Goal: Use online tool/utility: Utilize a website feature to perform a specific function

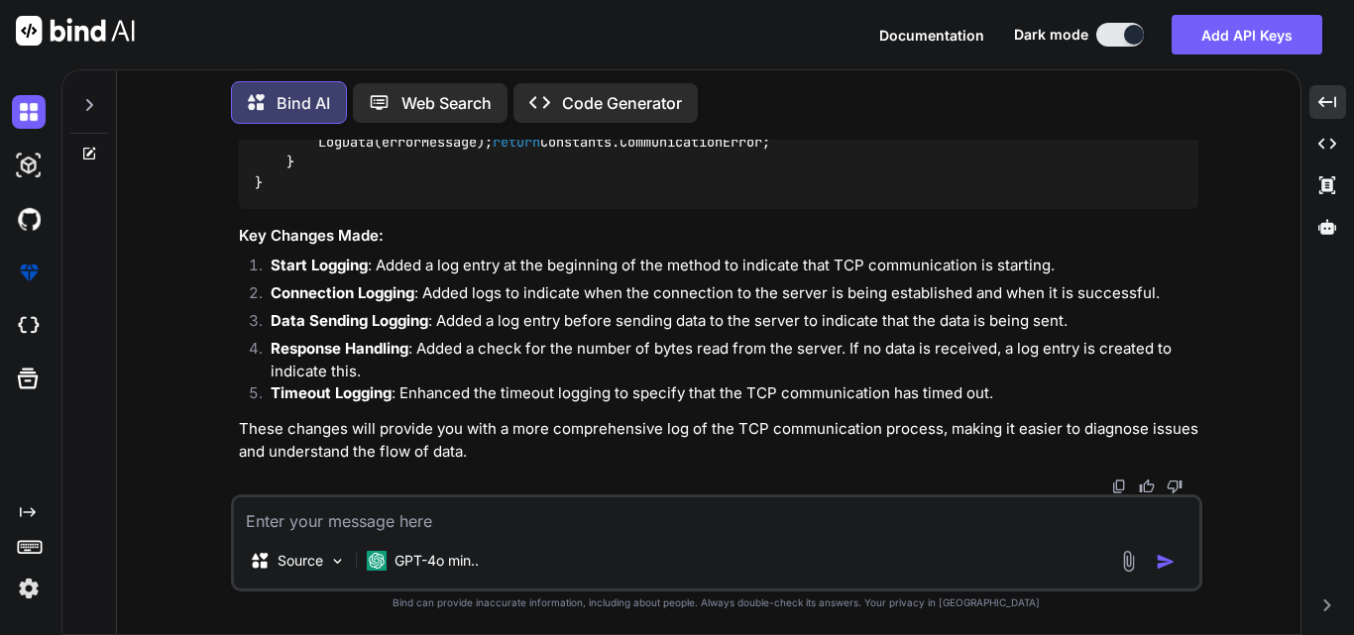
click at [327, 521] on textarea at bounding box center [716, 516] width 965 height 36
type textarea "MOdified"
drag, startPoint x: 341, startPoint y: 512, endPoint x: 199, endPoint y: 518, distance: 141.9
click at [199, 518] on div "You Bind AI To modify the given code to include the specified conditions for ro…" at bounding box center [717, 387] width 1168 height 495
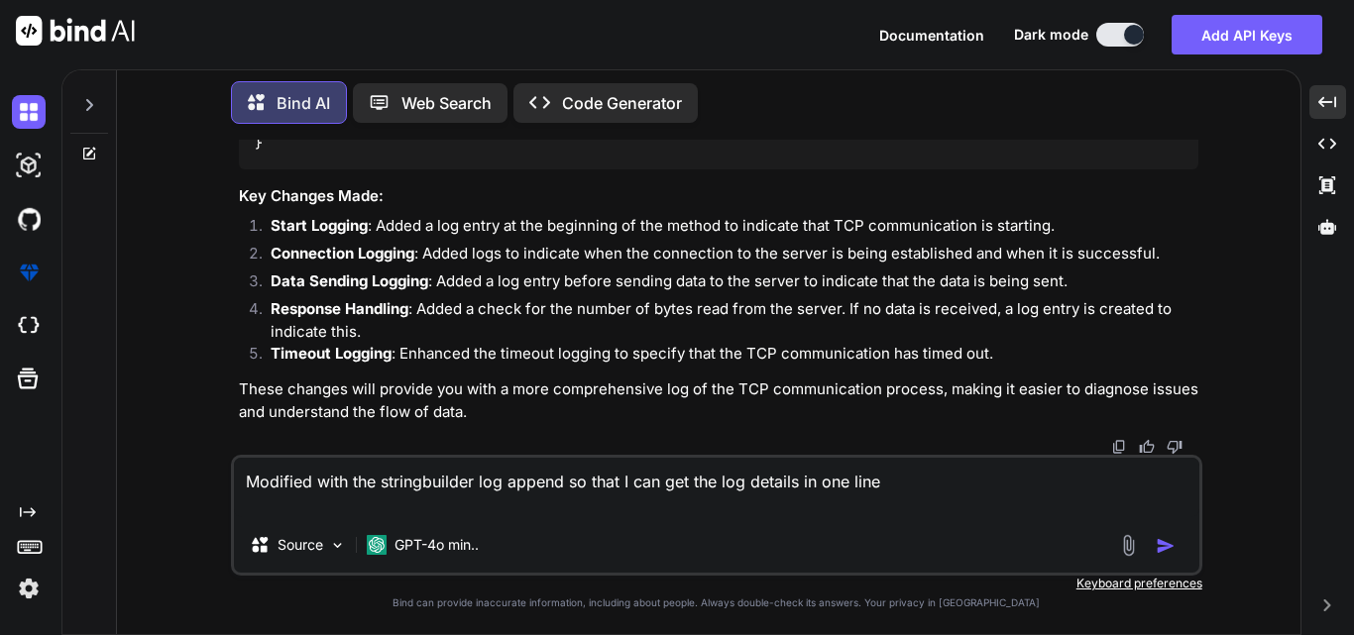
paste textarea "static async Task<string> SendToTcpServerWithMessage(string inquiryDetails) { t…"
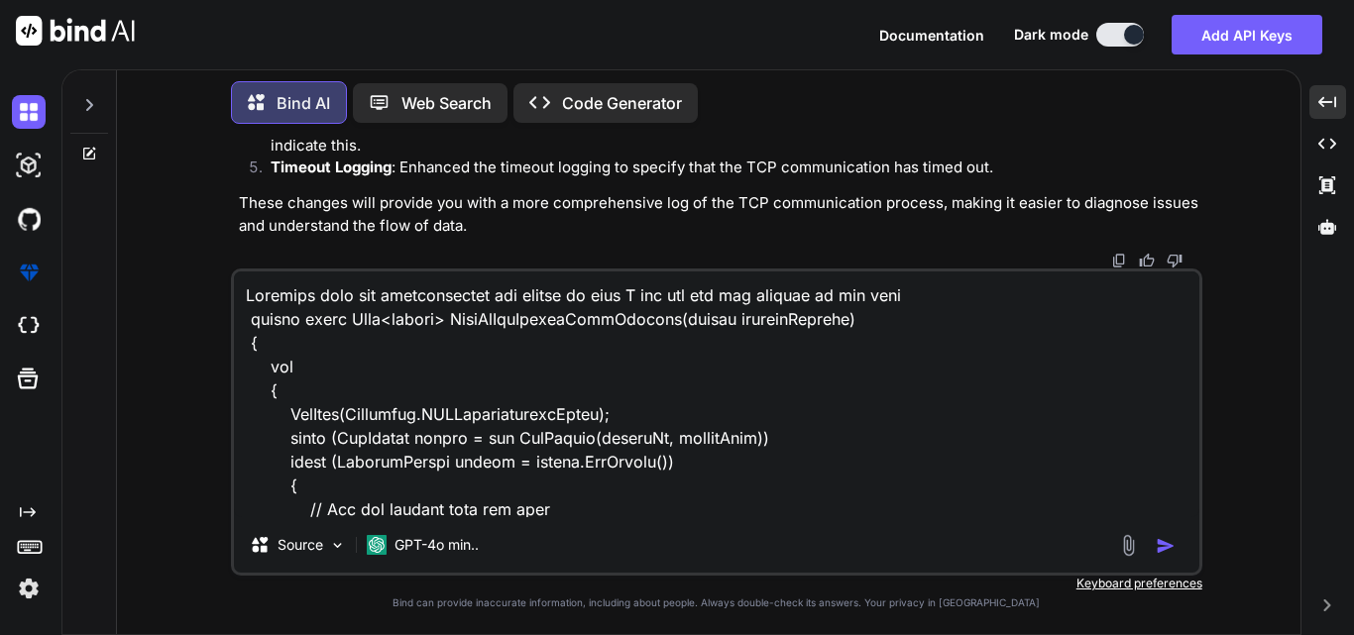
type textarea "Modified with the stringbuilder log append so that I can get the log details in…"
click at [1169, 544] on img "button" at bounding box center [1166, 546] width 20 height 20
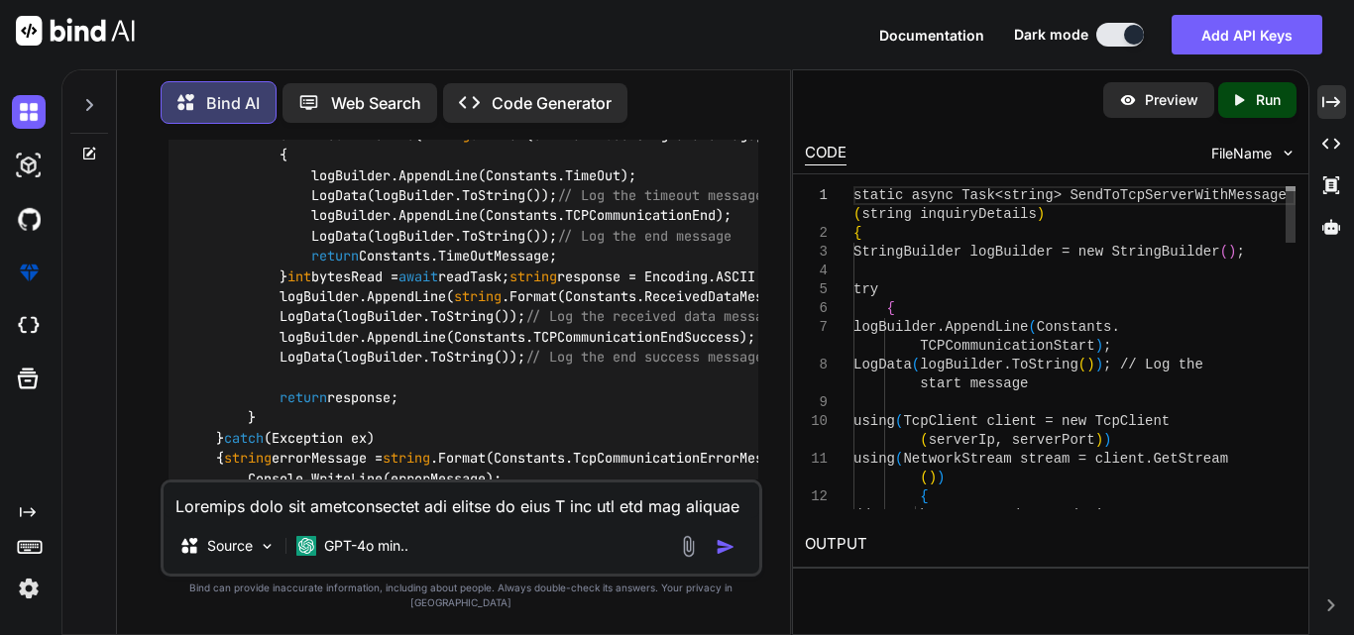
scroll to position [8617, 0]
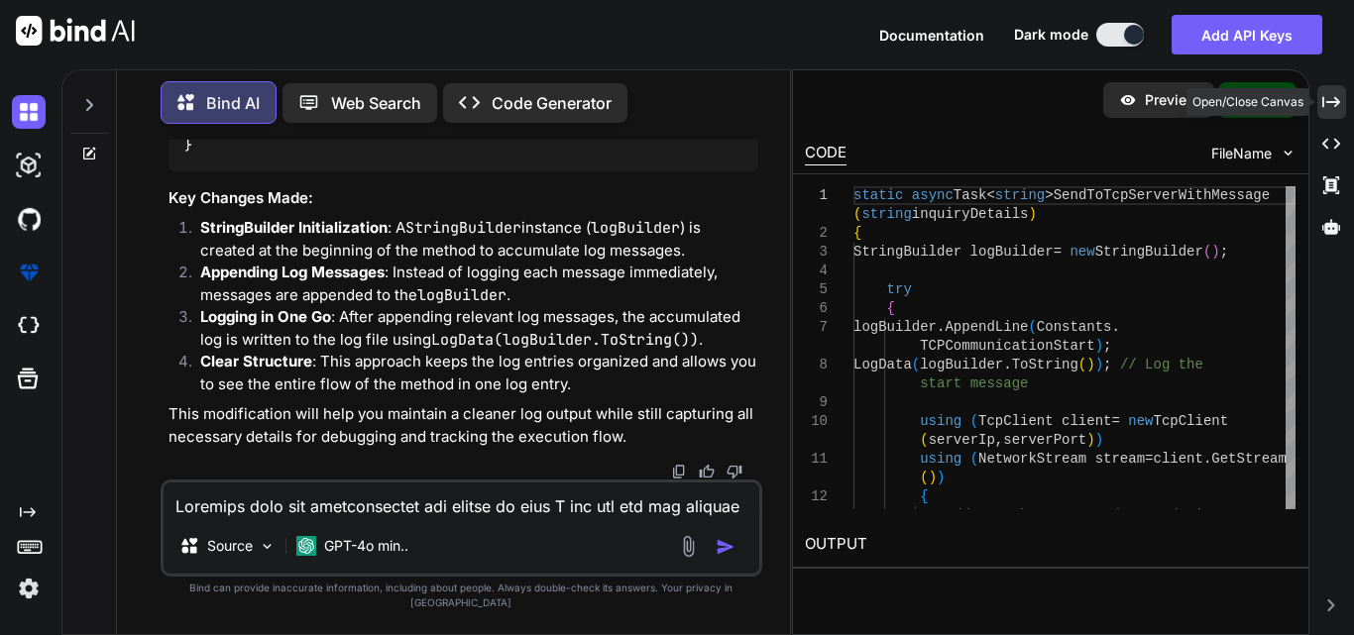
click at [1331, 96] on icon "Created with Pixso." at bounding box center [1331, 102] width 18 height 18
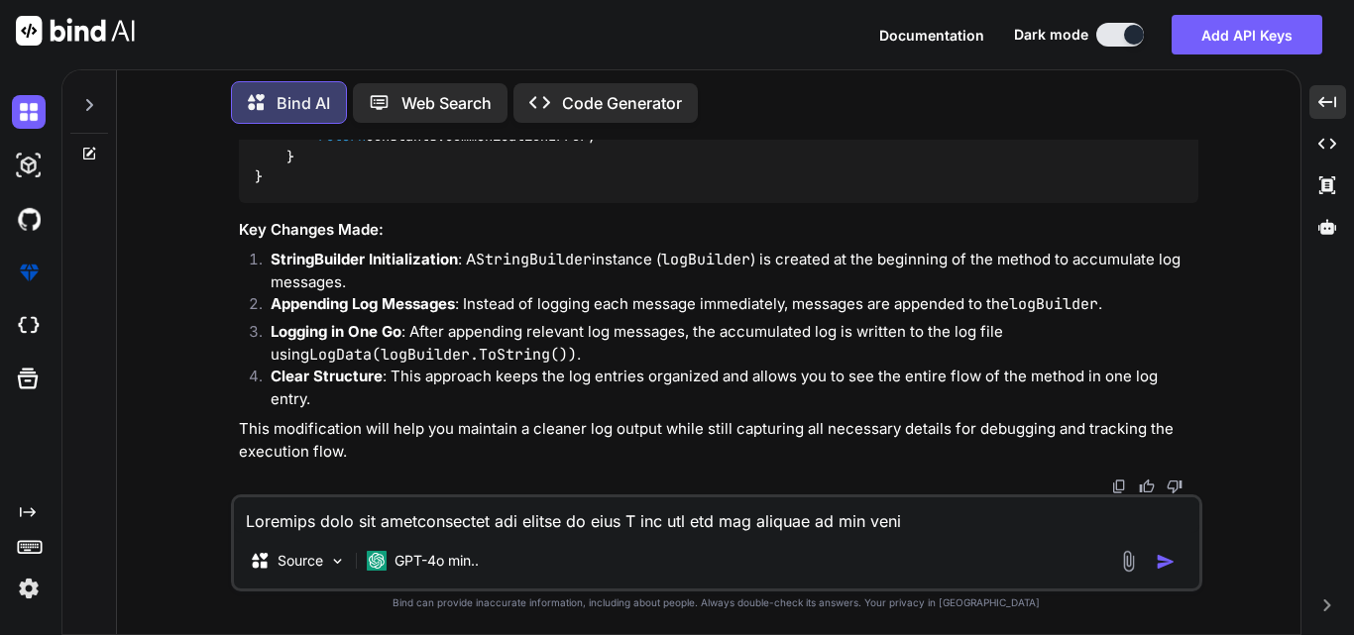
scroll to position [7855, 0]
click at [372, 525] on textarea at bounding box center [716, 516] width 965 height 36
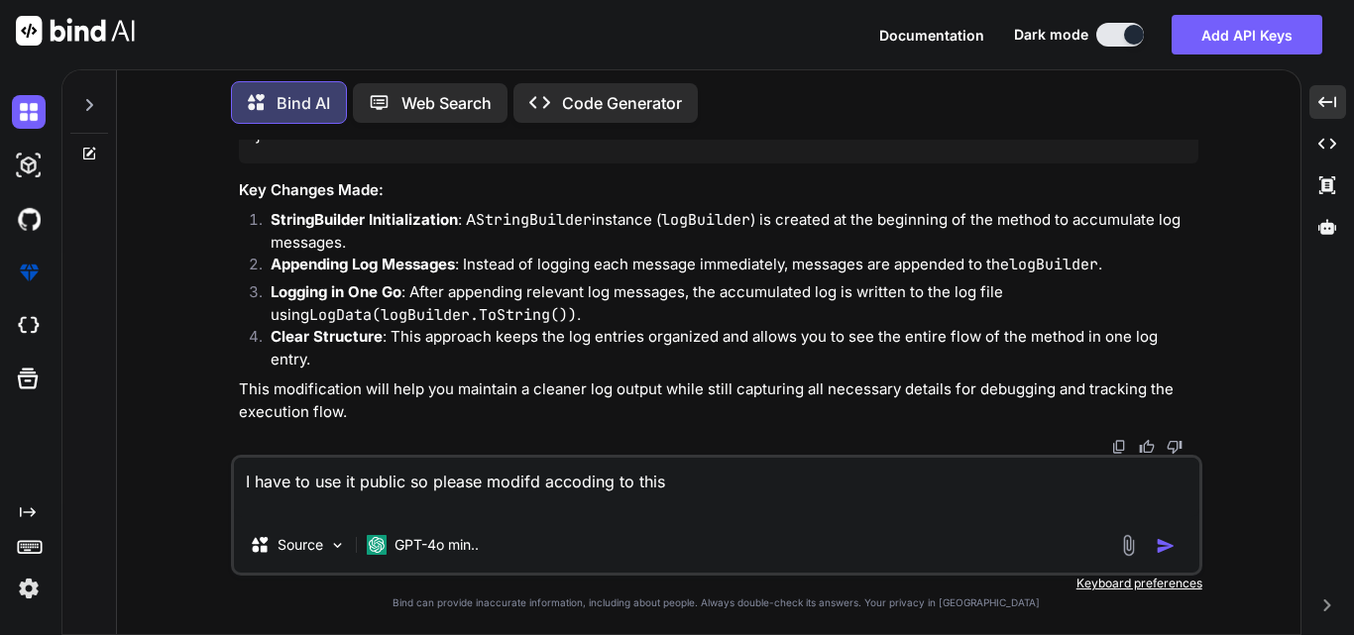
paste textarea "private static bool _loggingEnabled = true; private static string serverIp; pri…"
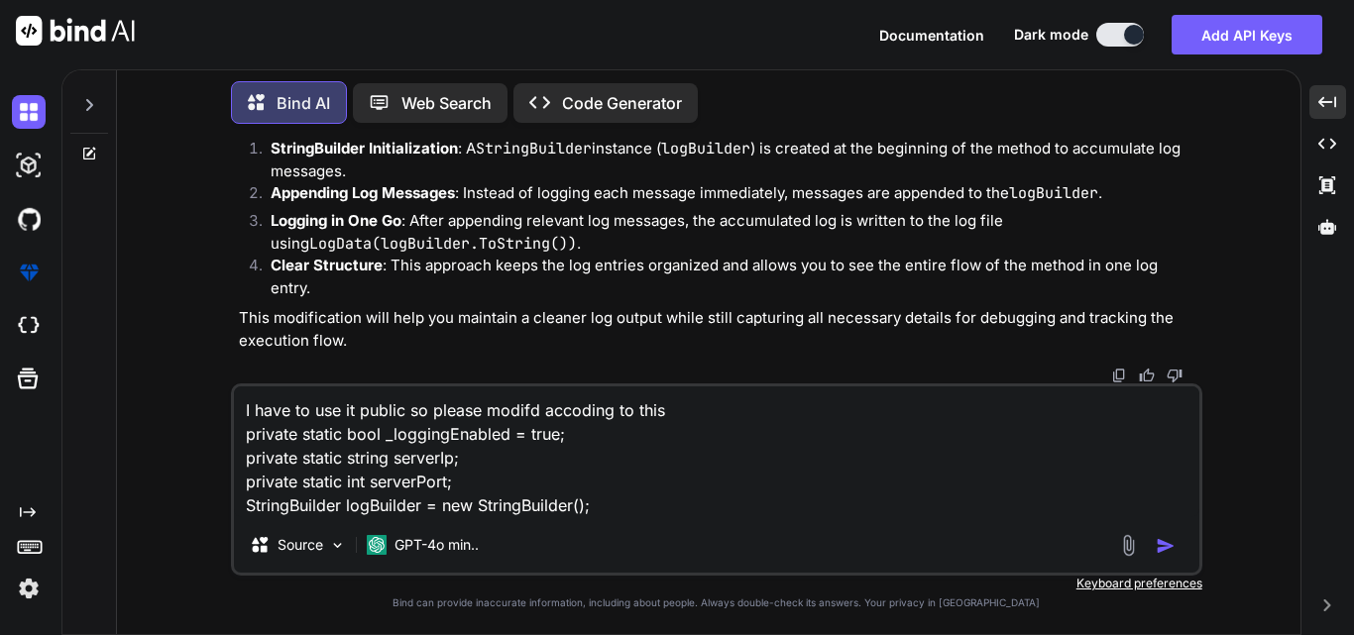
drag, startPoint x: 594, startPoint y: 511, endPoint x: 221, endPoint y: 503, distance: 372.7
click at [221, 503] on div "You Bind AI To modify the given code to include the specified conditions for ro…" at bounding box center [717, 387] width 1168 height 495
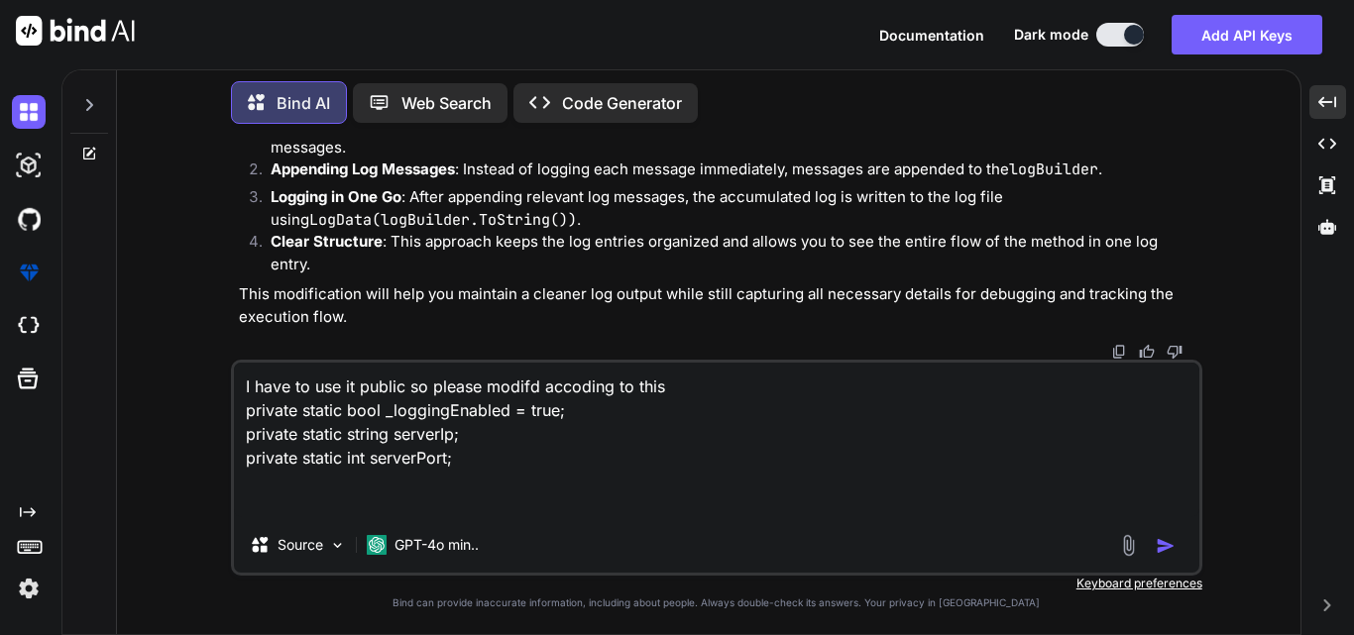
paste textarea "static async Task<string> SendToTcpServerWithMessage(string inquiryDetails) { t…"
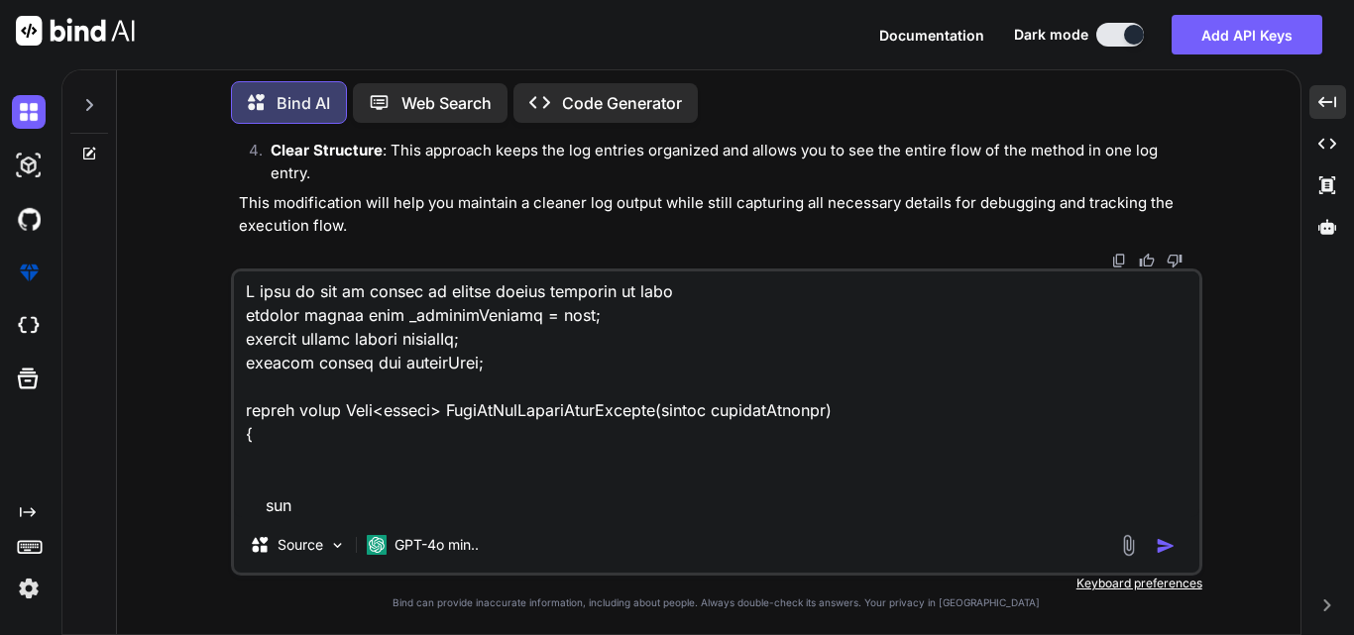
scroll to position [0, 0]
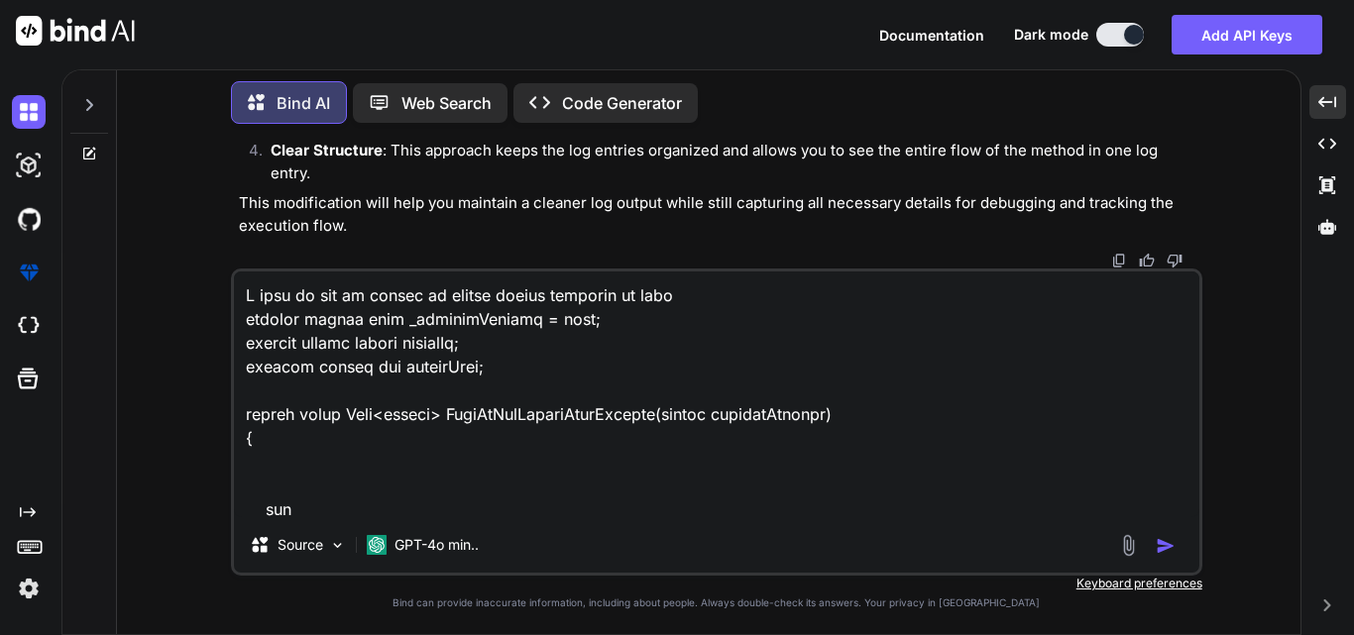
drag, startPoint x: 239, startPoint y: 319, endPoint x: 472, endPoint y: 369, distance: 238.1
click at [472, 369] on textarea at bounding box center [716, 395] width 965 height 246
paste textarea "class Program { private static bool _loggingEnabled = true; private static stri…"
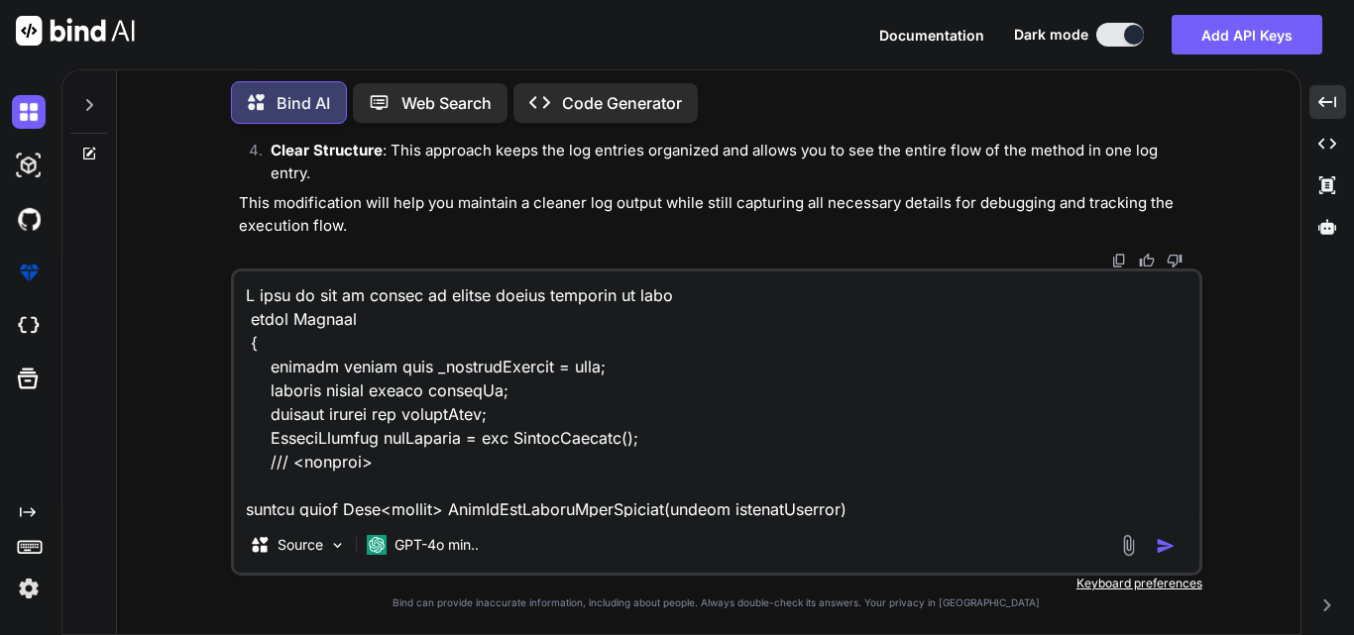
drag, startPoint x: 342, startPoint y: 454, endPoint x: 238, endPoint y: 450, distance: 104.1
click at [238, 450] on textarea at bounding box center [716, 395] width 965 height 246
type textarea "I have to use it public so please modifd accoding to this class Program { priva…"
click at [1166, 543] on img "button" at bounding box center [1166, 546] width 20 height 20
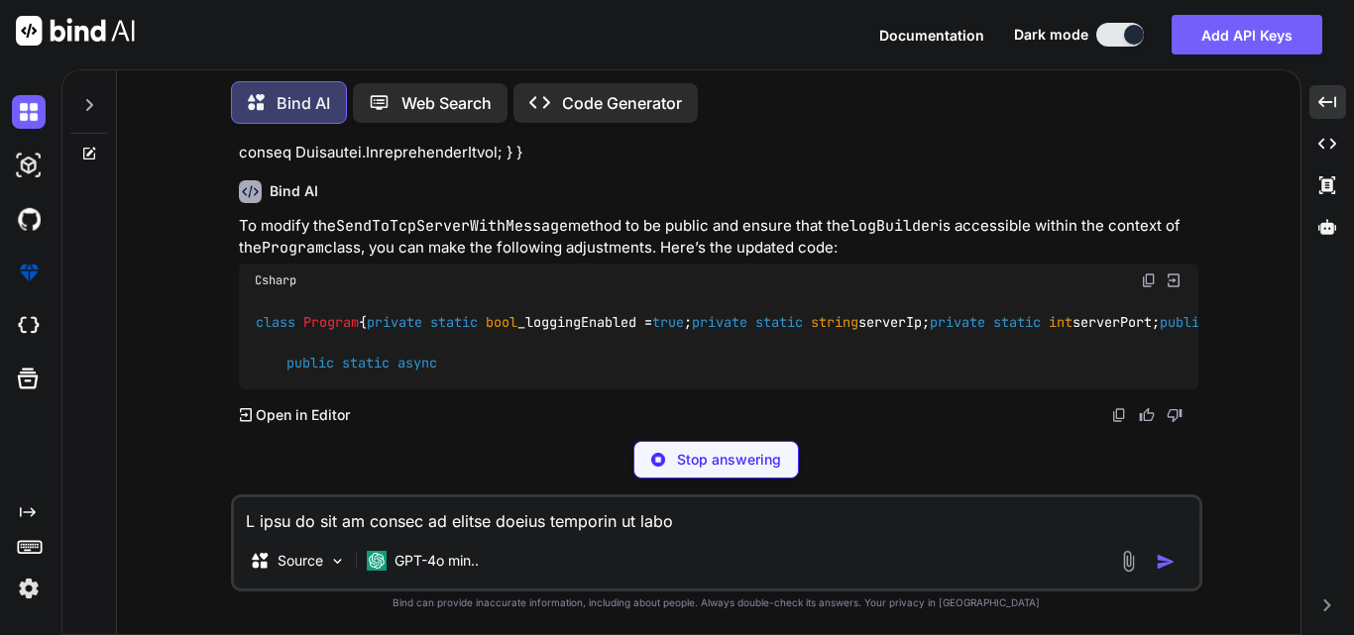
scroll to position [10120, 0]
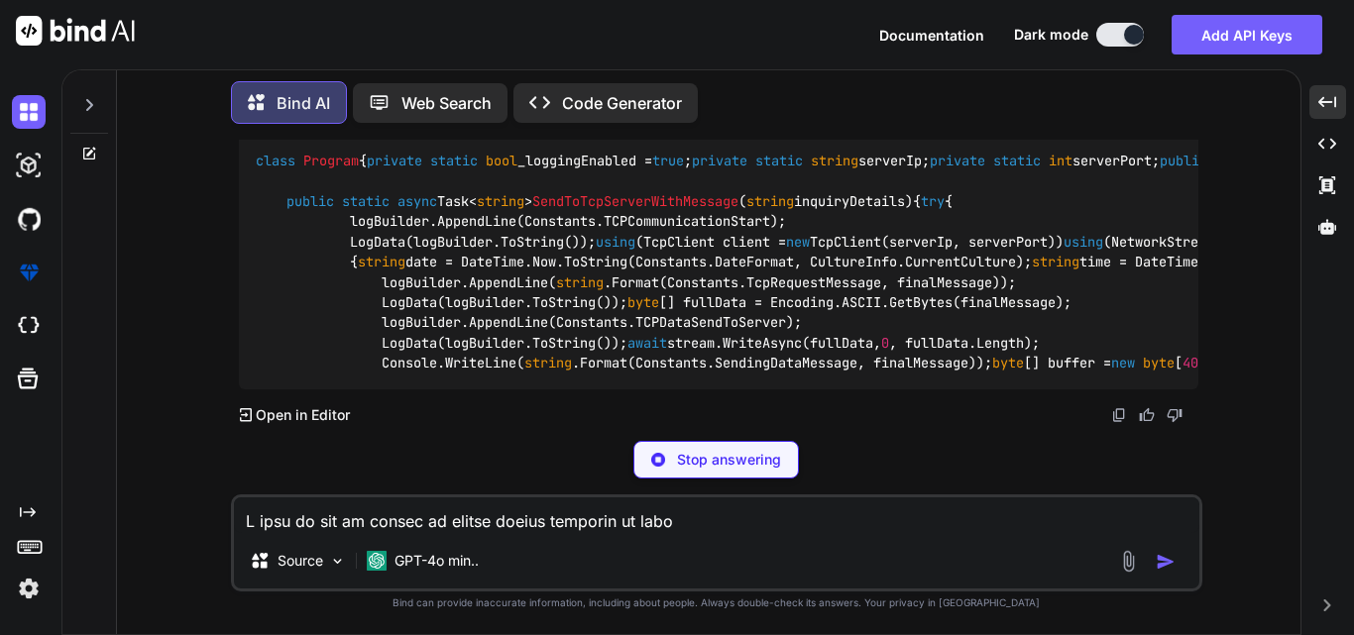
drag, startPoint x: 285, startPoint y: 320, endPoint x: 777, endPoint y: 318, distance: 491.6
click at [777, 318] on code "class Program { private static bool _loggingEnabled = true ; private static str…" at bounding box center [1139, 262] width 1768 height 223
copy code "public static StringBuilder logBuilder = new StringBuilder();"
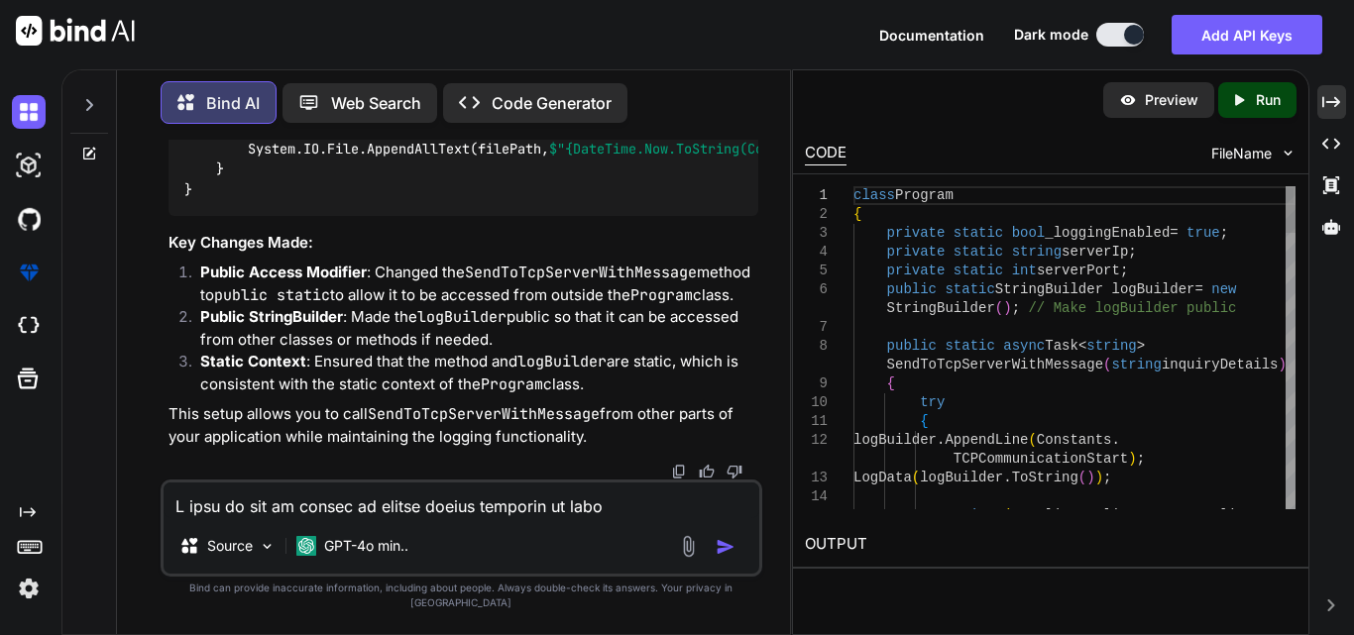
scroll to position [11940, 0]
click at [1332, 95] on icon "Created with Pixso." at bounding box center [1331, 102] width 18 height 18
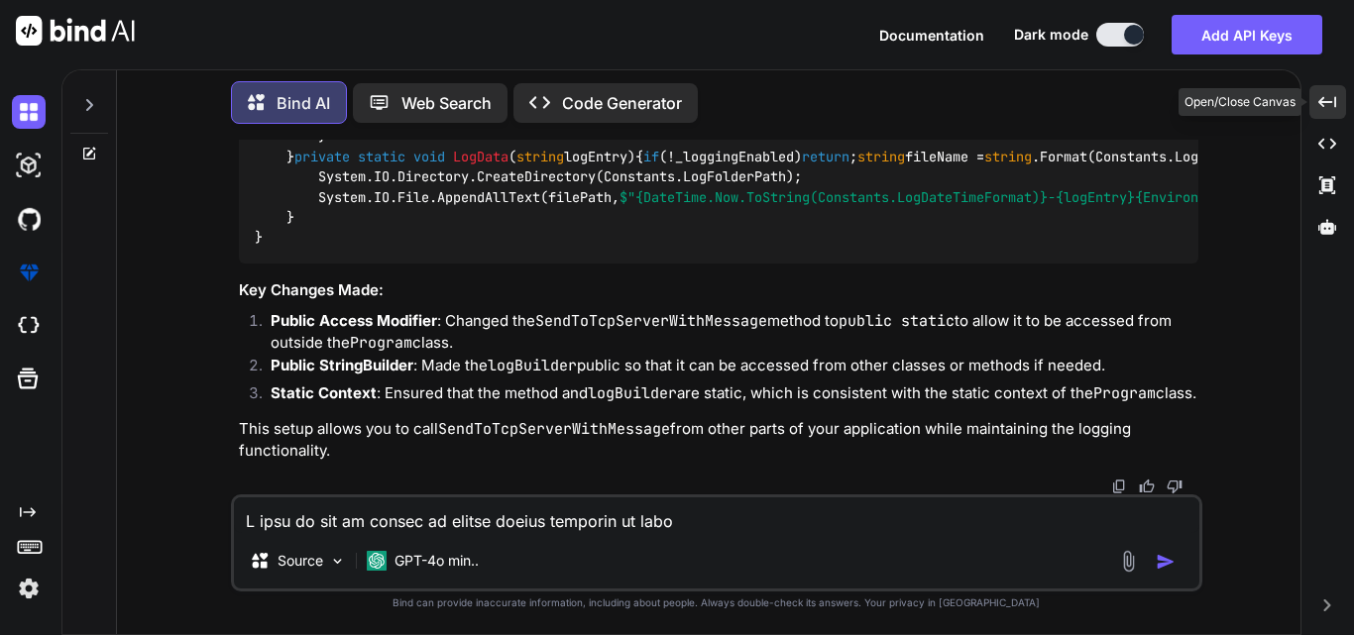
scroll to position [10220, 0]
click at [394, 518] on textarea at bounding box center [716, 516] width 965 height 36
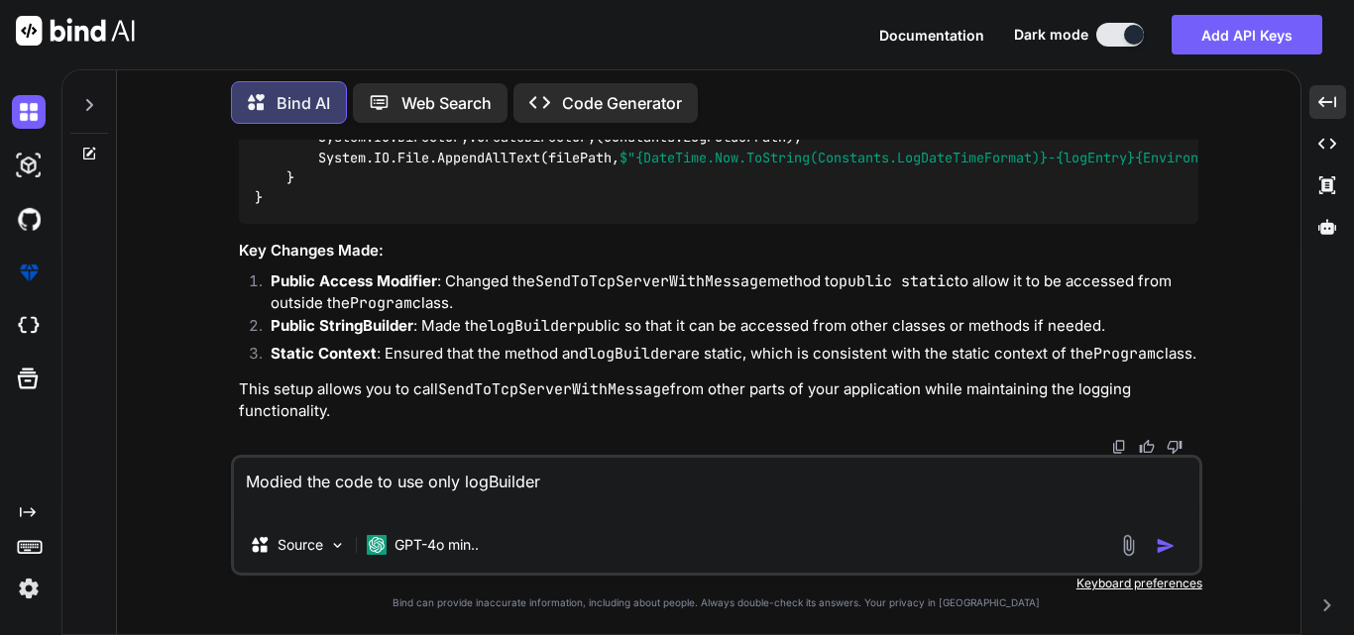
paste textarea "static async Task<string> SendToTcpServer(string roomNumber) { try { LogData(Co…"
type textarea "Modied the code to use only logBuilder static async Task<string> SendToTcpServe…"
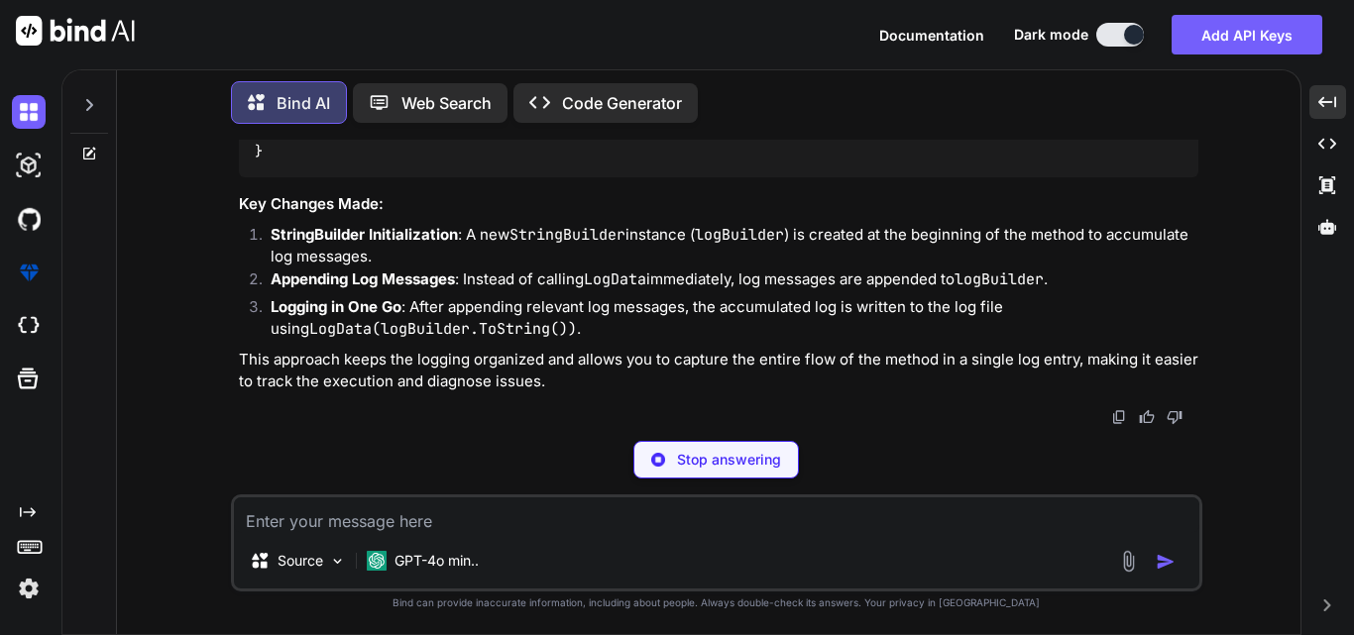
scroll to position [14777, 0]
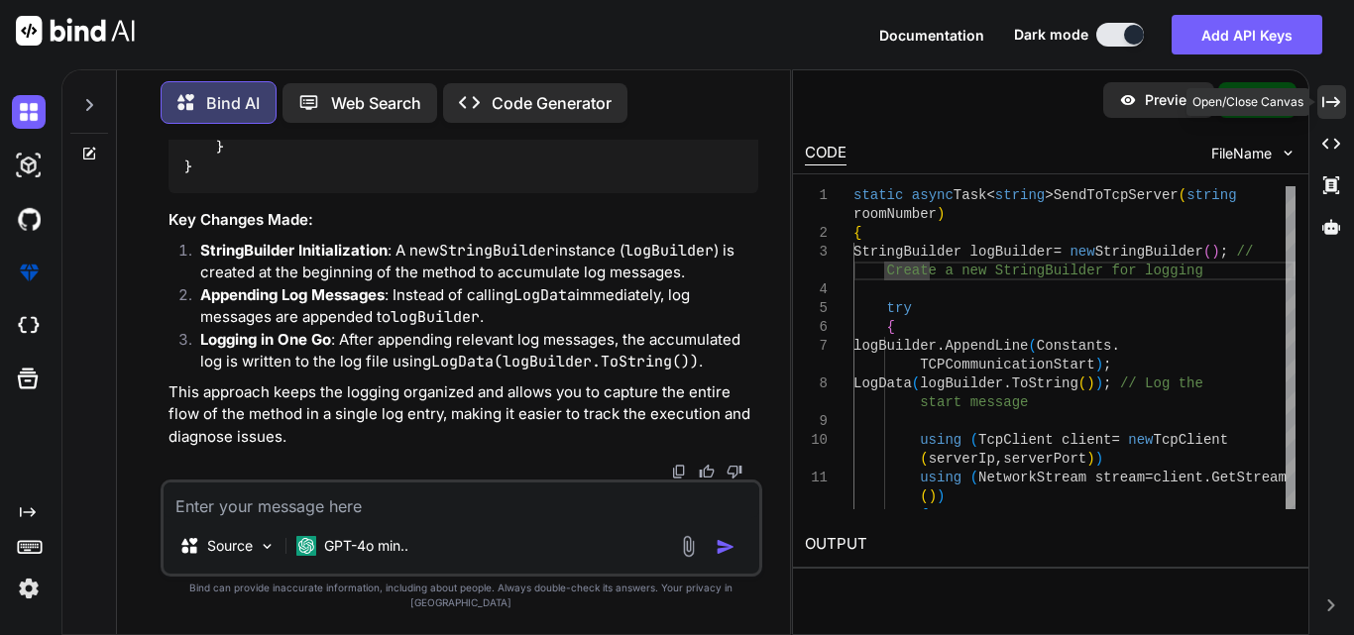
click at [1327, 107] on icon "Created with Pixso." at bounding box center [1331, 102] width 18 height 18
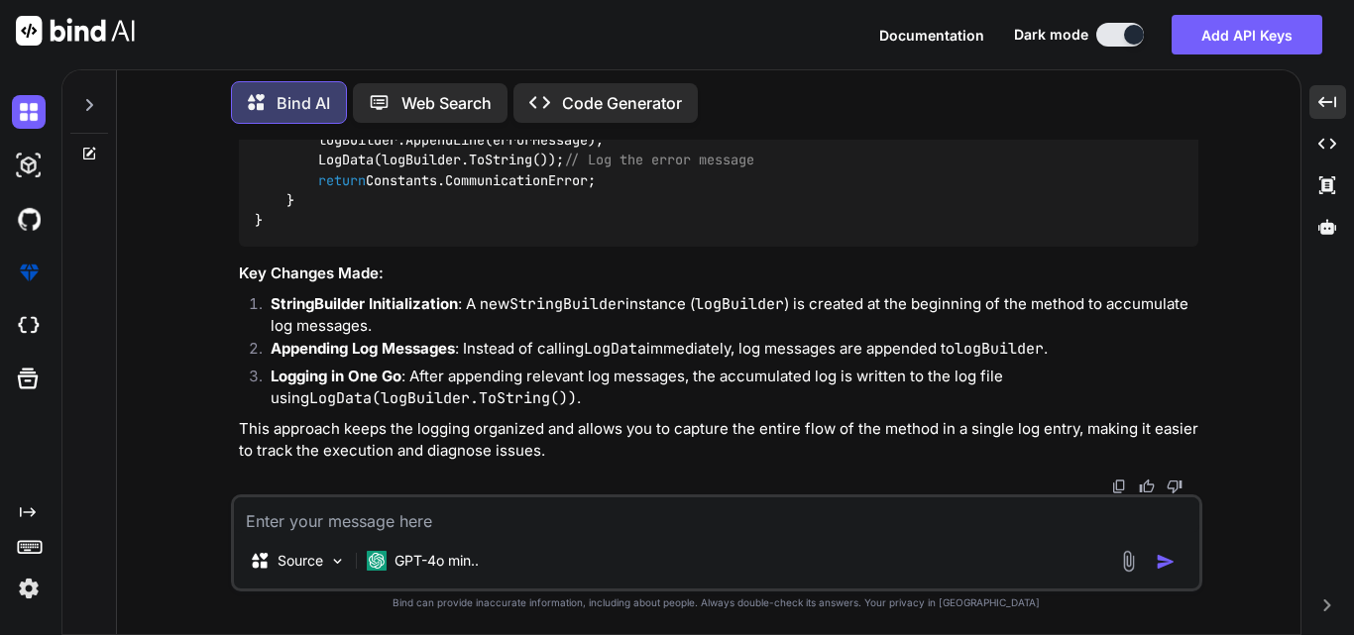
scroll to position [12430, 0]
click at [338, 518] on textarea at bounding box center [716, 516] width 965 height 36
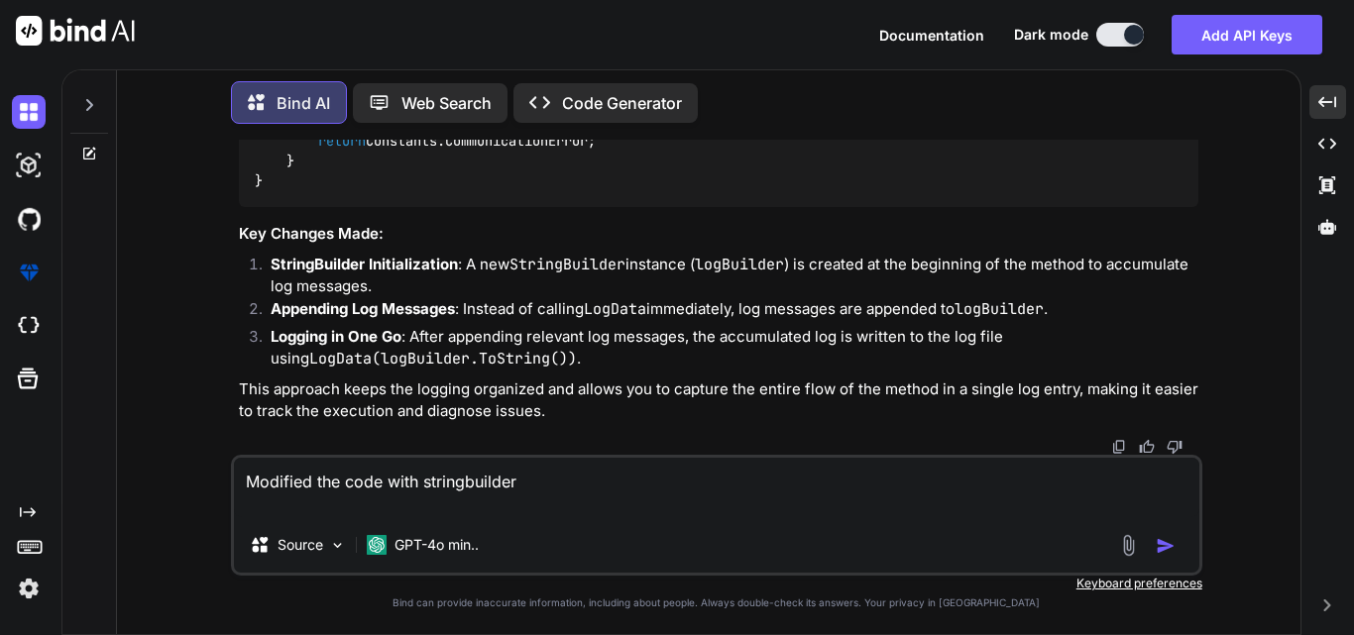
paste textarea "static async Task<string> SendToTcpServerData() { try { LogData(Constants.TCPCo…"
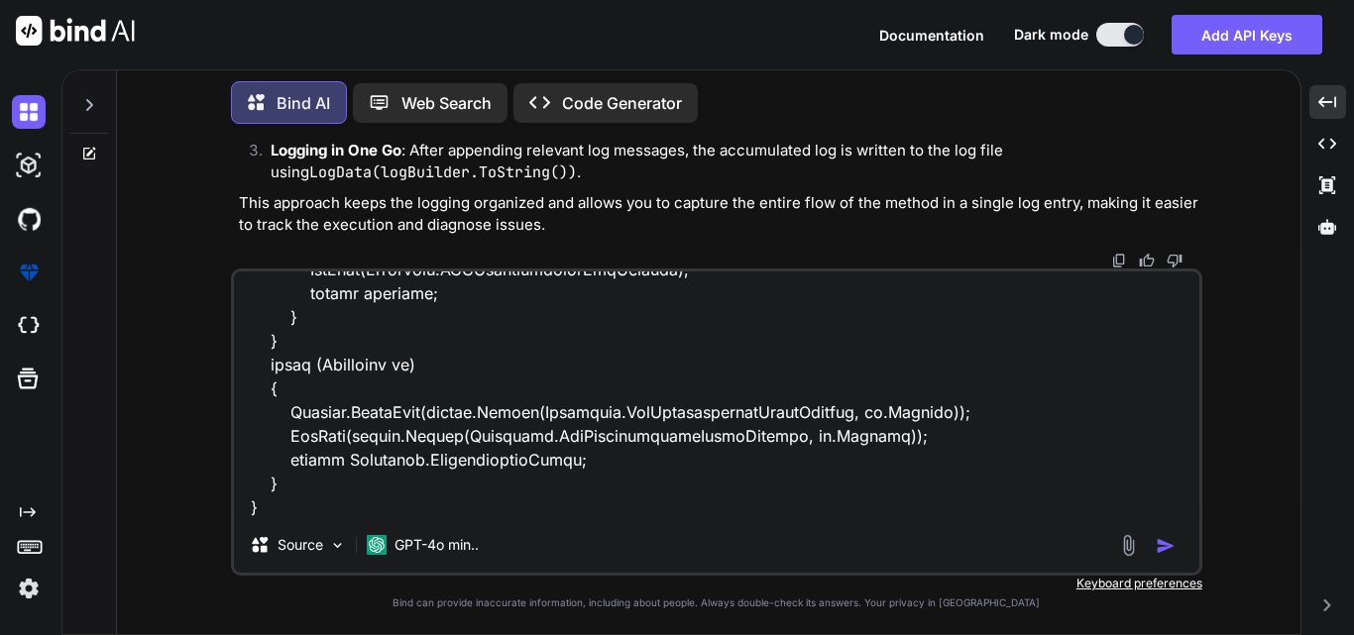
type textarea "Modified the code with stringbuilder static async Task<string> SendToTcpServerD…"
click at [1162, 548] on img "button" at bounding box center [1166, 546] width 20 height 20
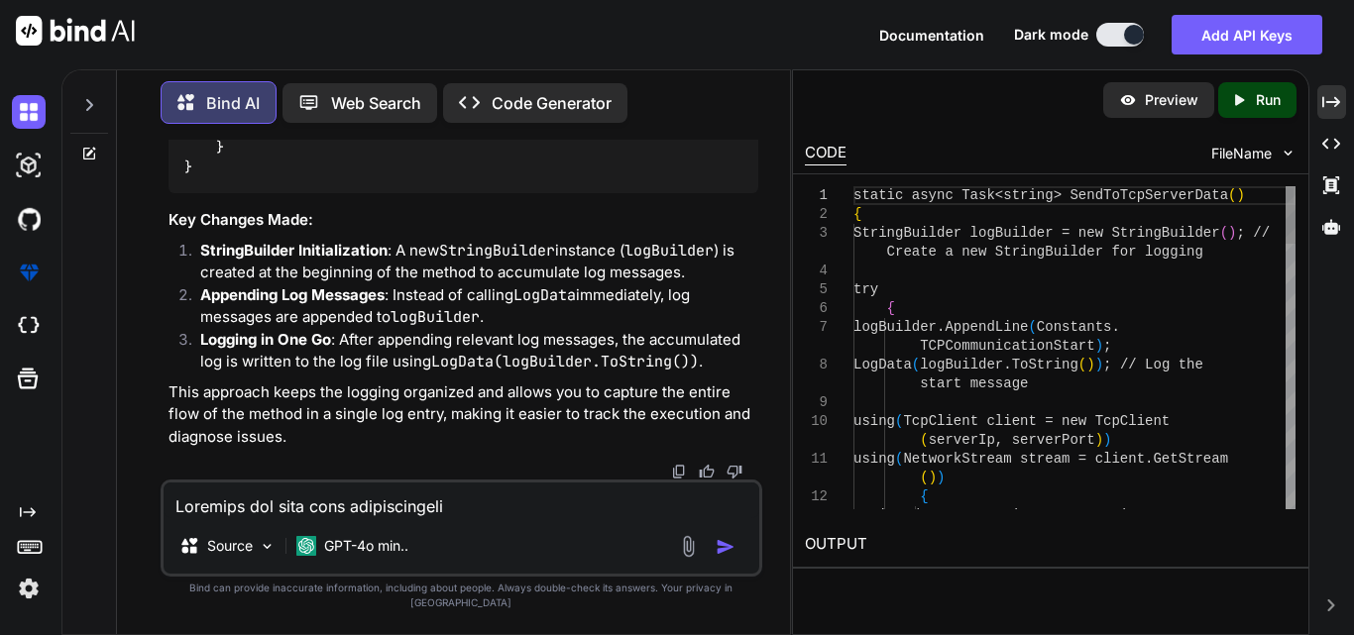
scroll to position [16196, 0]
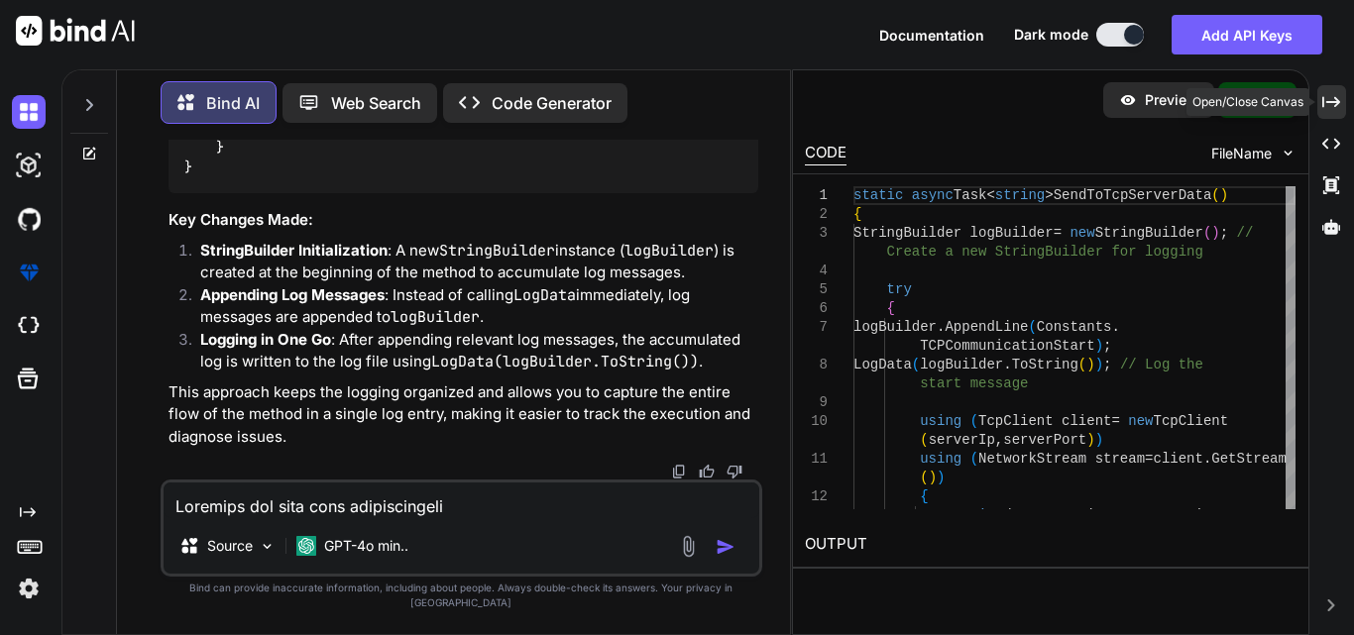
click at [1336, 106] on icon at bounding box center [1331, 101] width 18 height 11
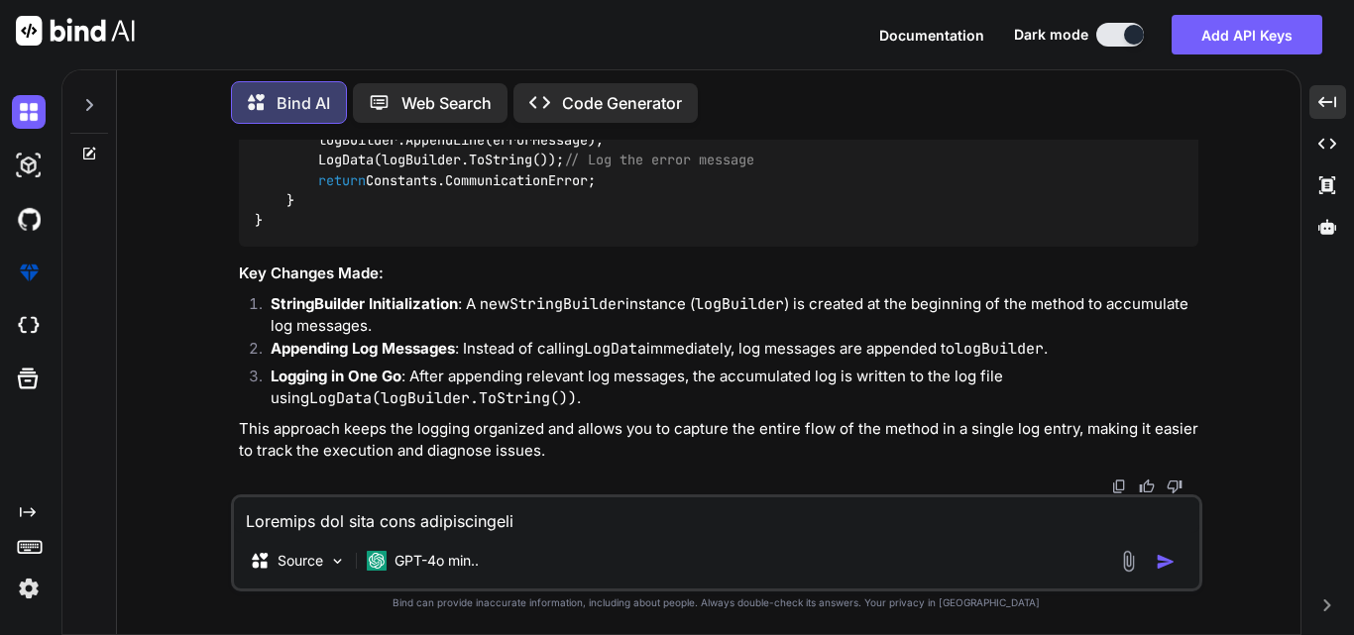
scroll to position [14598, 0]
click at [338, 518] on textarea at bounding box center [716, 516] width 965 height 36
paste textarea "static async Task<string> SendToTcpServerDataInfo() { try { LogData(Constants.T…"
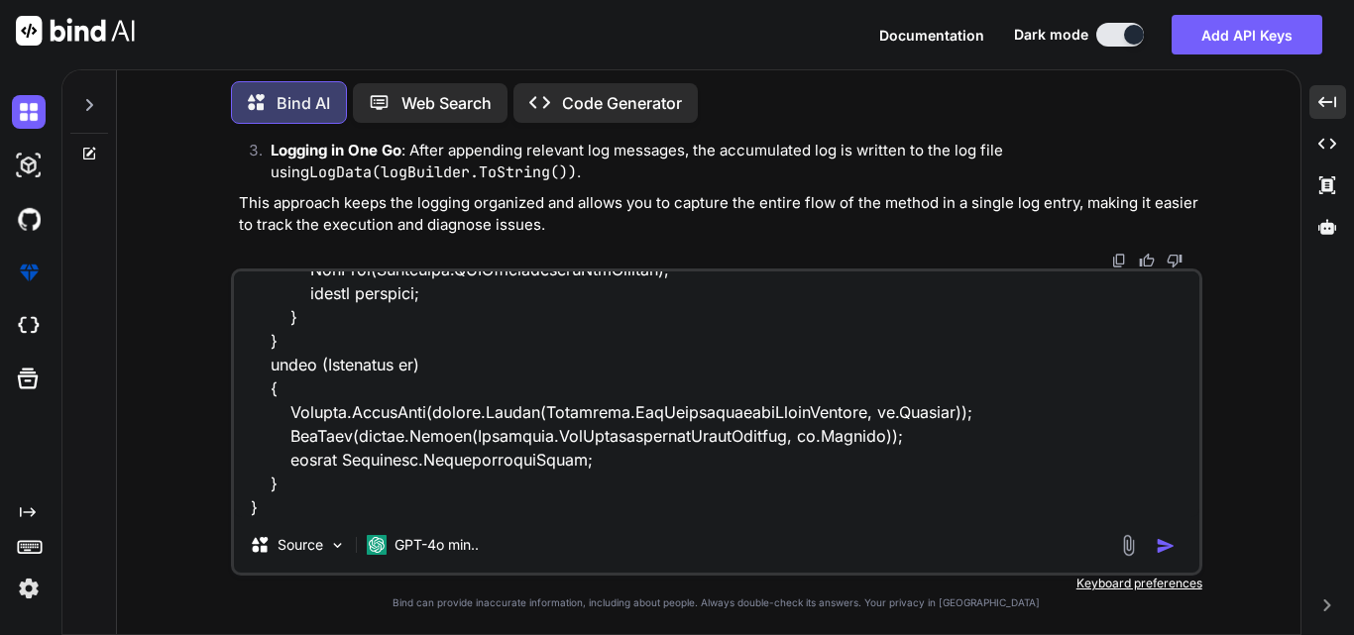
type textarea "static async Task<string> SendToTcpServerDataInfo() { try { LogData(Constants.T…"
click at [1170, 541] on img "button" at bounding box center [1166, 546] width 20 height 20
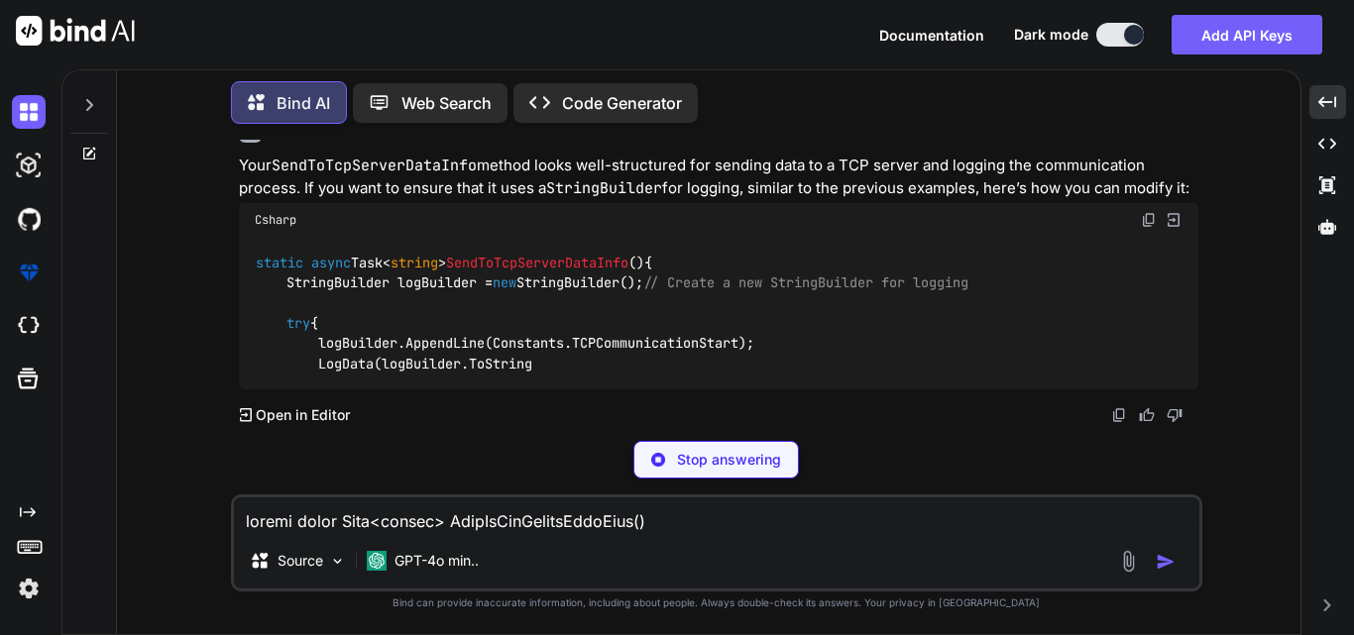
scroll to position [16629, 0]
click at [302, 412] on p "Open in Editor" at bounding box center [303, 415] width 94 height 20
click at [690, 237] on div "static async Task< string > SendToTcpServerDataInfo () { StringBuilder logBuild…" at bounding box center [718, 313] width 959 height 153
click at [723, 467] on p "Stop answering" at bounding box center [729, 460] width 104 height 20
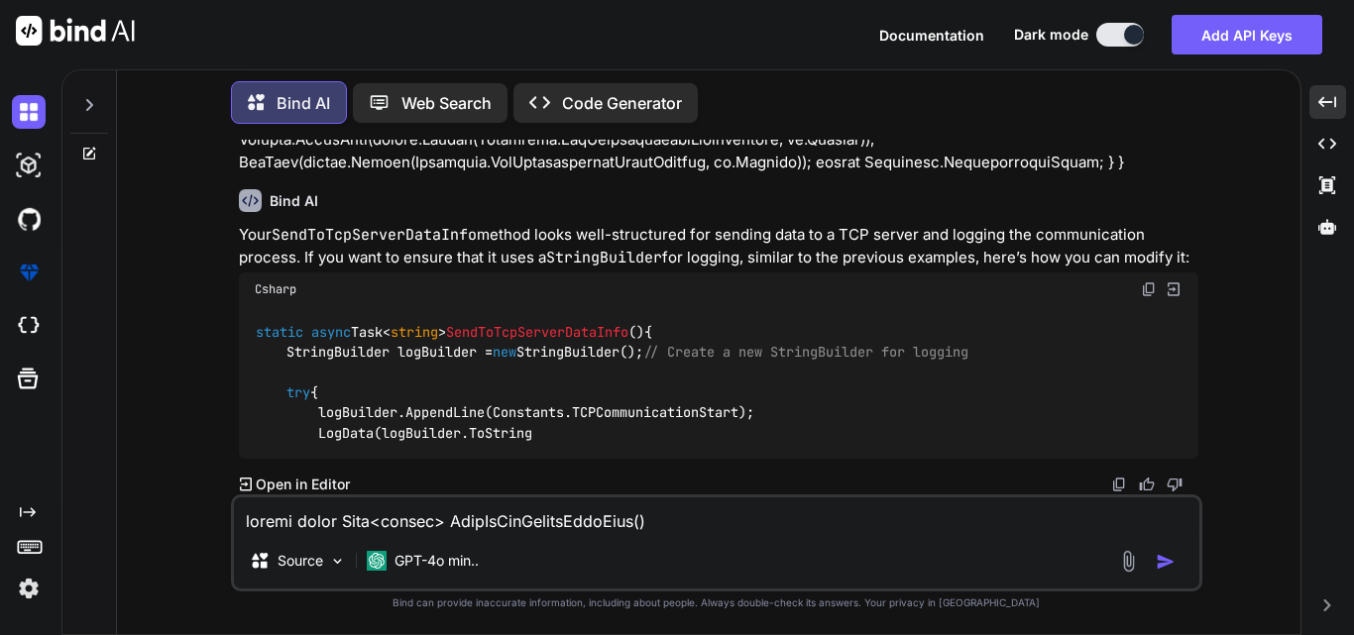
scroll to position [16560, 0]
click at [349, 519] on textarea at bounding box center [716, 516] width 965 height 36
paste textarea "static async Task<string> SendToTcpServerDataInfo() { try { LogData(Constants.T…"
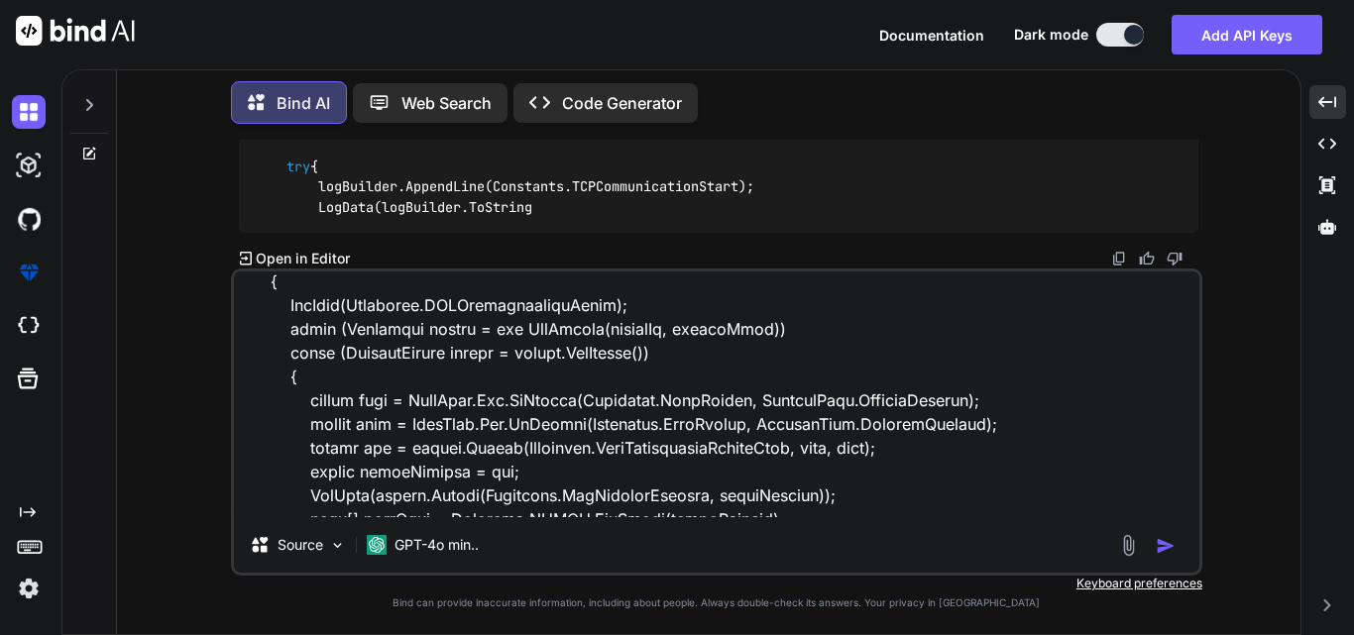
scroll to position [0, 0]
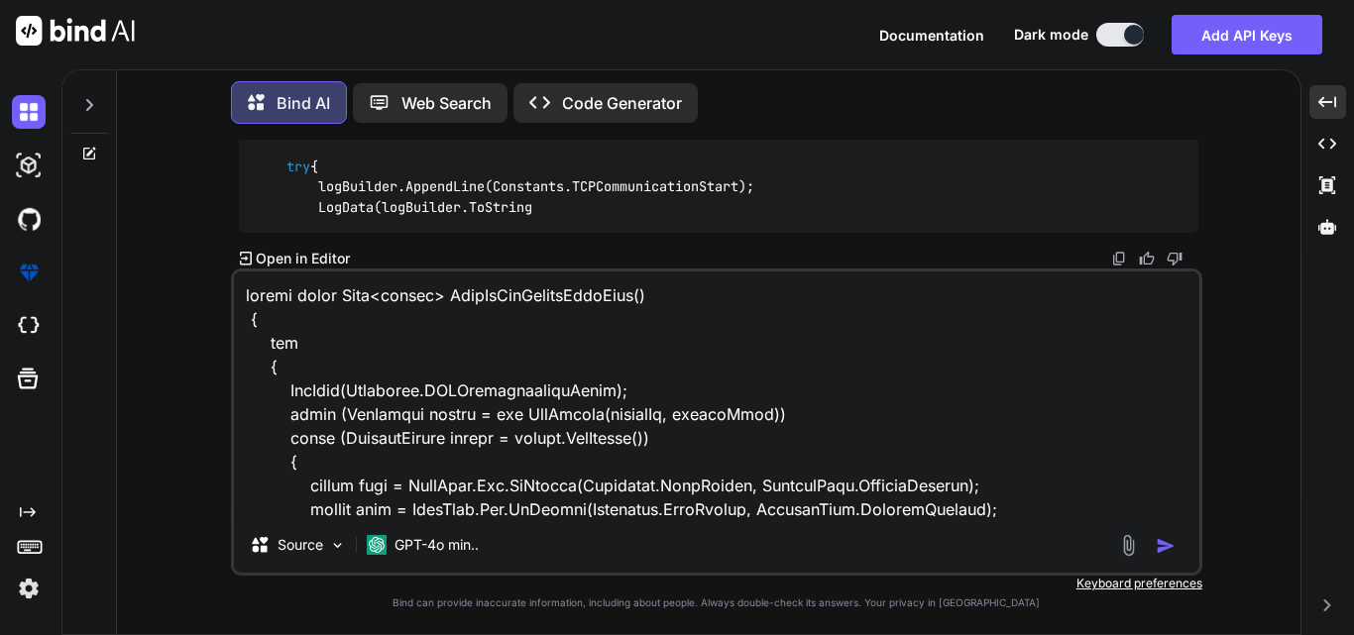
type textarea "static async Task<string> SendToTcpServerDataInfo() { try { LogData(Constants.T…"
click at [1169, 541] on img "button" at bounding box center [1166, 546] width 20 height 20
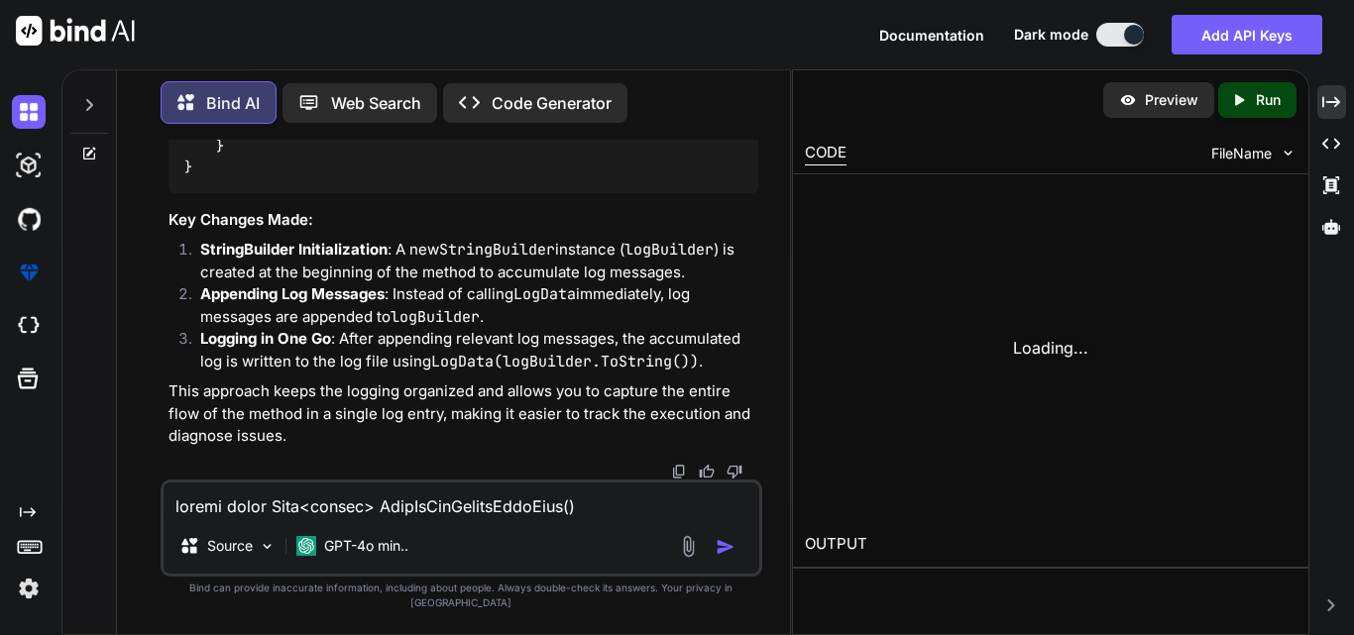
scroll to position [19734, 0]
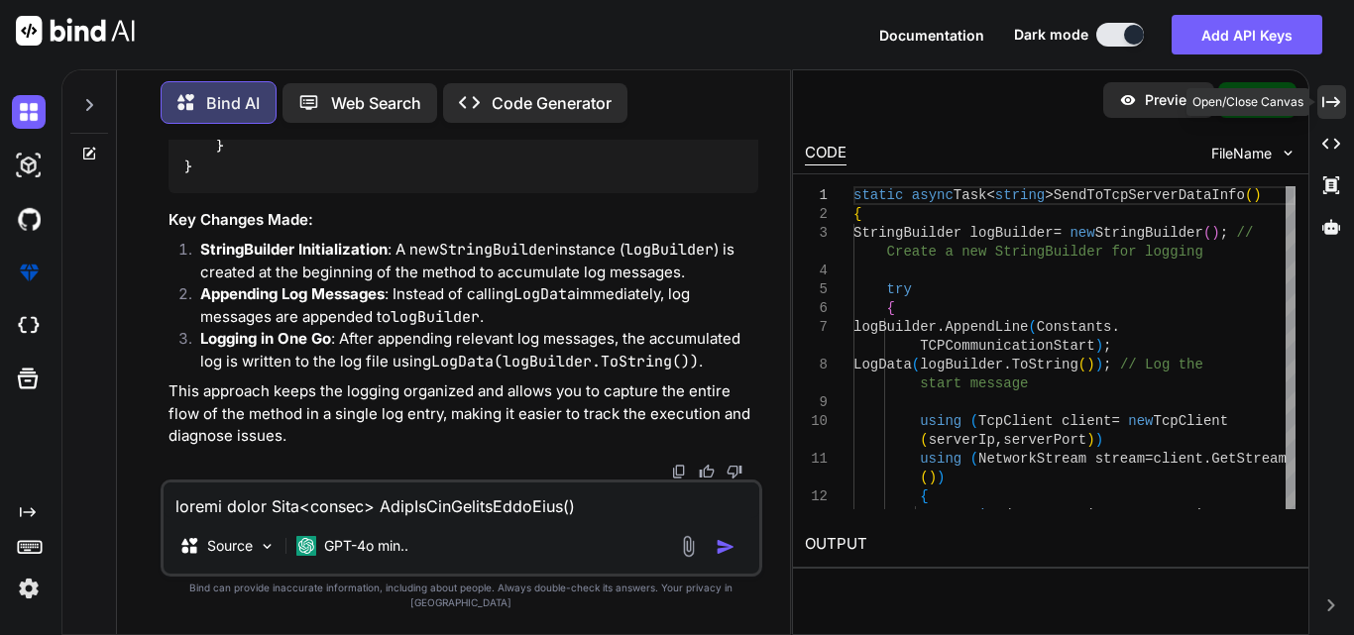
click at [1337, 98] on icon "Created with Pixso." at bounding box center [1331, 102] width 18 height 18
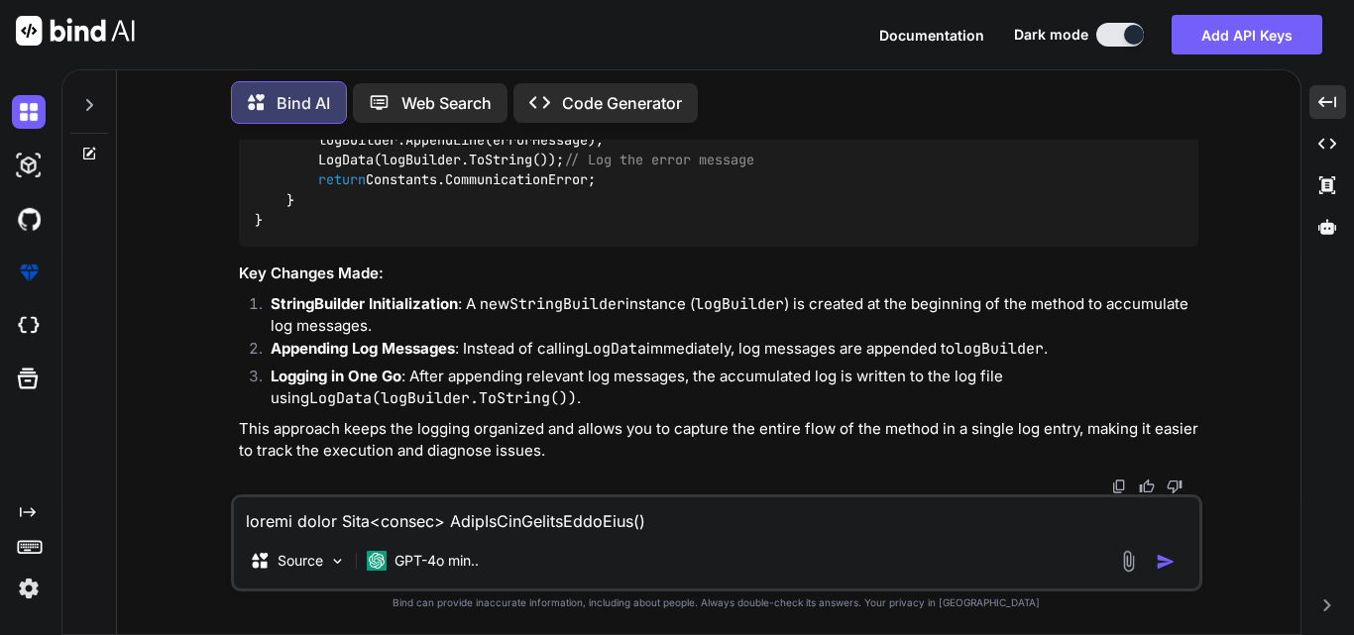
scroll to position [17338, 0]
click at [373, 511] on textarea at bounding box center [716, 516] width 965 height 36
paste textarea "static async Task<string> SendToTcpServerInQury(string roomNumberinfo) { try { …"
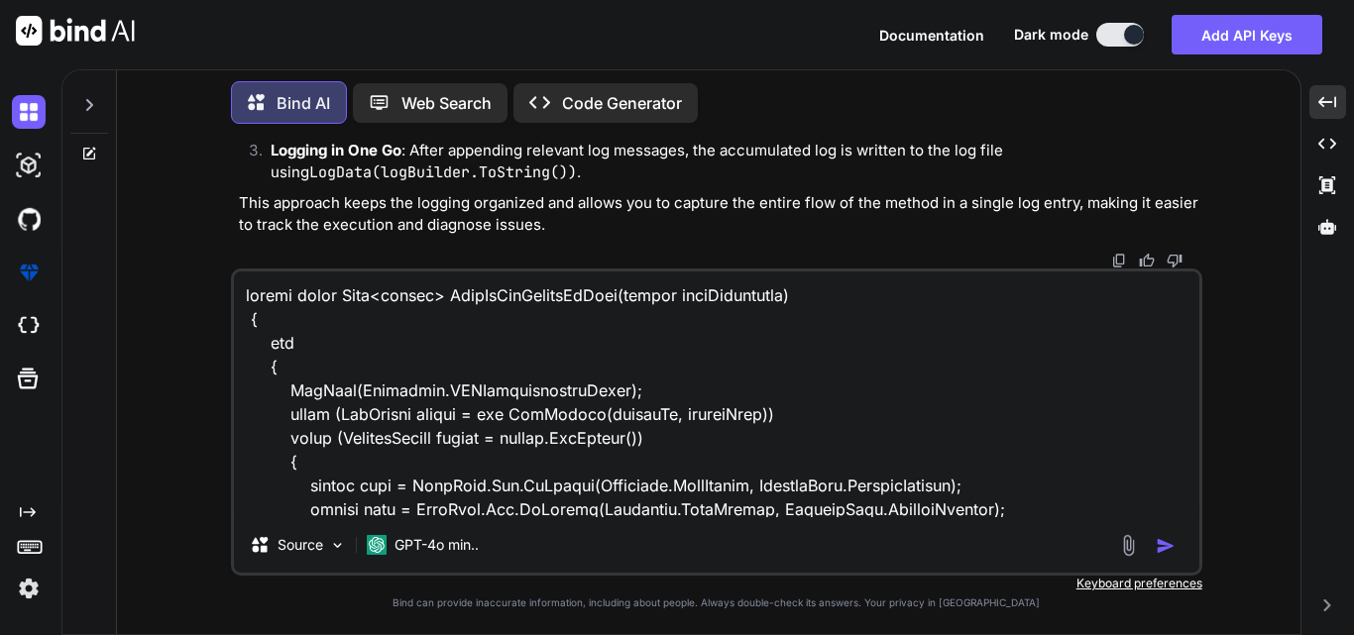
scroll to position [835, 0]
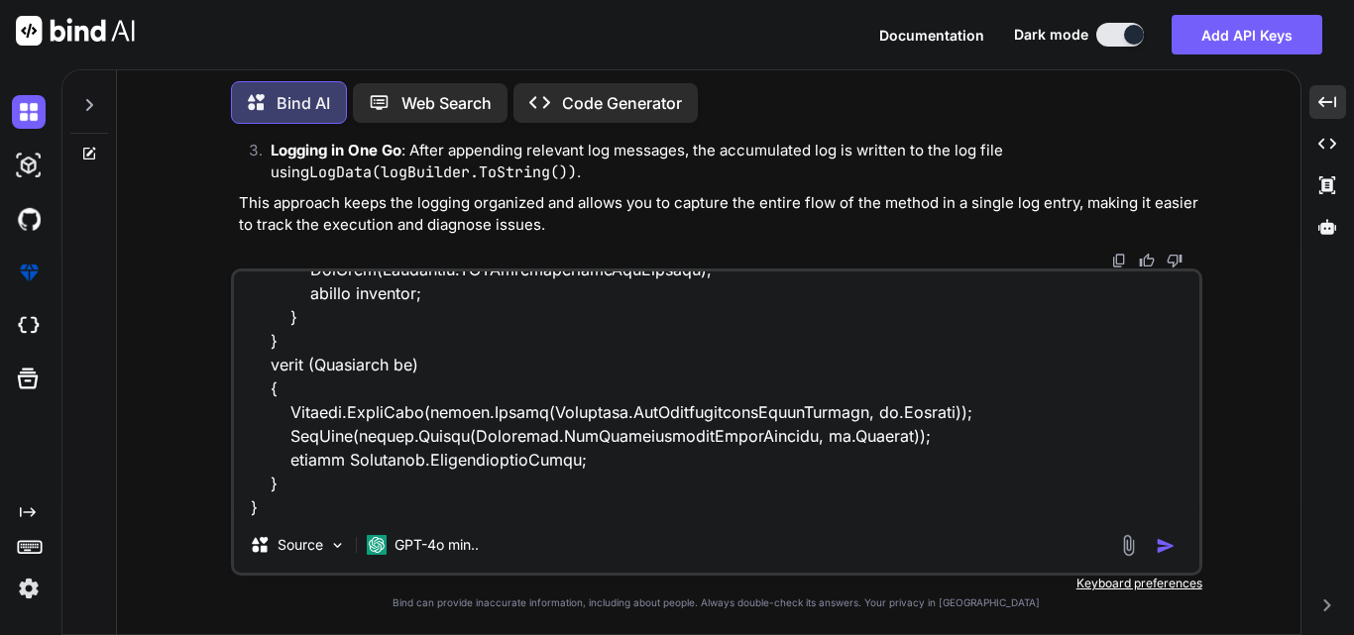
type textarea "static async Task<string> SendToTcpServerInQury(string roomNumberinfo) { try { …"
click at [1160, 540] on img "button" at bounding box center [1166, 546] width 20 height 20
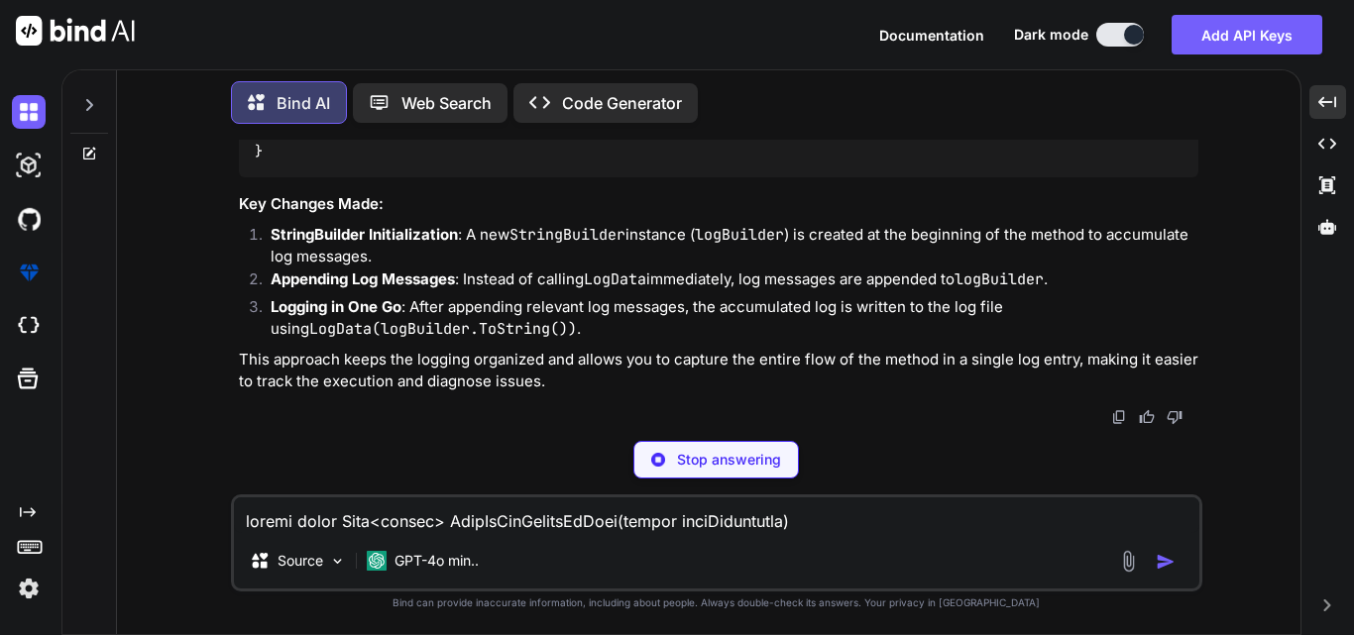
scroll to position [22834, 0]
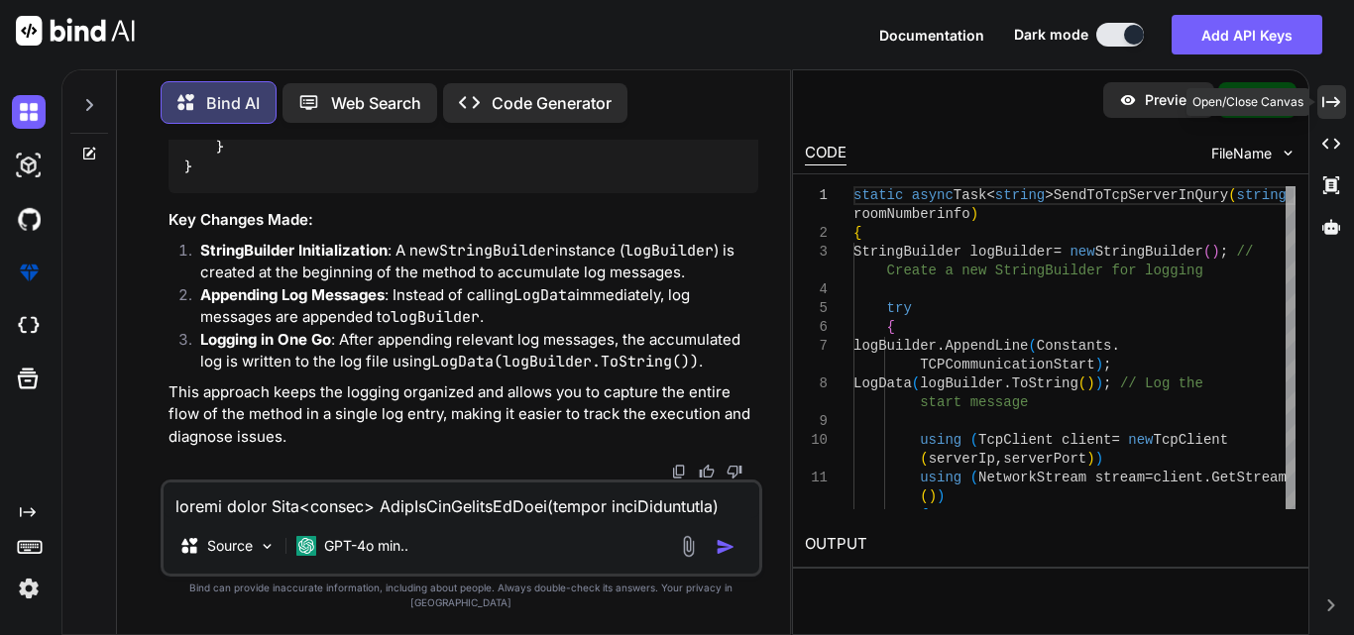
click at [1334, 102] on icon at bounding box center [1331, 101] width 18 height 11
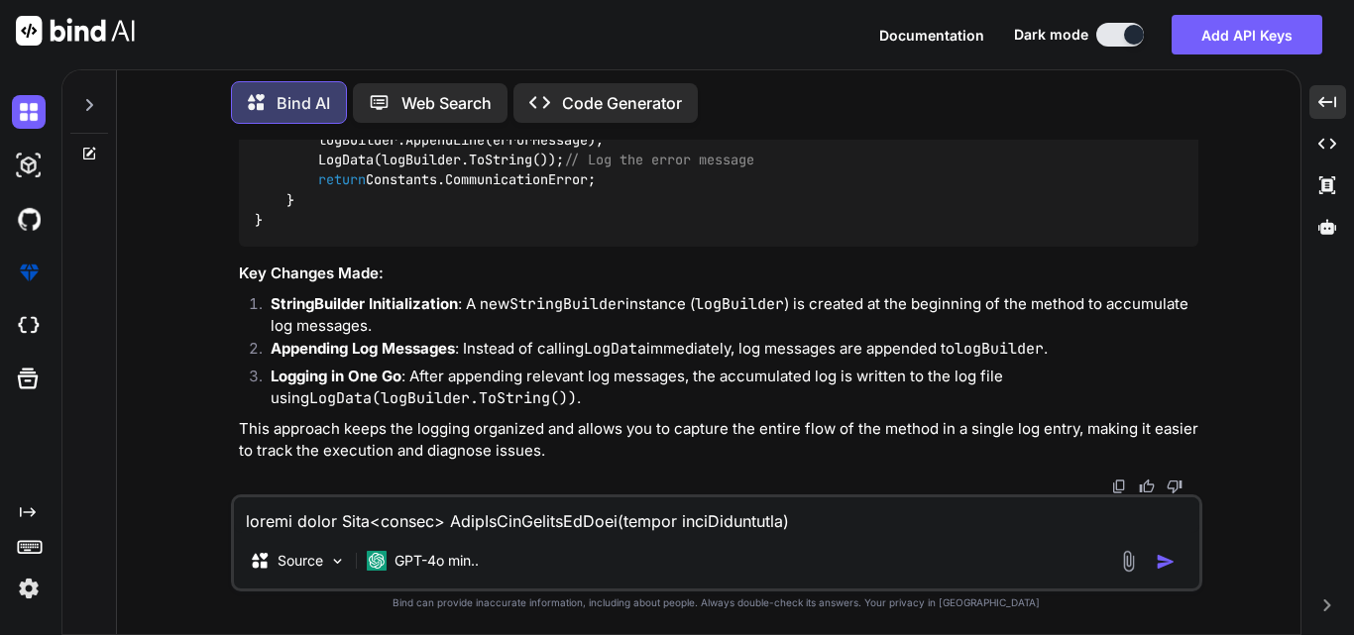
scroll to position [19382, 0]
click at [332, 510] on textarea at bounding box center [716, 516] width 965 height 36
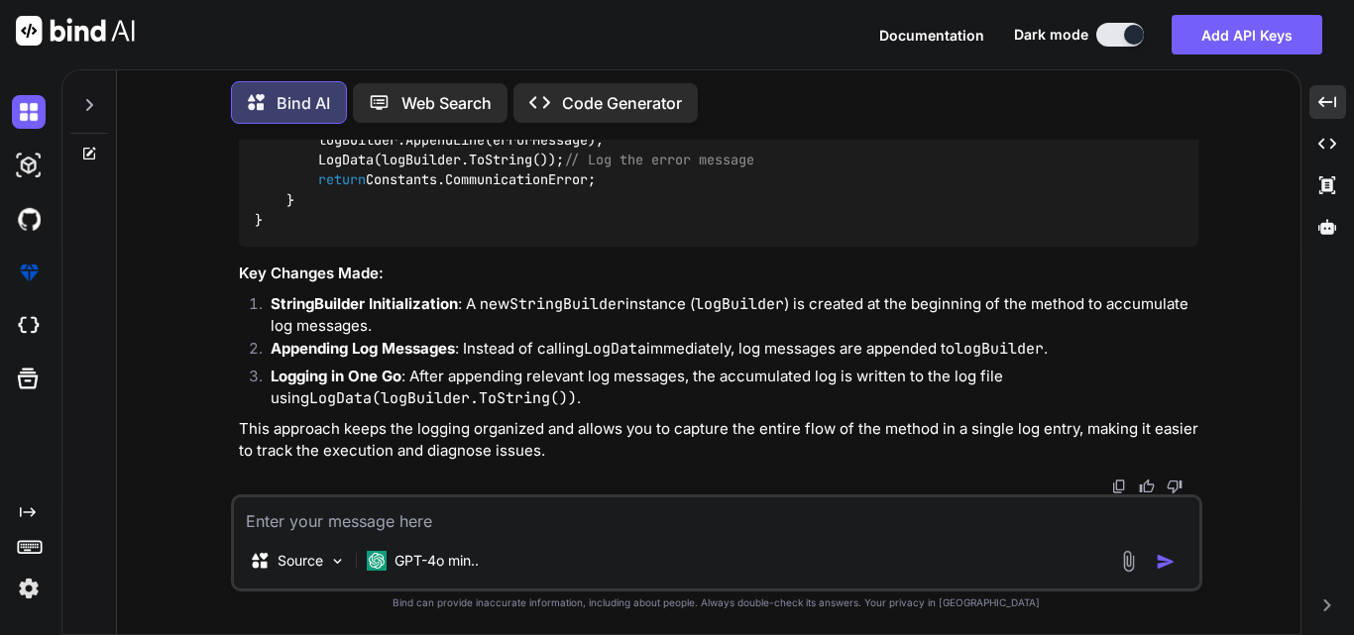
paste textarea "static async Task<string> SendToTcpServerInQuryDetails(string roomNumberinfoDet…"
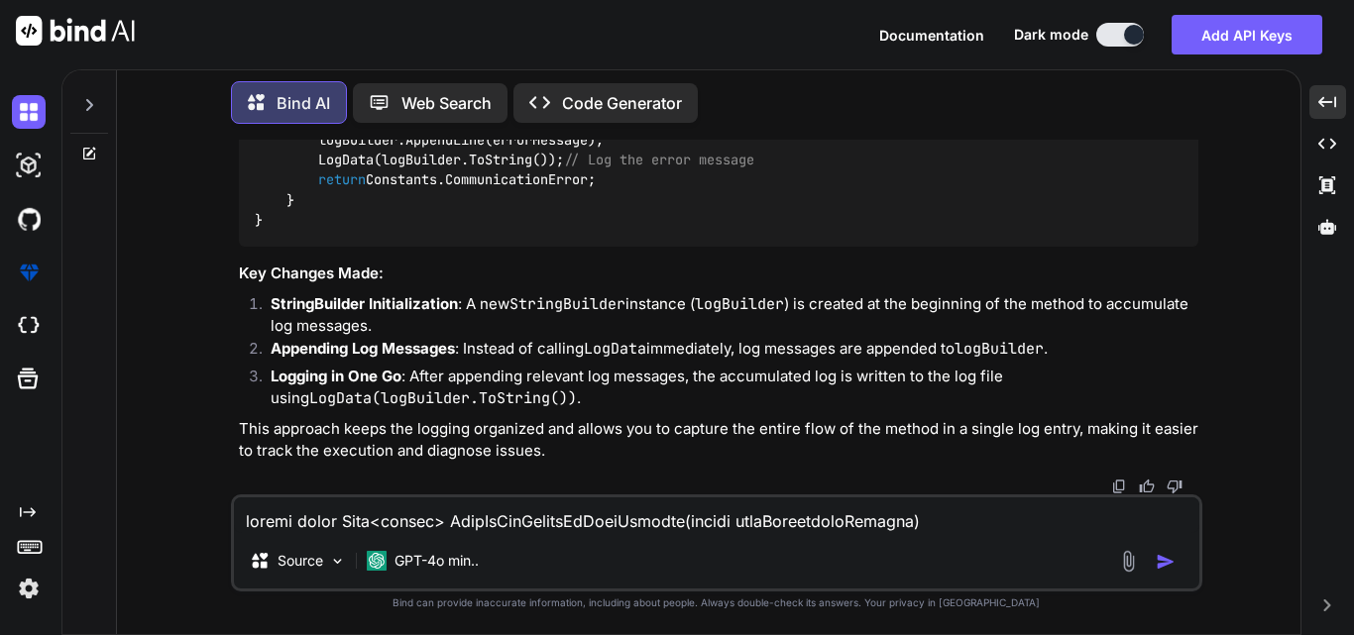
scroll to position [835, 0]
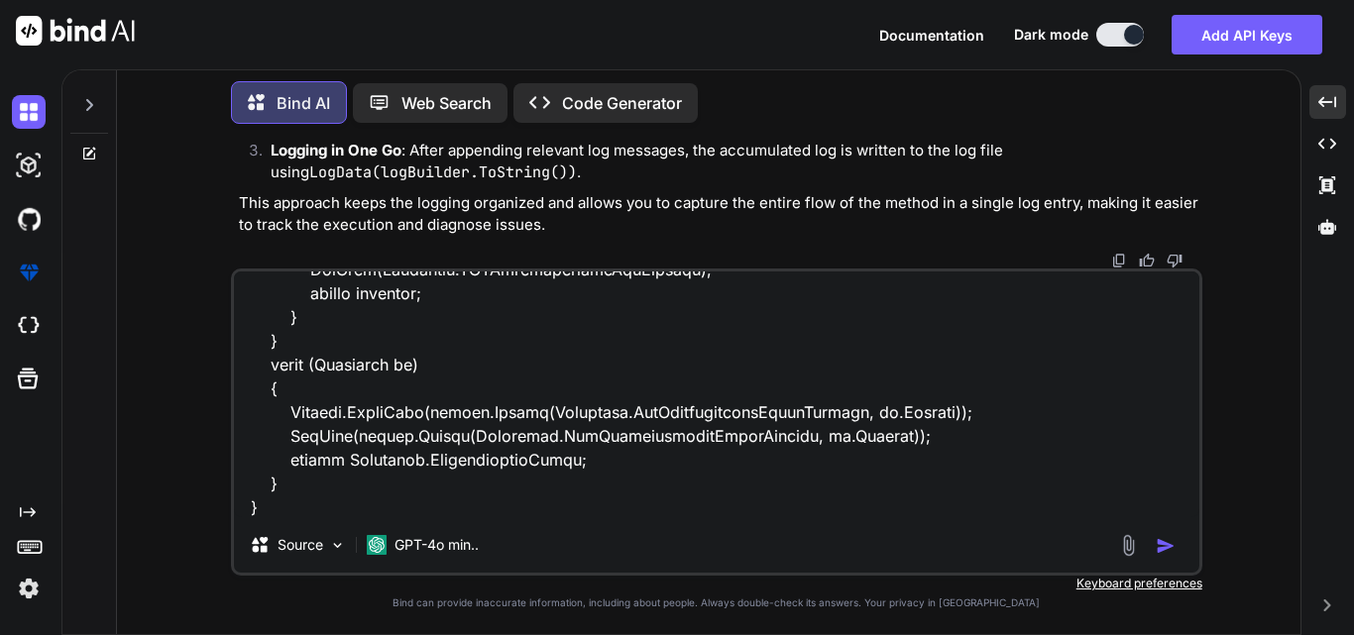
type textarea "static async Task<string> SendToTcpServerInQuryDetails(string roomNumberinfoDet…"
click at [1170, 543] on img "button" at bounding box center [1166, 546] width 20 height 20
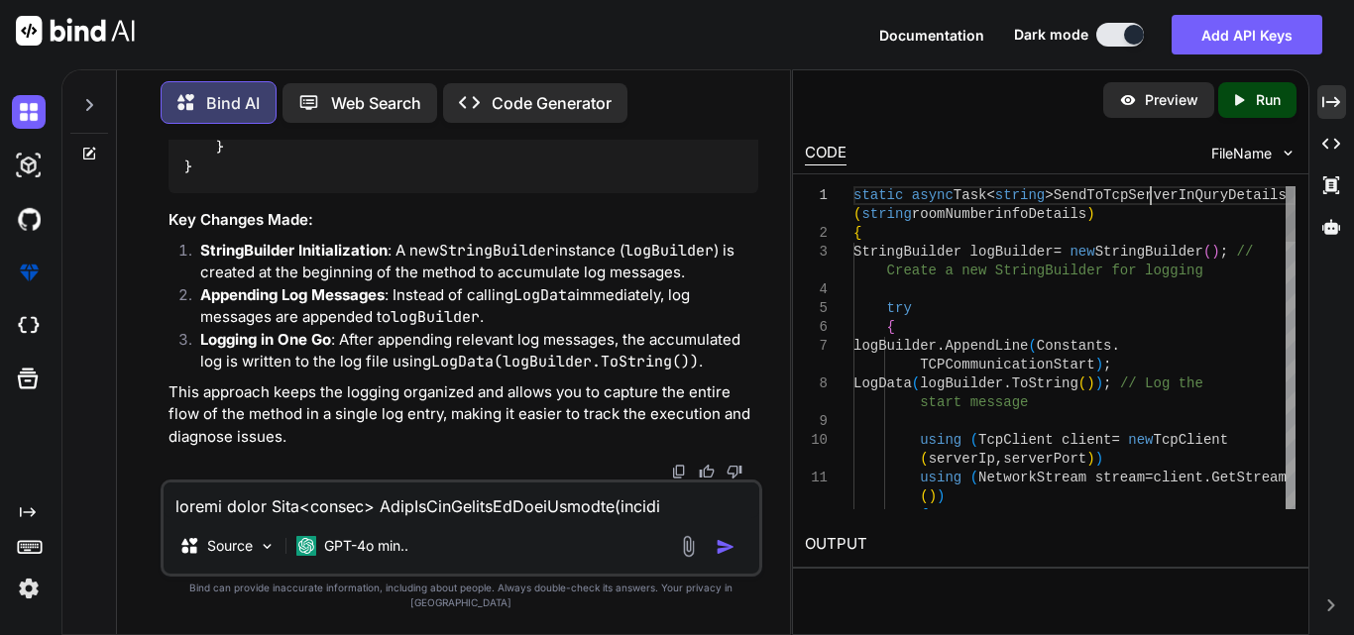
scroll to position [0, 0]
click at [1335, 99] on icon "Created with Pixso." at bounding box center [1331, 102] width 18 height 18
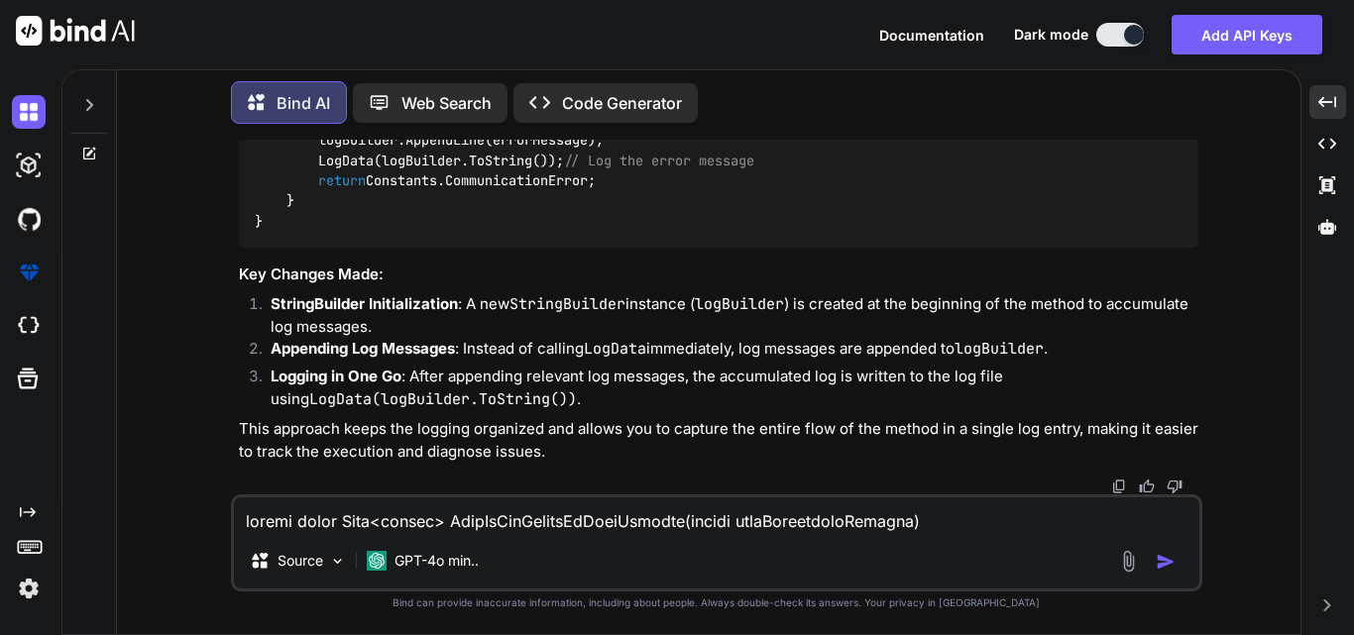
click at [332, 517] on textarea at bounding box center [716, 516] width 965 height 36
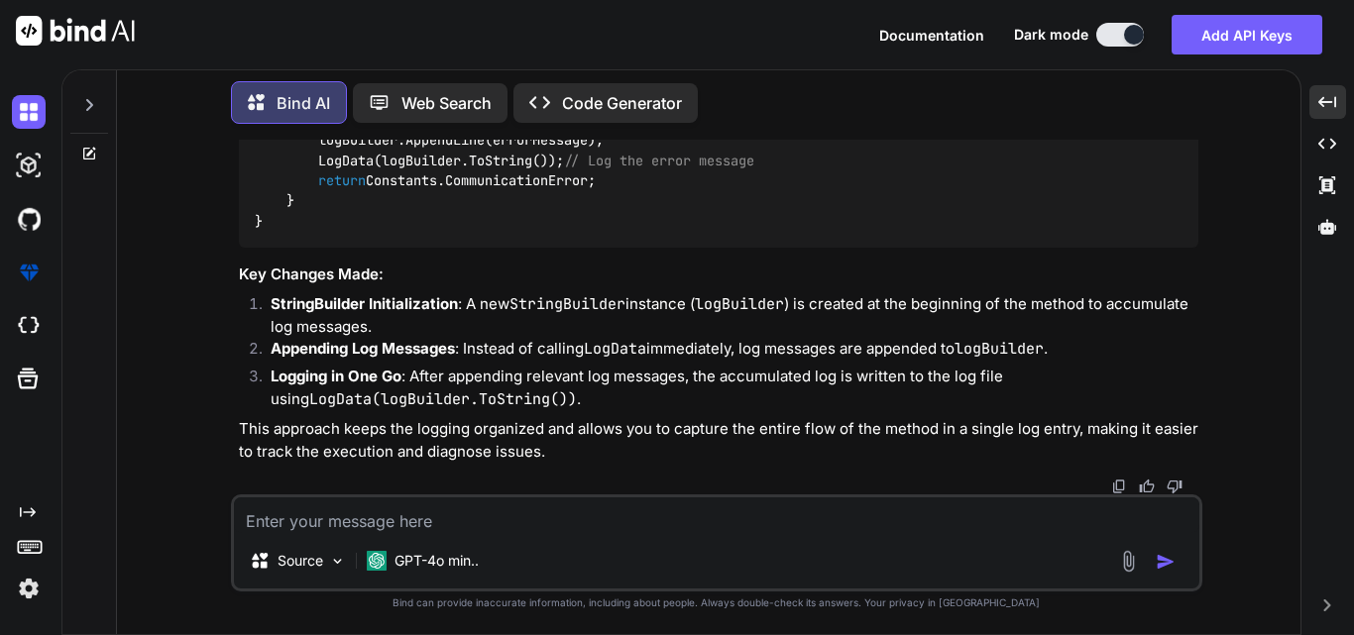
paste textarea "static async Task<string> SendToTcpServerDataDetails() { try { LogData(Constant…"
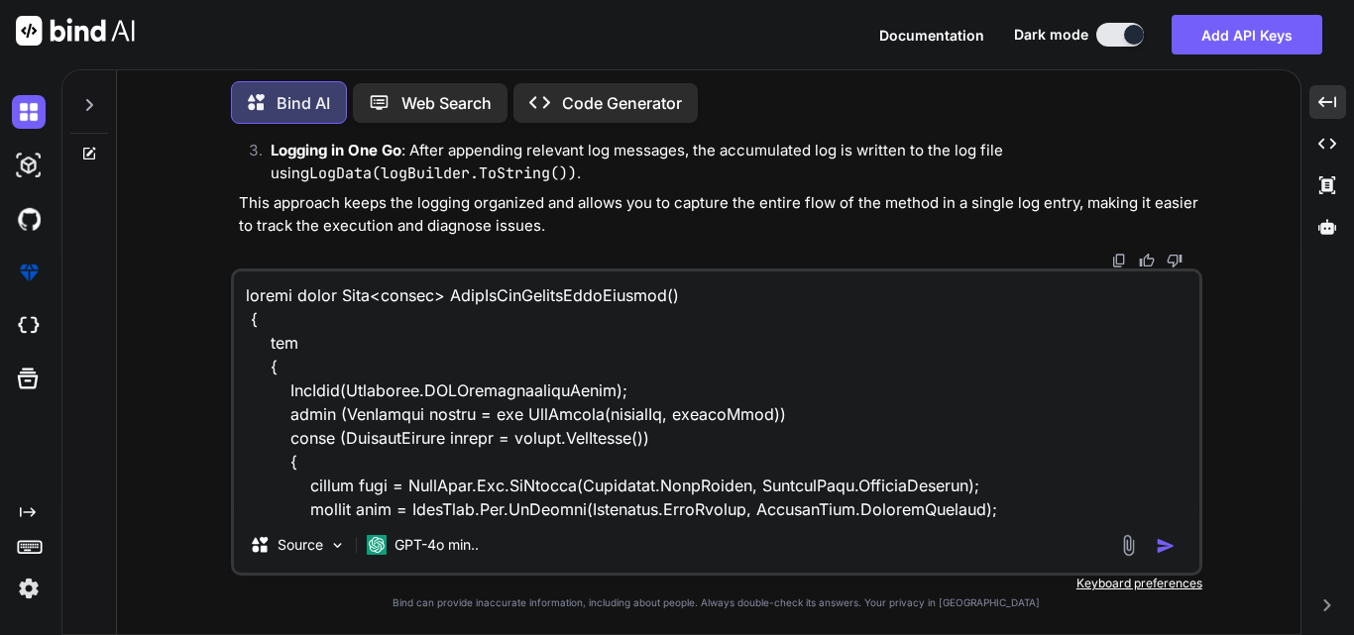
scroll to position [811, 0]
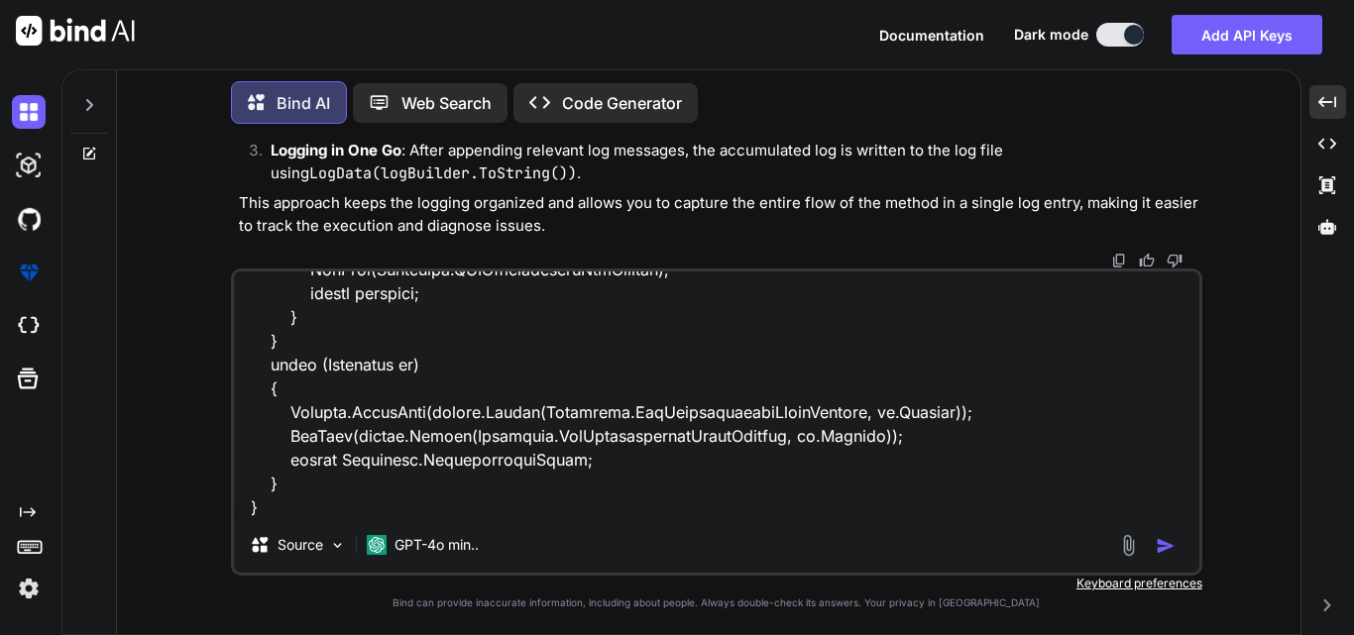
type textarea "static async Task<string> SendToTcpServerDataDetails() { try { LogData(Constant…"
click at [1172, 541] on img "button" at bounding box center [1166, 546] width 20 height 20
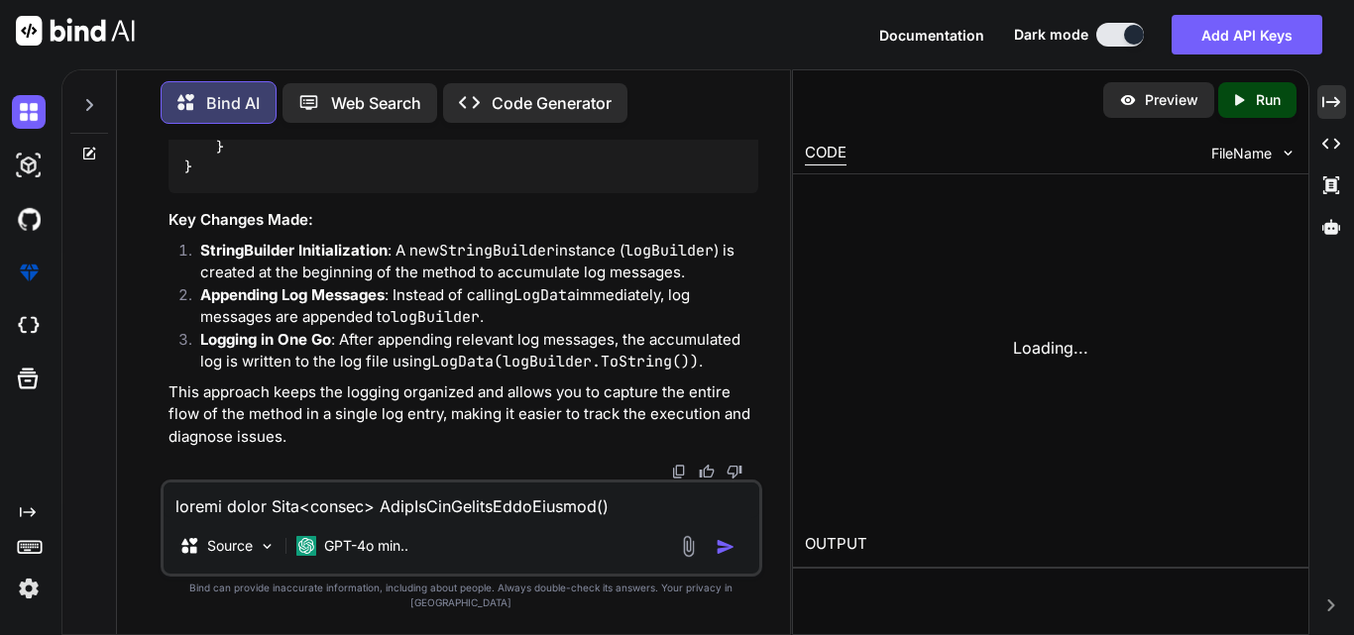
scroll to position [27409, 0]
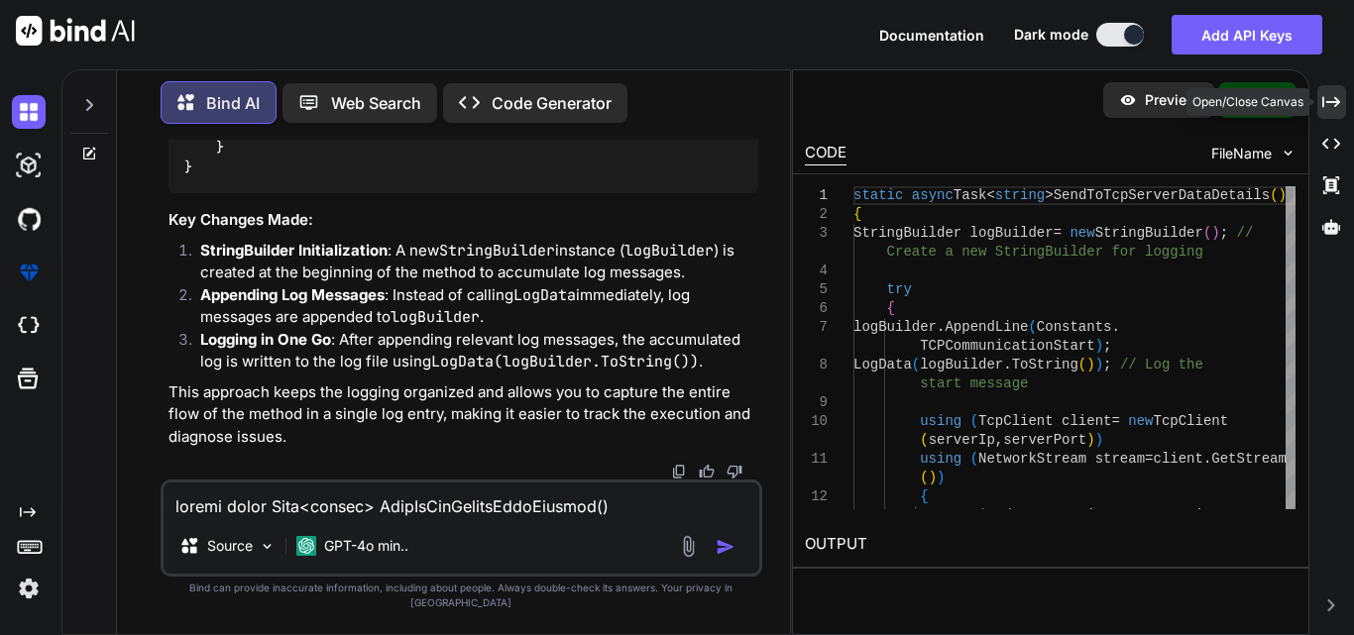
click at [1336, 98] on icon at bounding box center [1331, 101] width 18 height 11
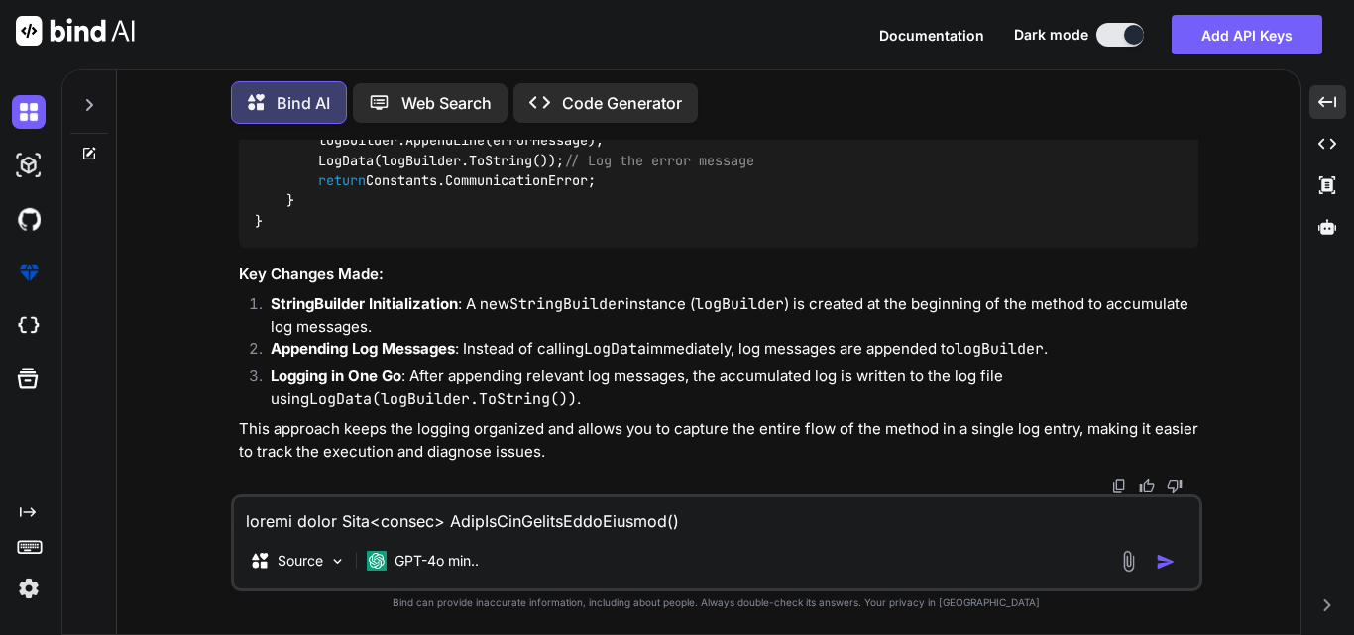
click at [288, 523] on textarea at bounding box center [716, 516] width 965 height 36
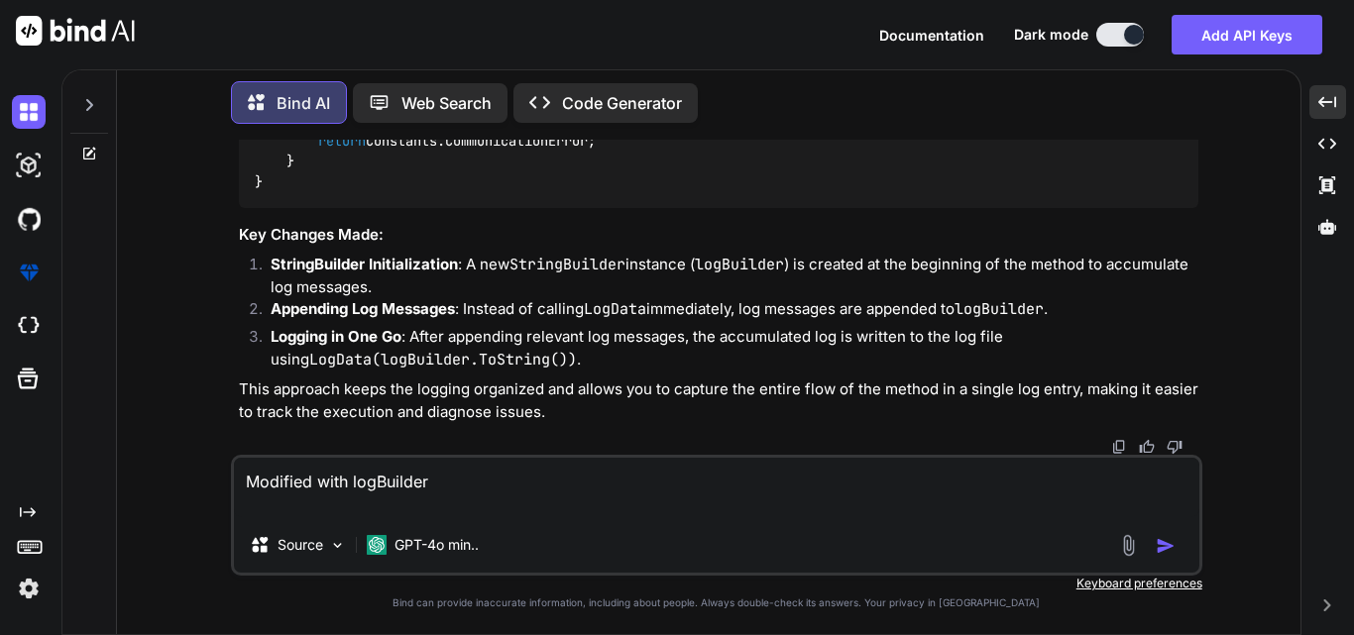
paste textarea "static string SendToTcpServerWithMessage(string inquiryDetails) { try { using (…"
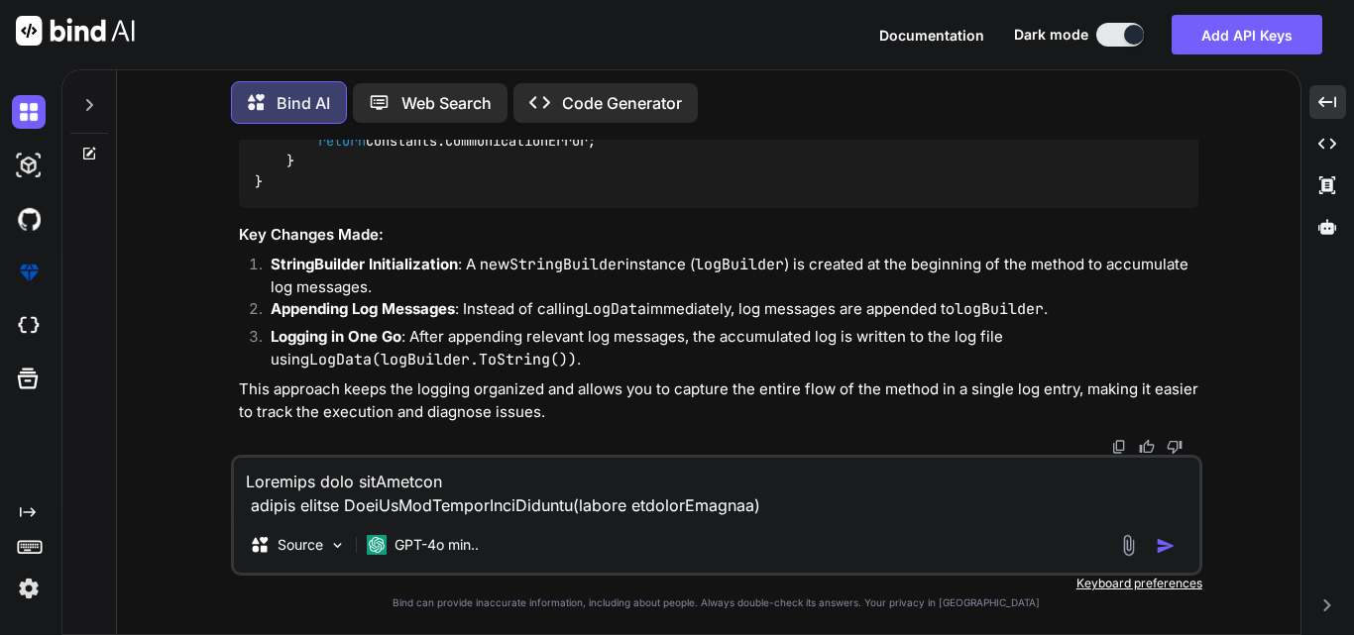
scroll to position [525, 0]
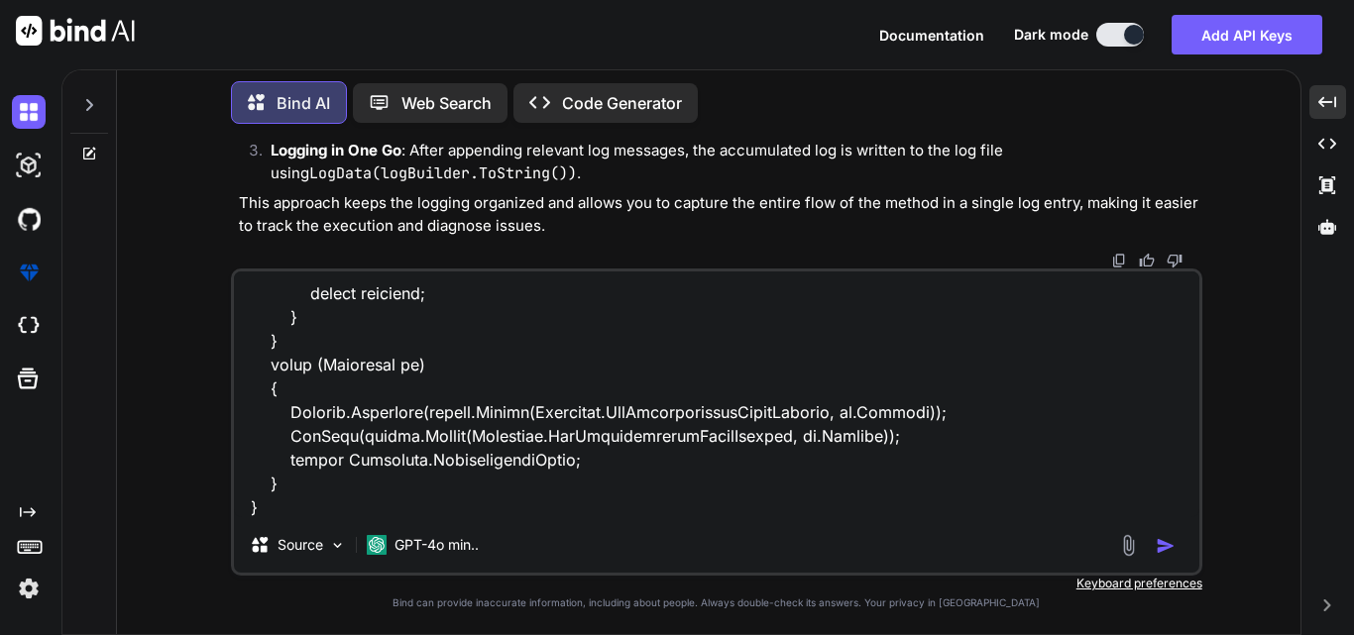
type textarea "Modified with logBuilder static string SendToTcpServerWithMessage(string inquir…"
click at [1160, 552] on img "button" at bounding box center [1166, 546] width 20 height 20
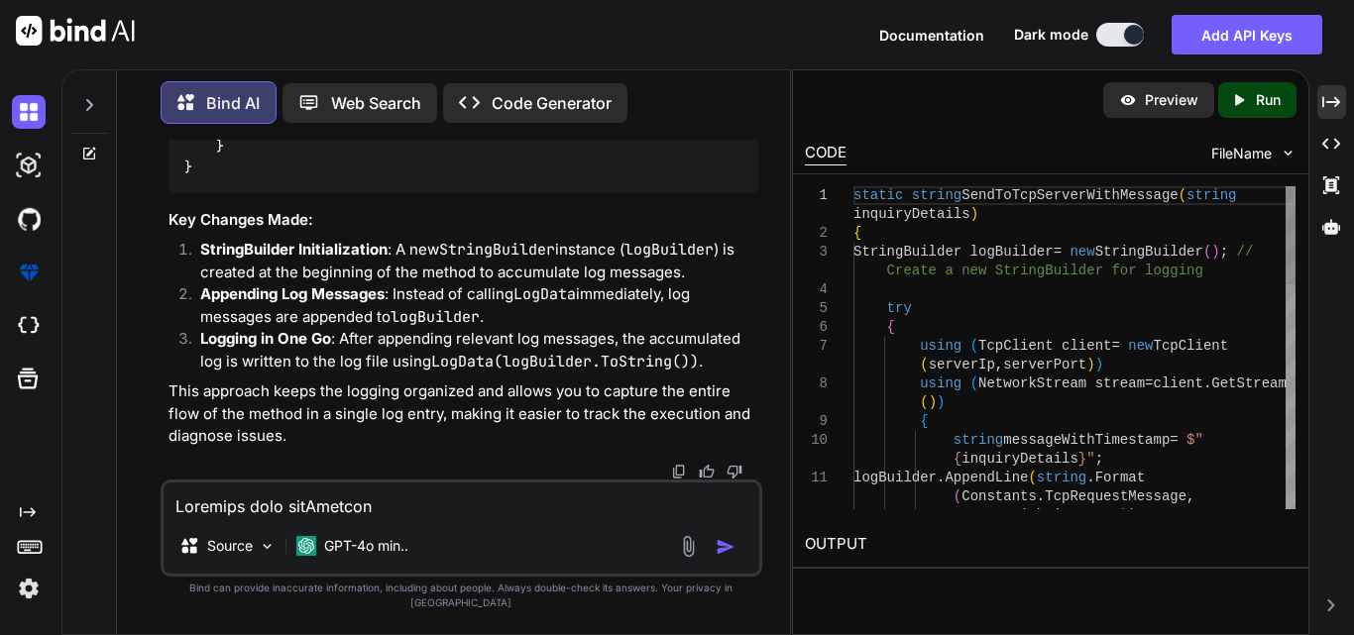
scroll to position [29146, 0]
click at [1336, 89] on div "Created with Pixso." at bounding box center [1331, 102] width 29 height 34
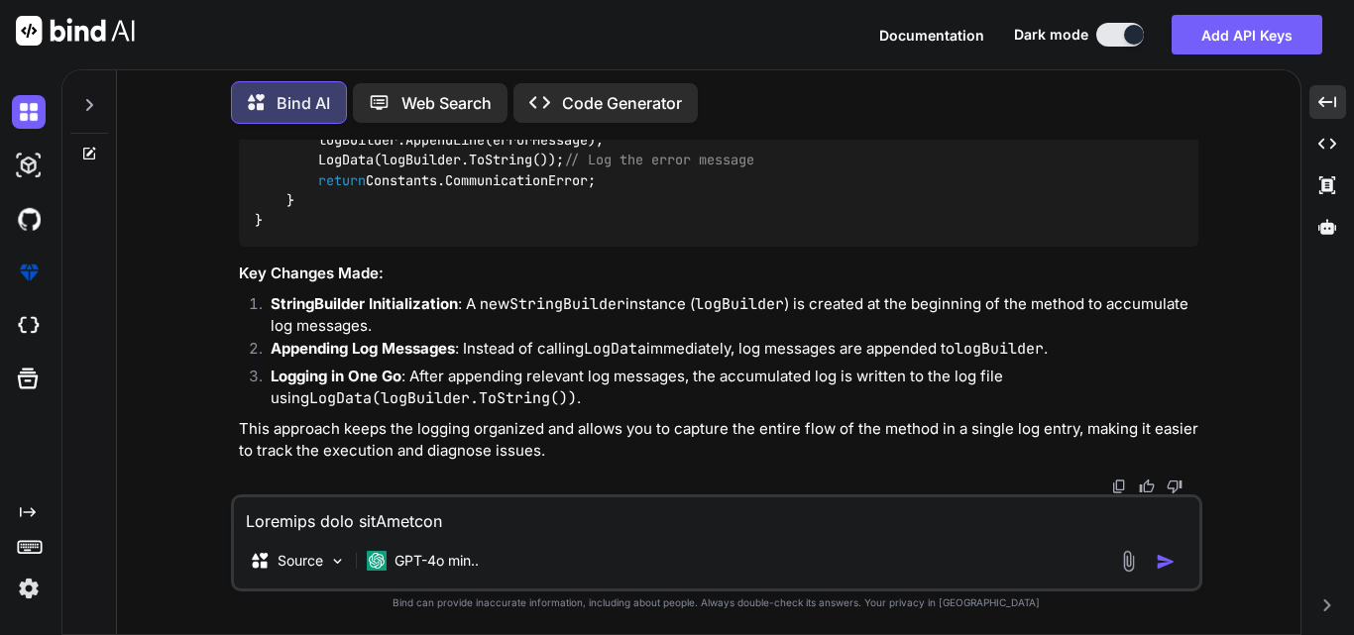
scroll to position [25412, 0]
click at [288, 523] on textarea at bounding box center [716, 516] width 965 height 36
paste textarea "static string SendToTcpServer(string roomNumber) { try { using (TcpClient clien…"
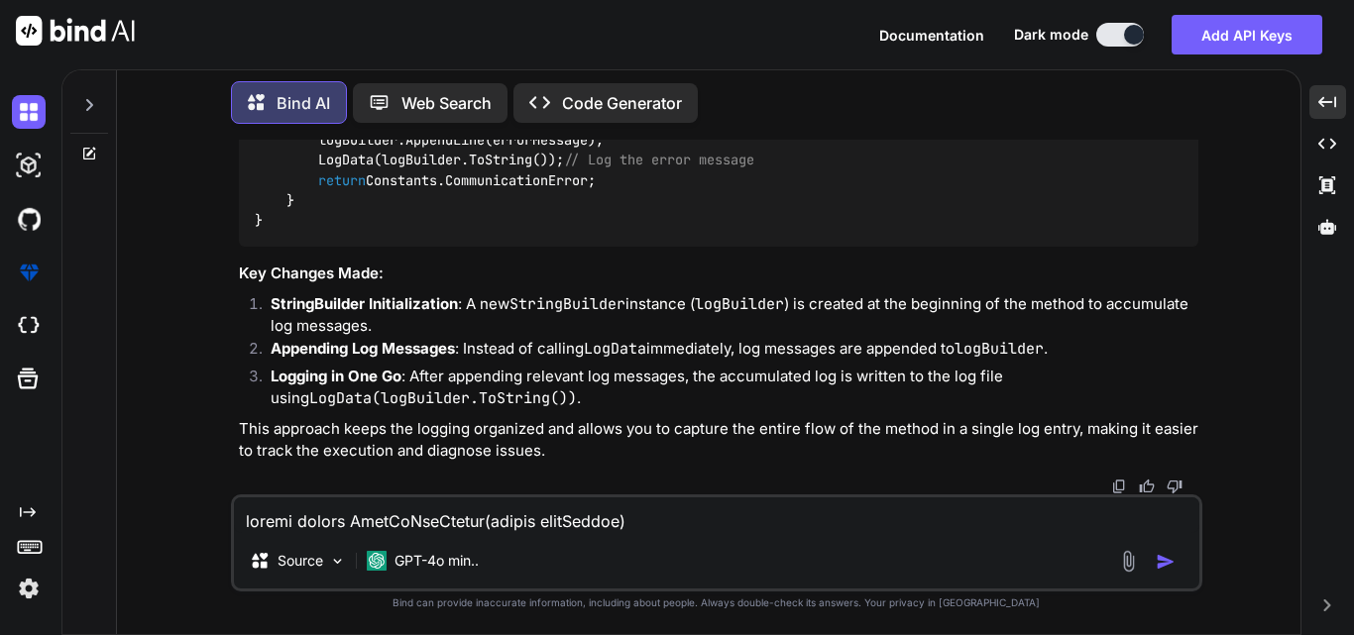
scroll to position [835, 0]
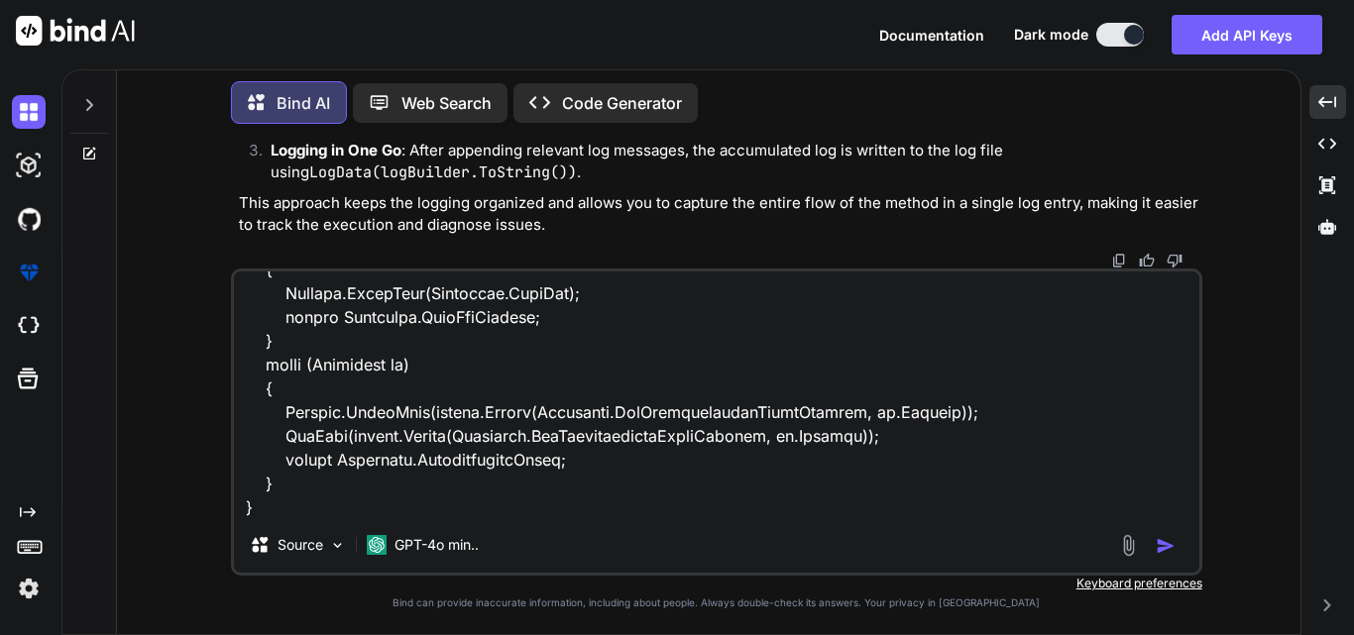
type textarea "static string SendToTcpServer(string roomNumber) { try { using (TcpClient clien…"
click at [1172, 540] on img "button" at bounding box center [1166, 546] width 20 height 20
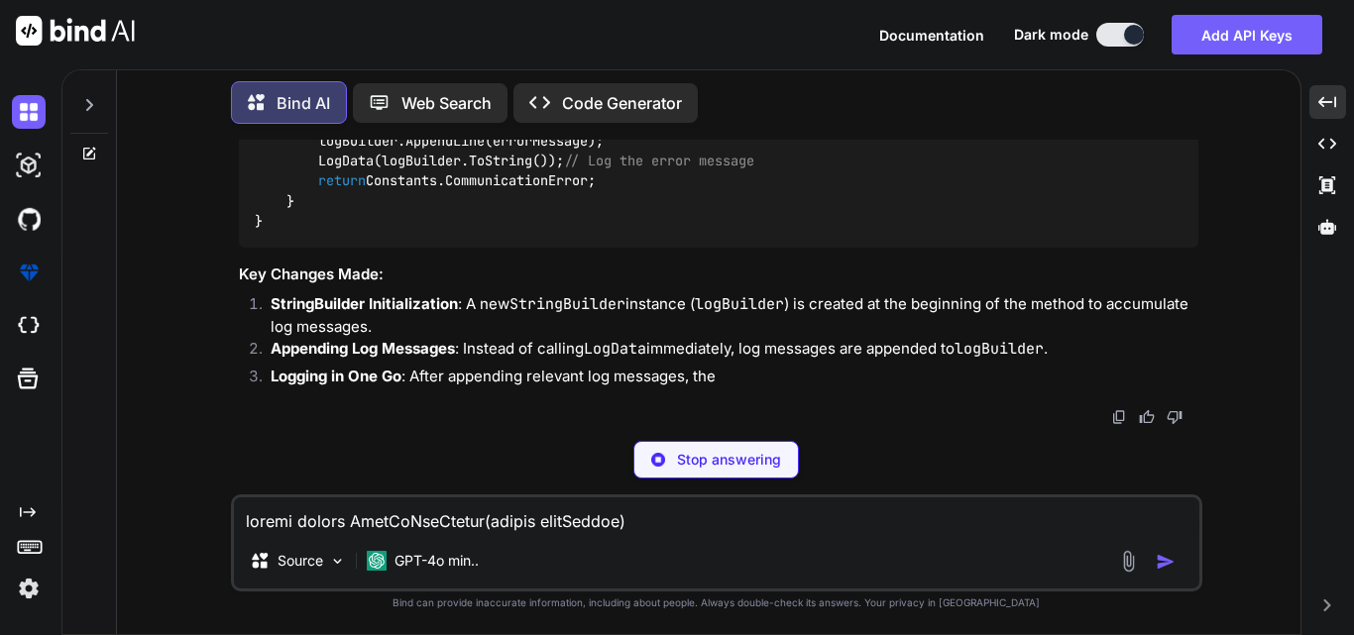
scroll to position [27112, 0]
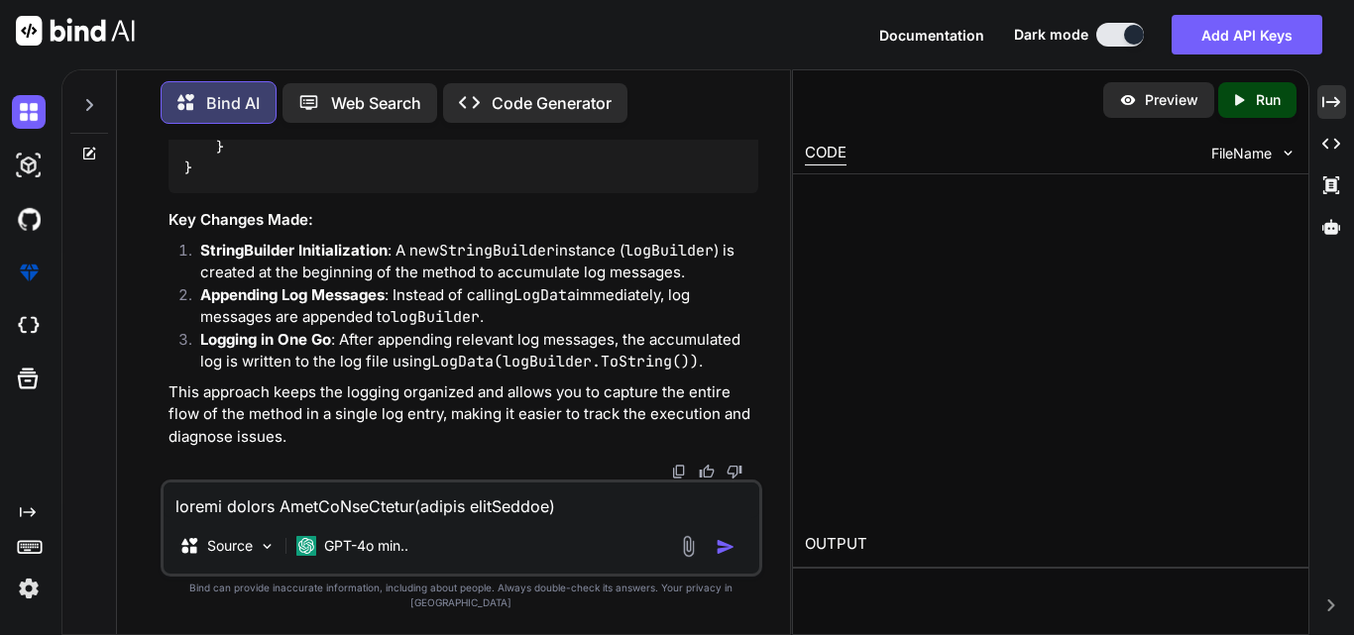
scroll to position [31490, 0]
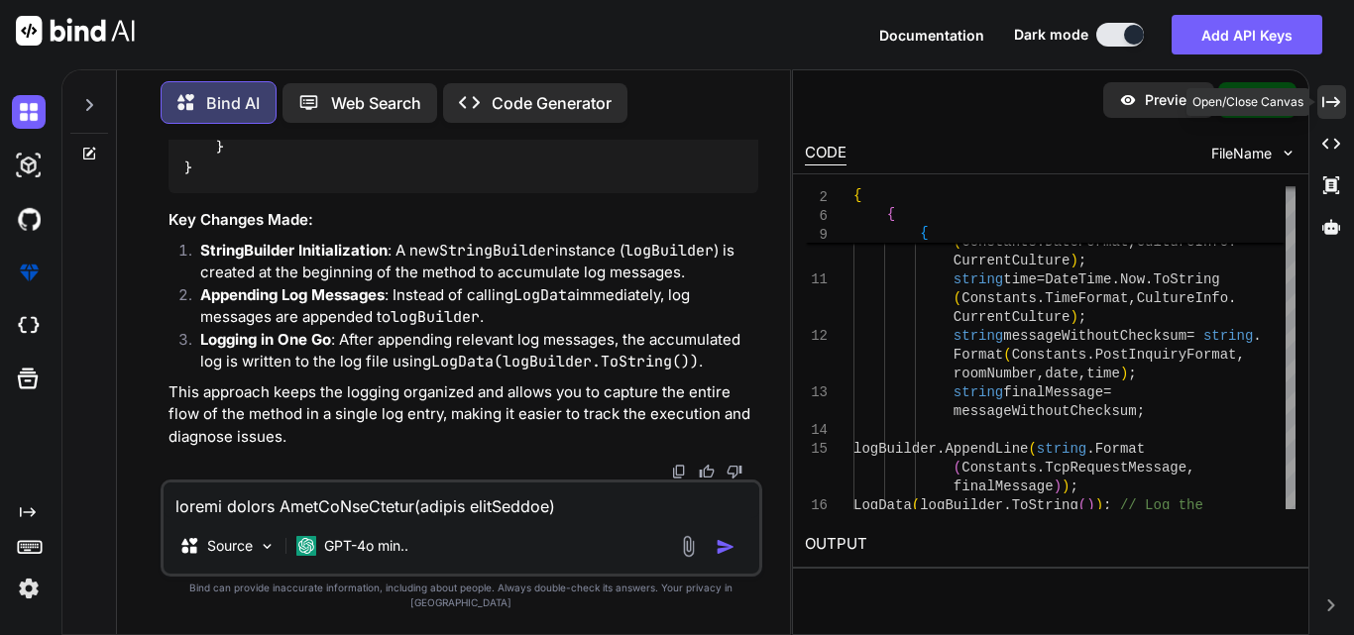
click at [1334, 102] on icon at bounding box center [1331, 101] width 18 height 11
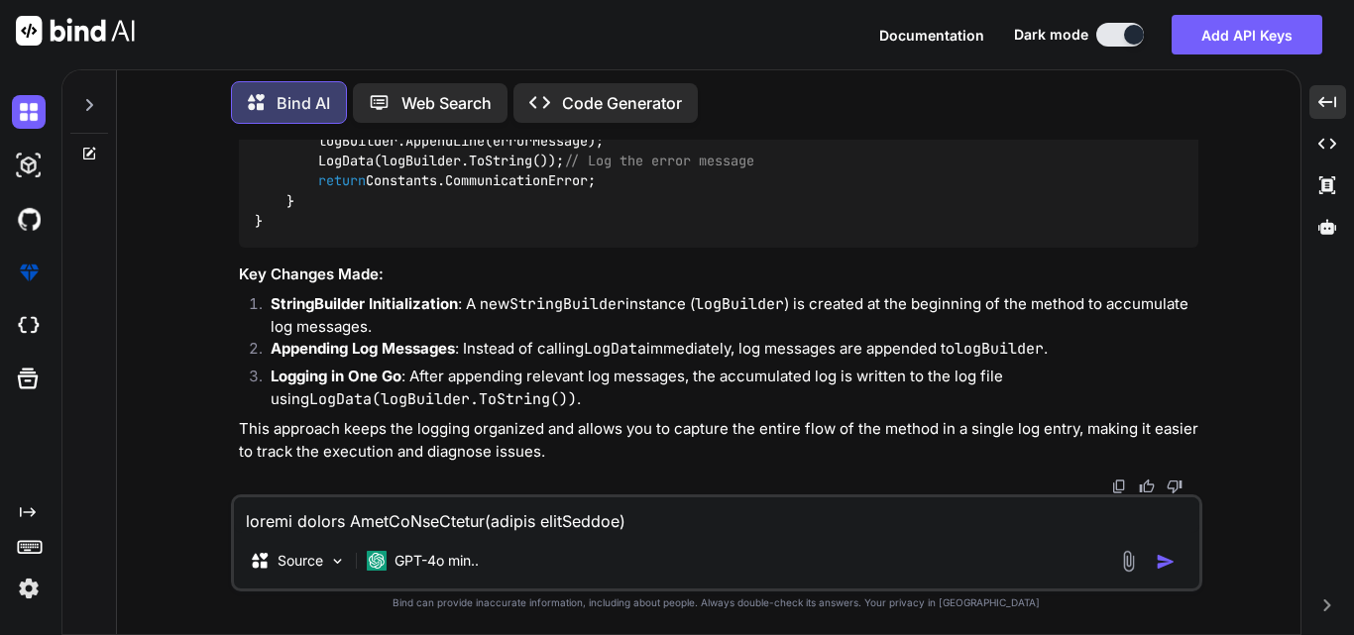
scroll to position [28230, 0]
click at [299, 512] on textarea at bounding box center [716, 516] width 965 height 36
paste textarea "static string SendToTcpServerData() { try { using (TcpClient client = new TcpCl…"
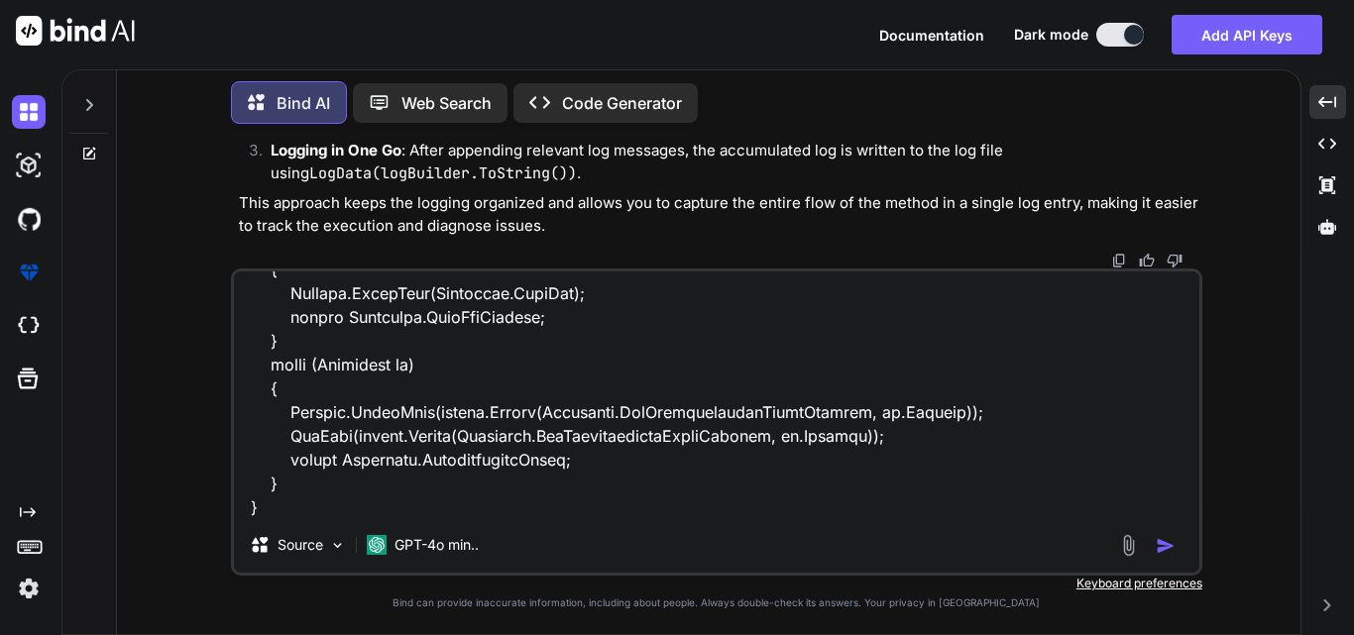
type textarea "static string SendToTcpServerData() { try { using (TcpClient client = new TcpCl…"
click at [1173, 544] on img "button" at bounding box center [1166, 546] width 20 height 20
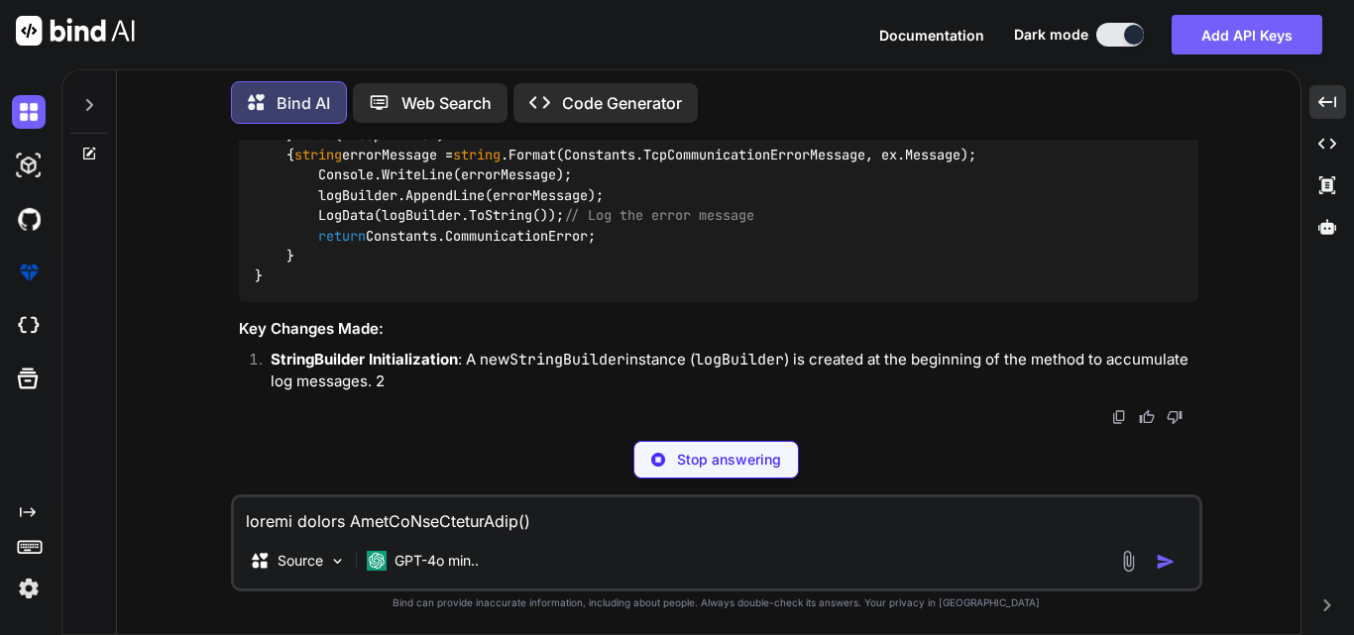
scroll to position [28953, 0]
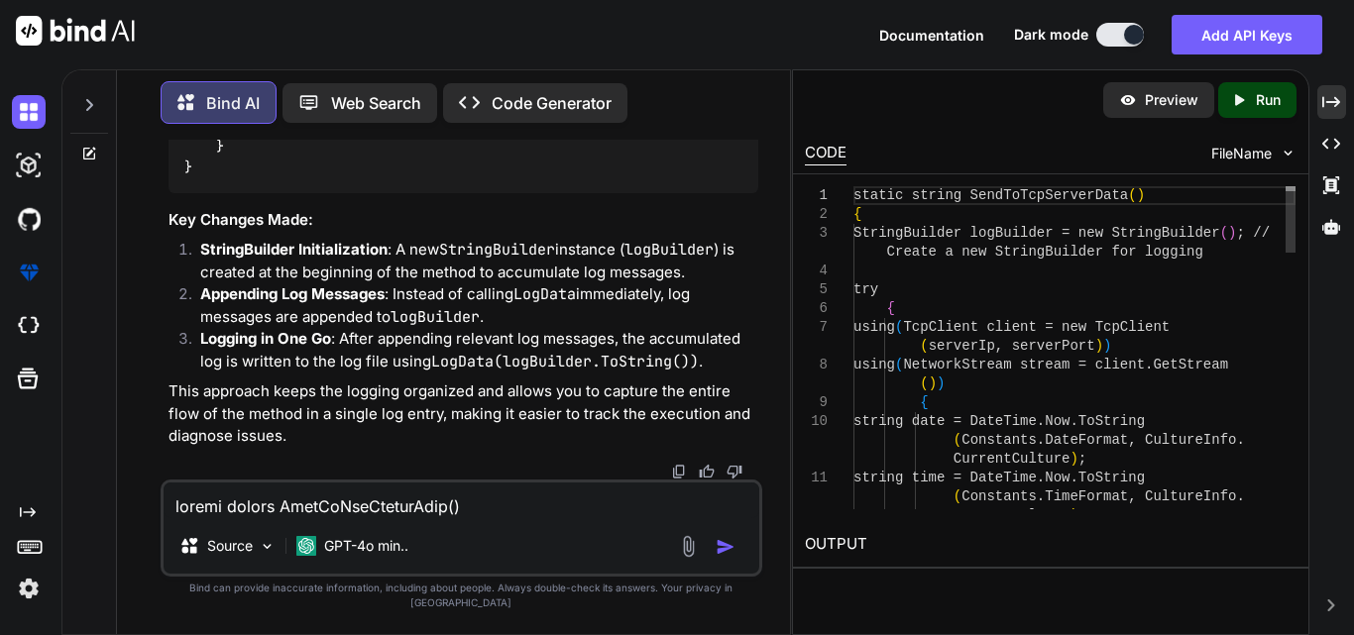
scroll to position [33596, 0]
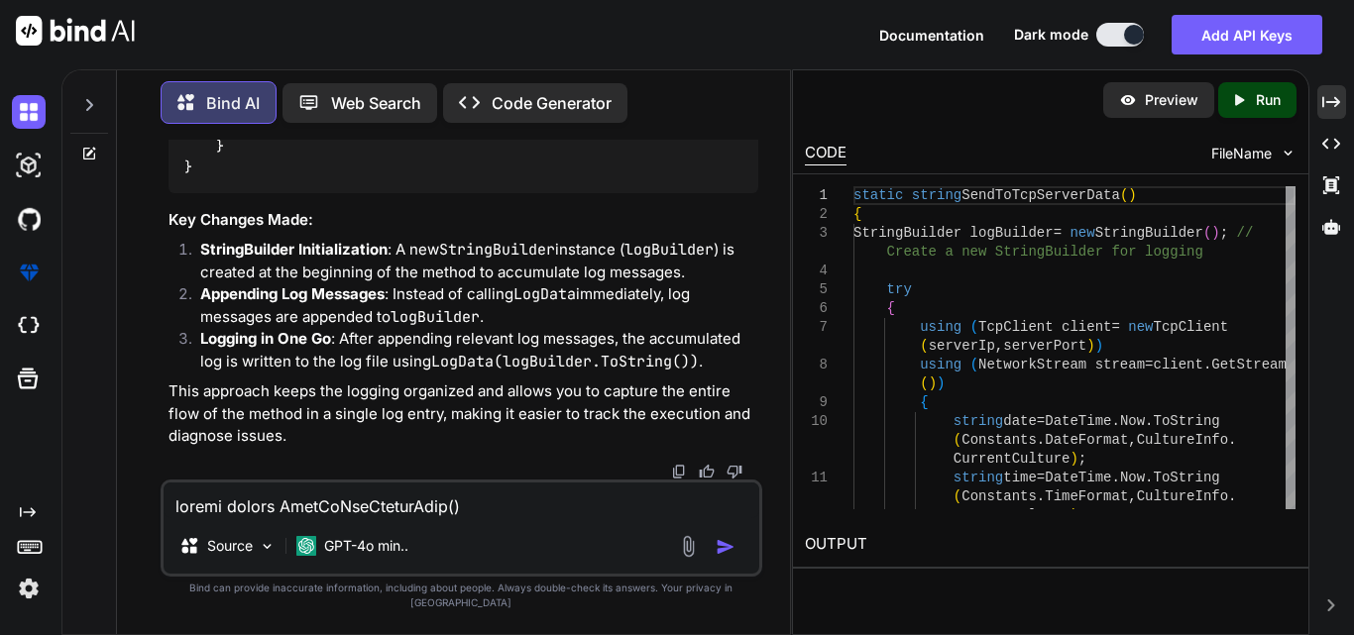
click at [341, 518] on textarea at bounding box center [462, 501] width 596 height 36
paste textarea "static string SendToTcpServerDataInfo() { try { using (TcpClient client = new T…"
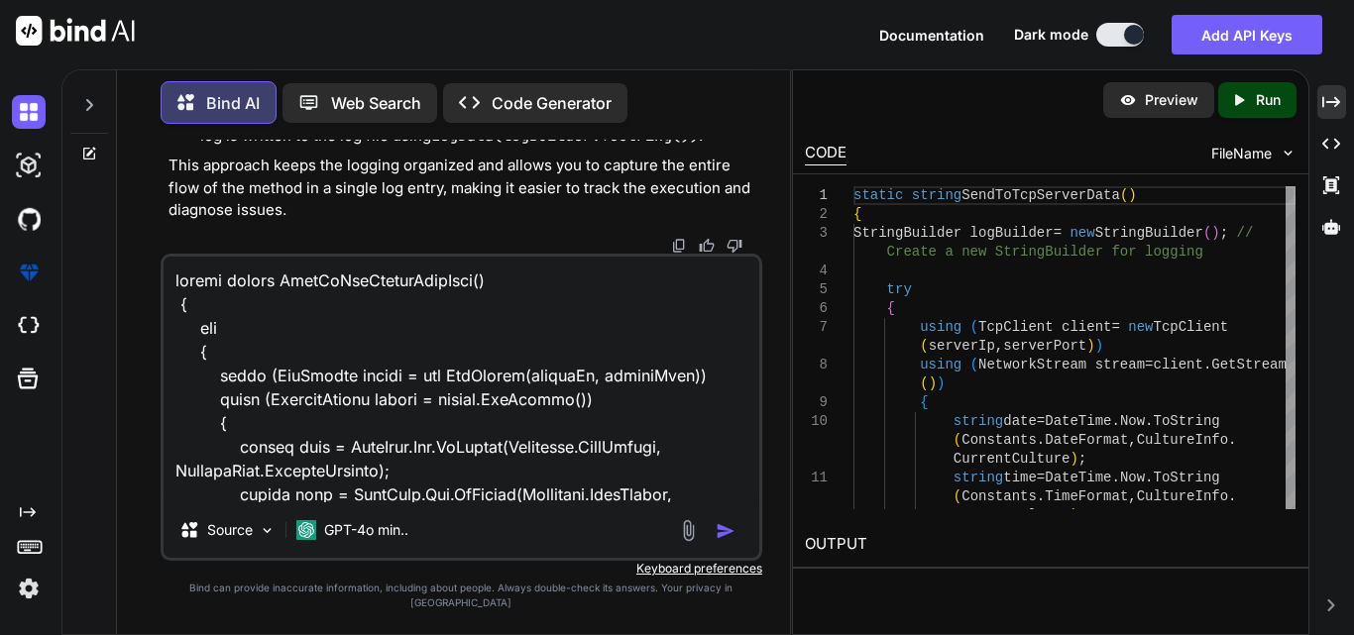
scroll to position [1168, 0]
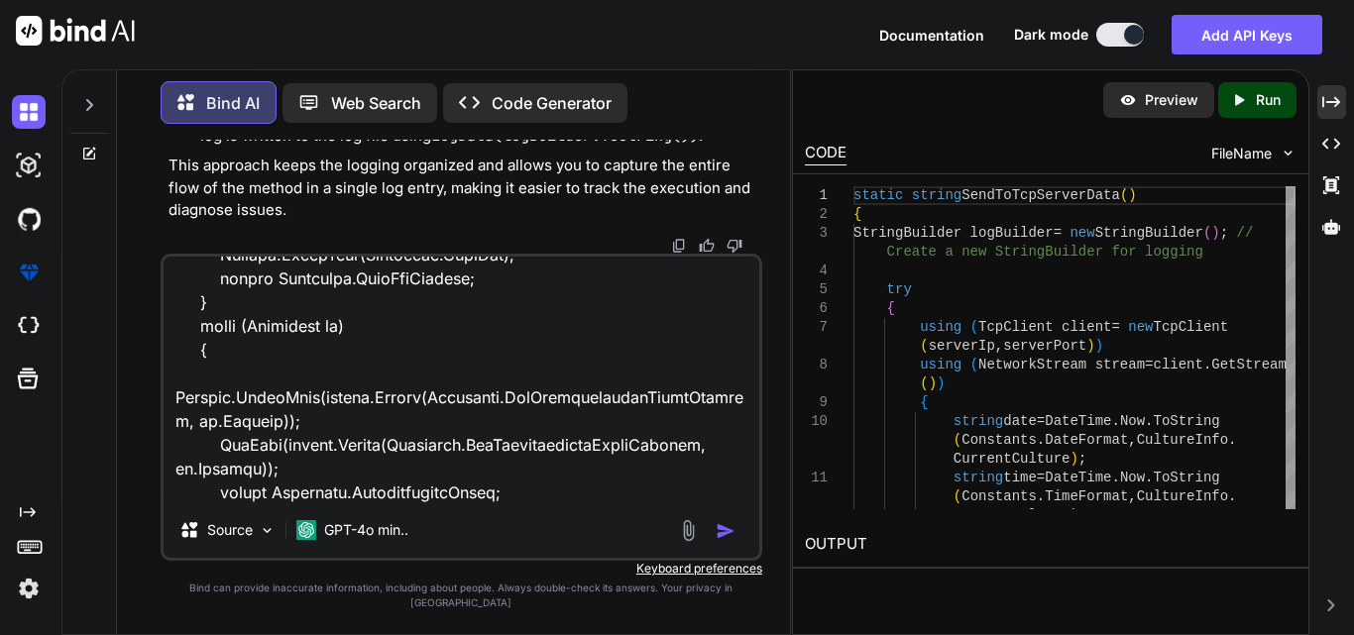
type textarea "static string SendToTcpServerDataInfo() { try { using (TcpClient client = new T…"
click at [723, 541] on img "button" at bounding box center [726, 531] width 20 height 20
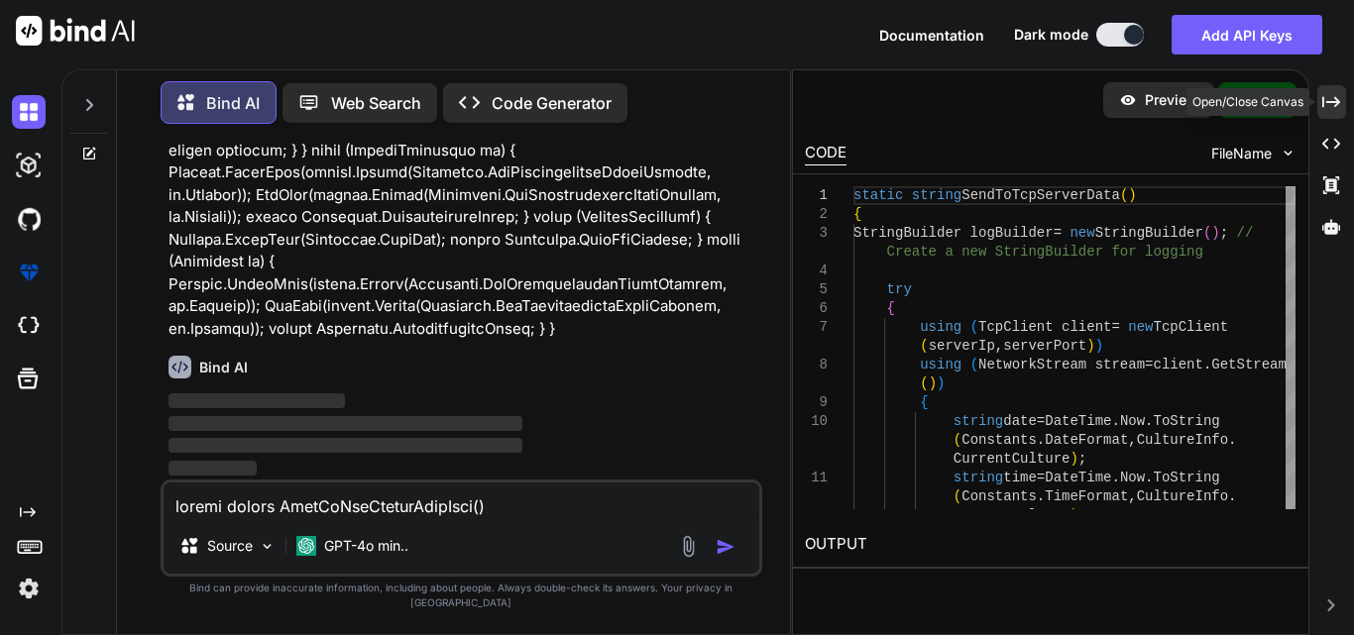
click at [1328, 105] on icon "Created with Pixso." at bounding box center [1331, 102] width 18 height 18
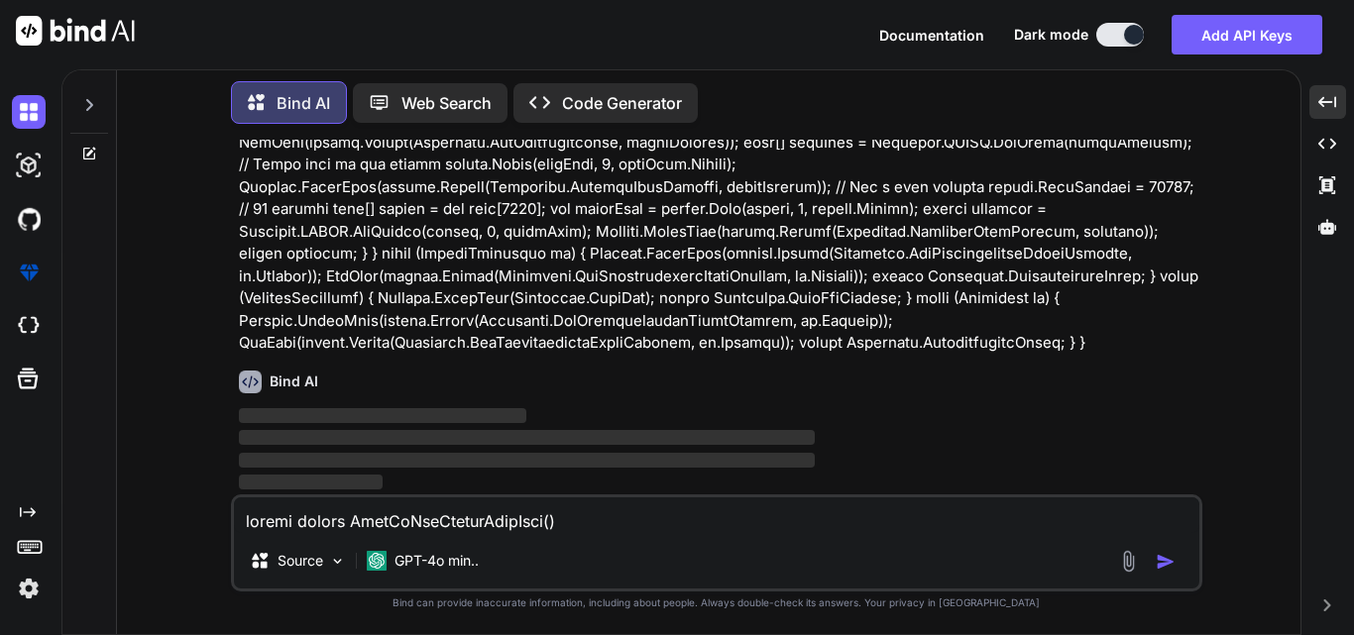
scroll to position [30714, 0]
click at [519, 374] on div "Bind AI" at bounding box center [718, 382] width 959 height 23
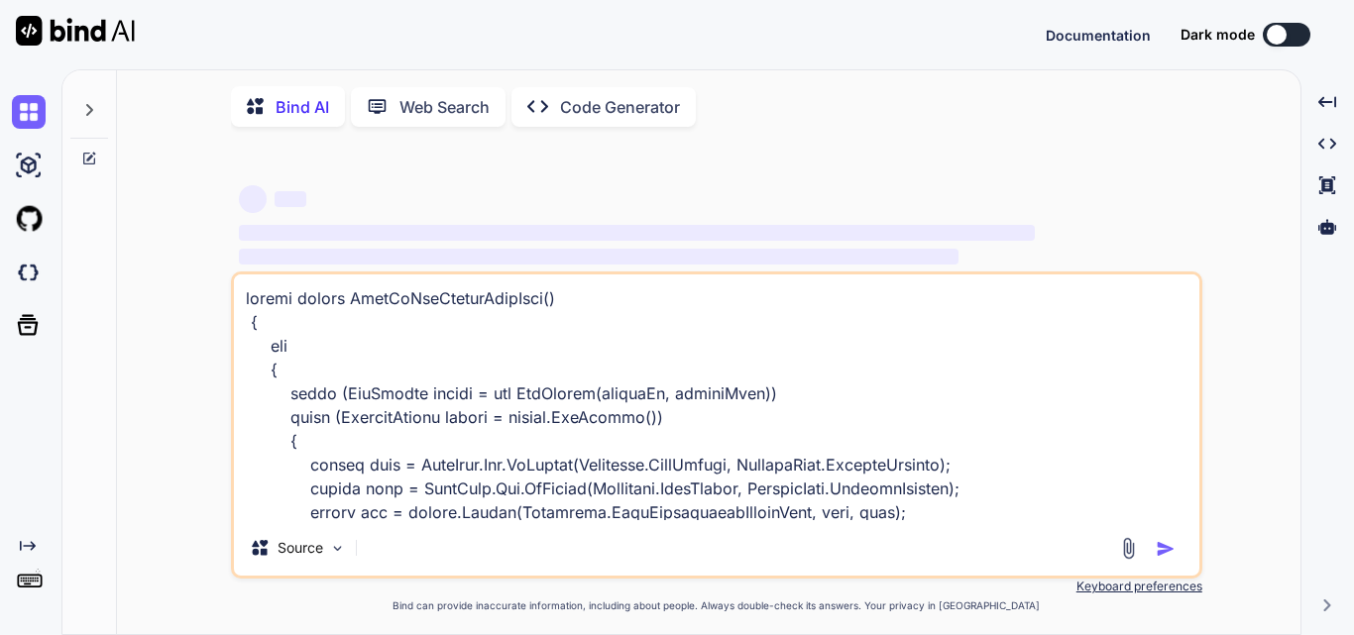
click at [723, 408] on textarea at bounding box center [716, 398] width 965 height 246
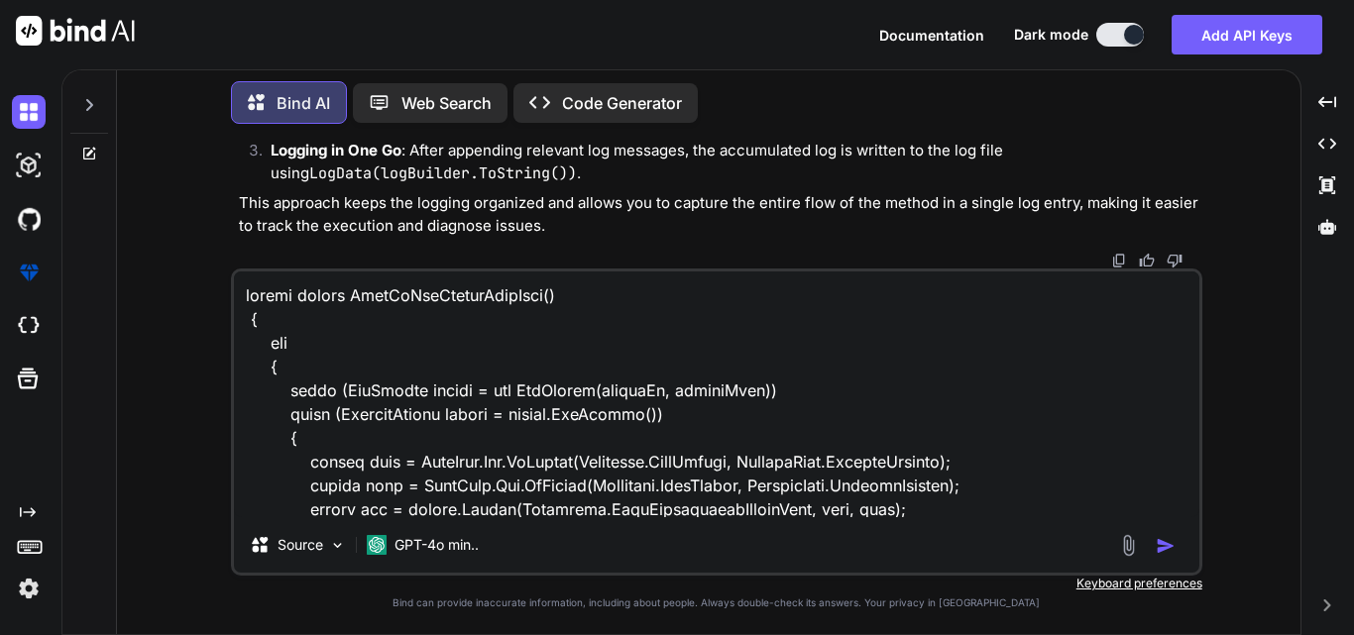
scroll to position [9388, 0]
click at [1163, 540] on img "button" at bounding box center [1166, 546] width 20 height 20
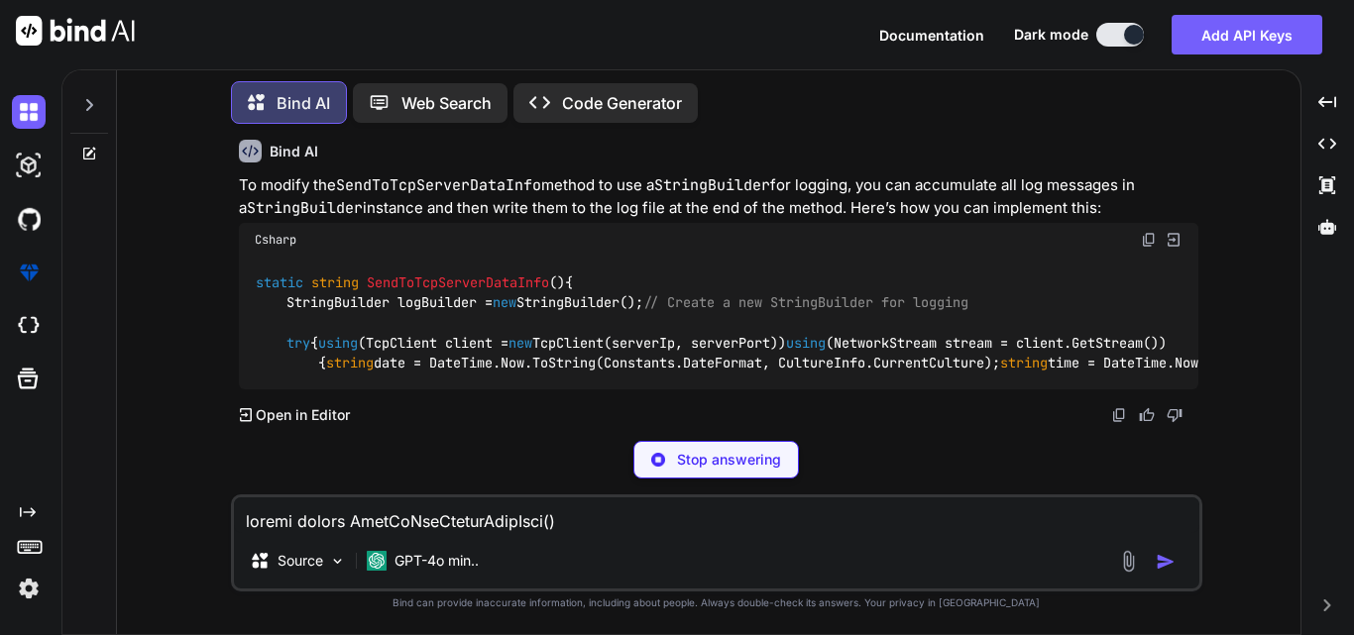
scroll to position [10013, 0]
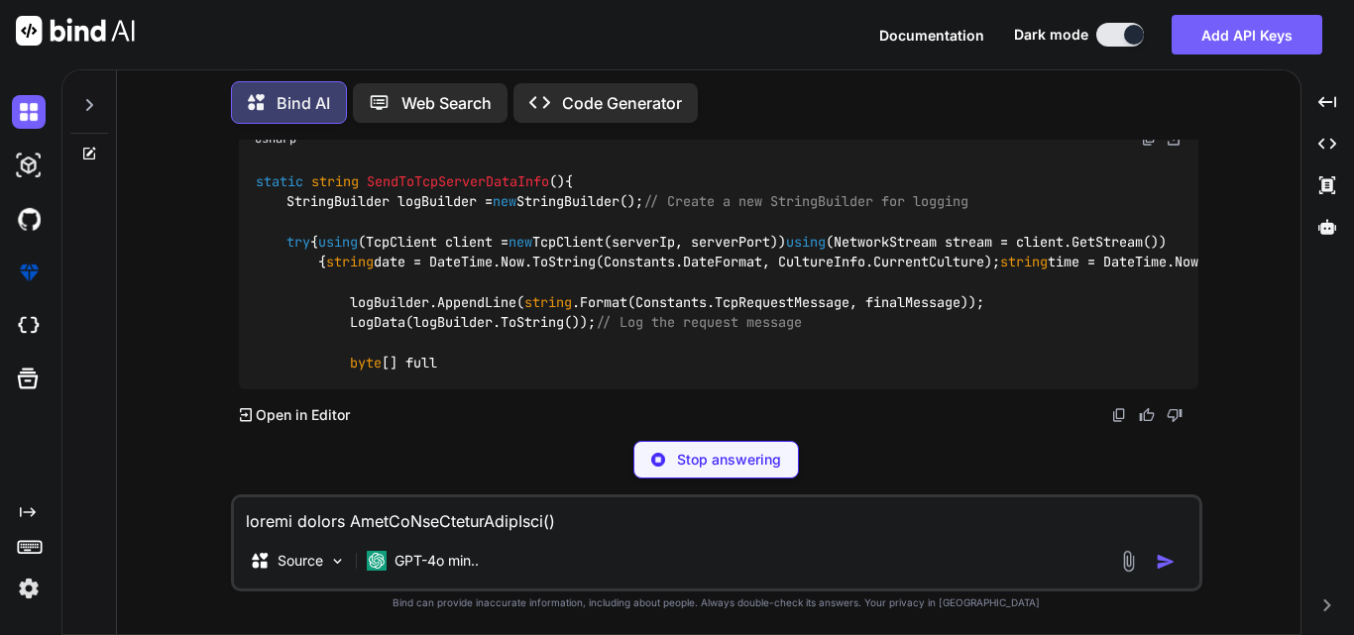
click at [309, 526] on textarea at bounding box center [716, 516] width 965 height 36
type textarea "x"
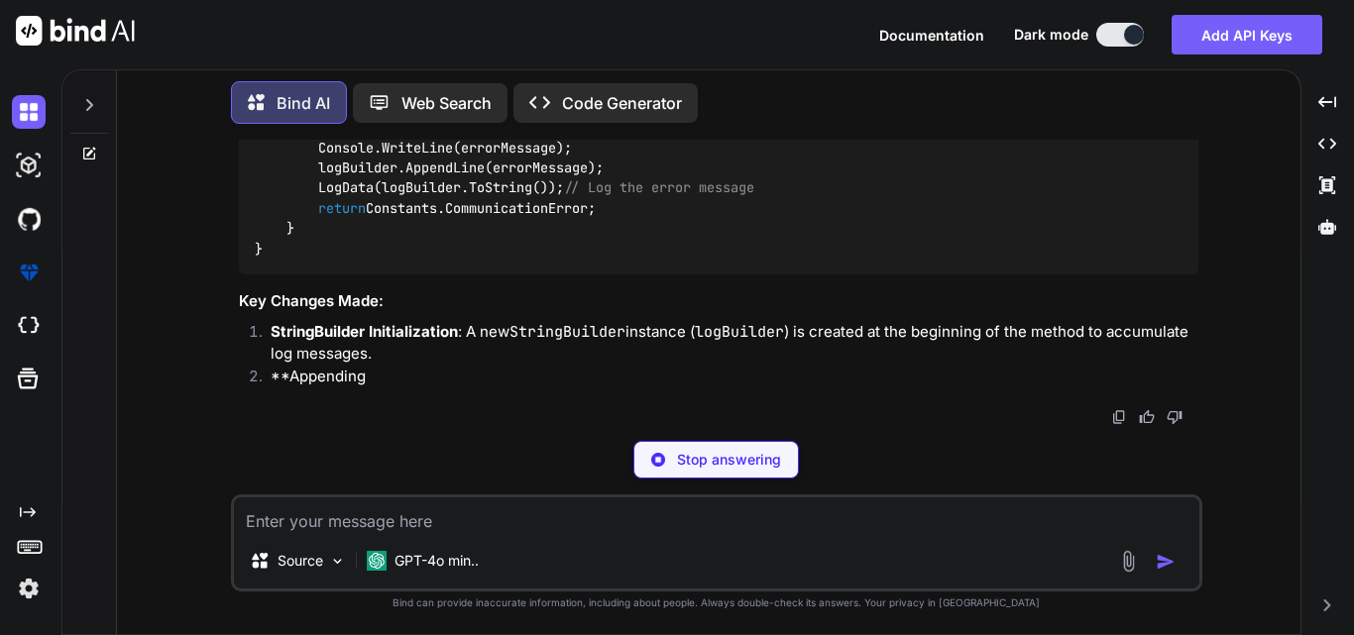
click at [399, 515] on textarea at bounding box center [716, 516] width 965 height 36
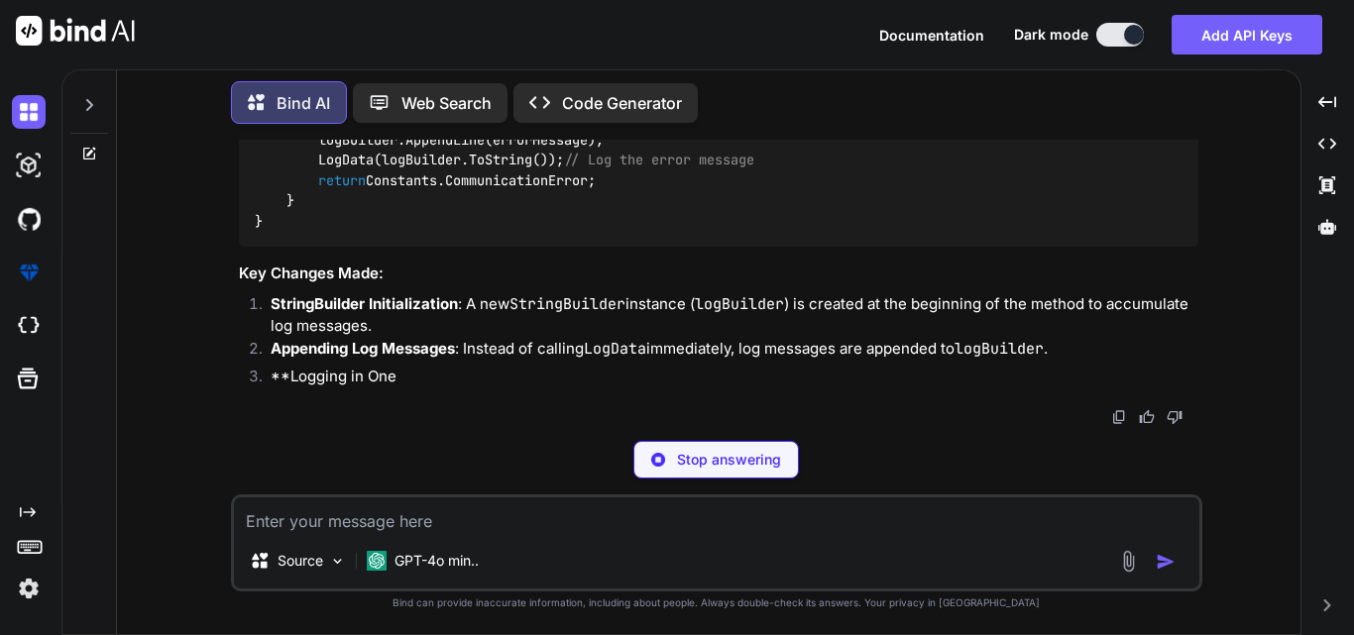
type textarea "x"
paste textarea "static string SendToTcpServerInQury(string roomNumberinfo) { try { using (TcpCl…"
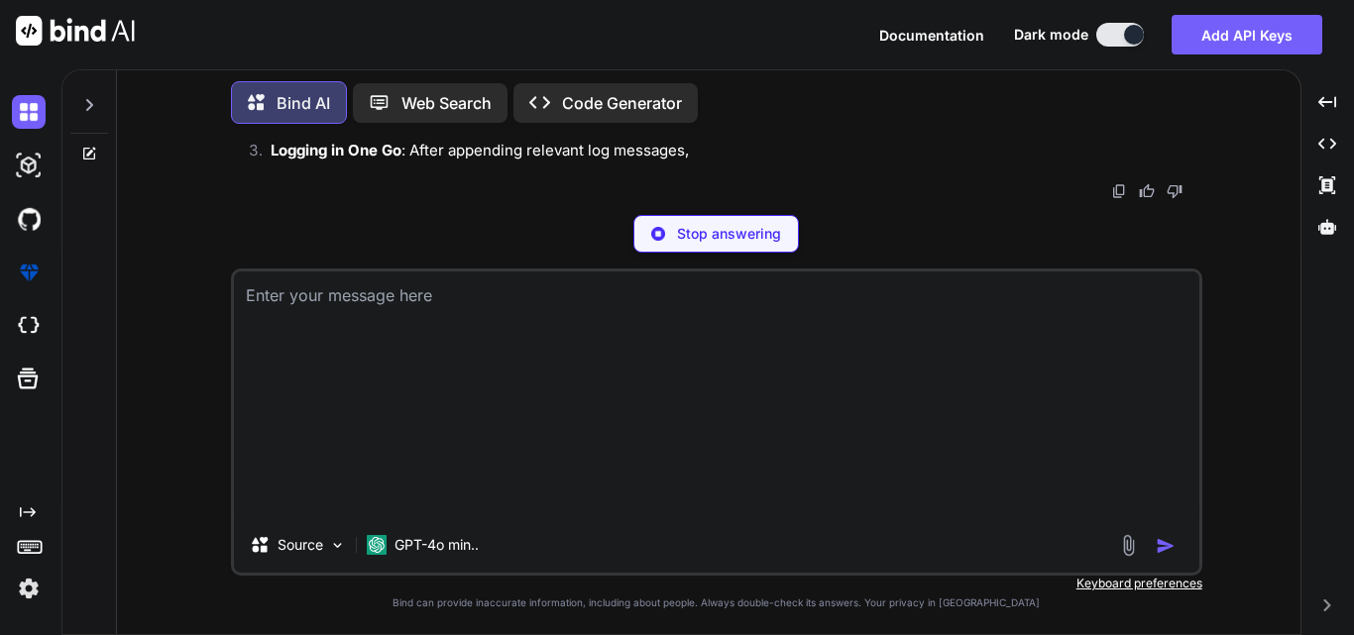
type textarea "static string SendToTcpServerInQury(string roomNumberinfo) { try { using (TcpCl…"
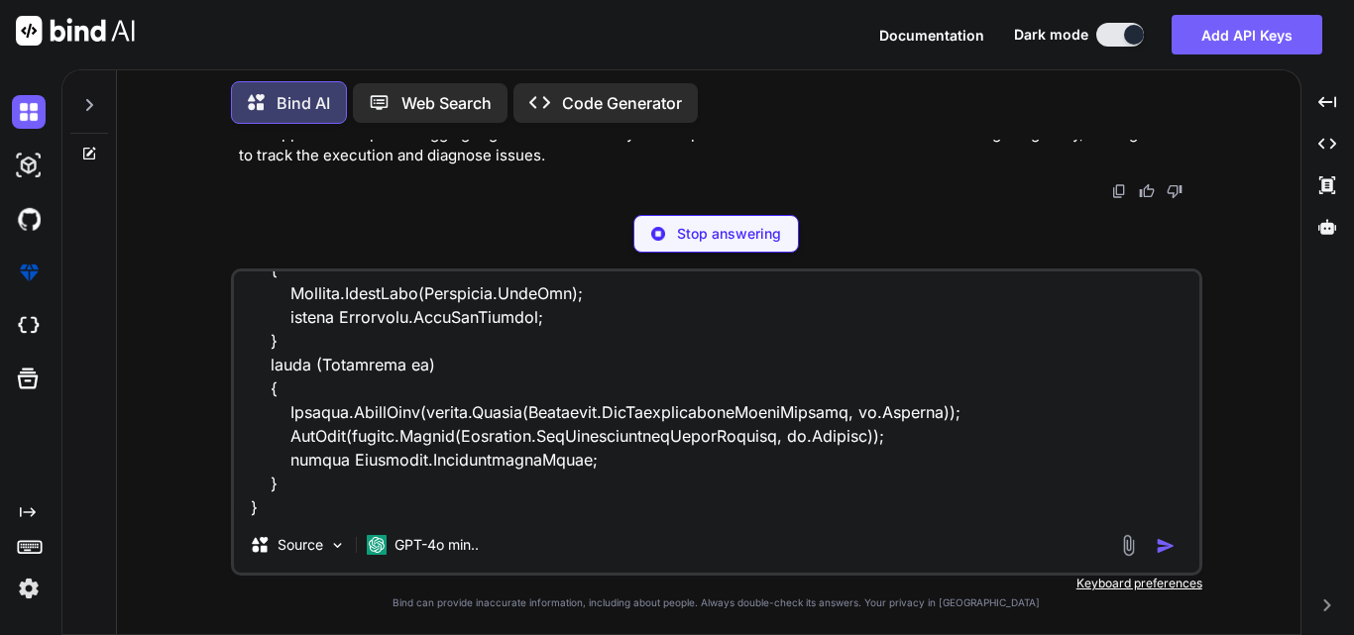
scroll to position [11696, 0]
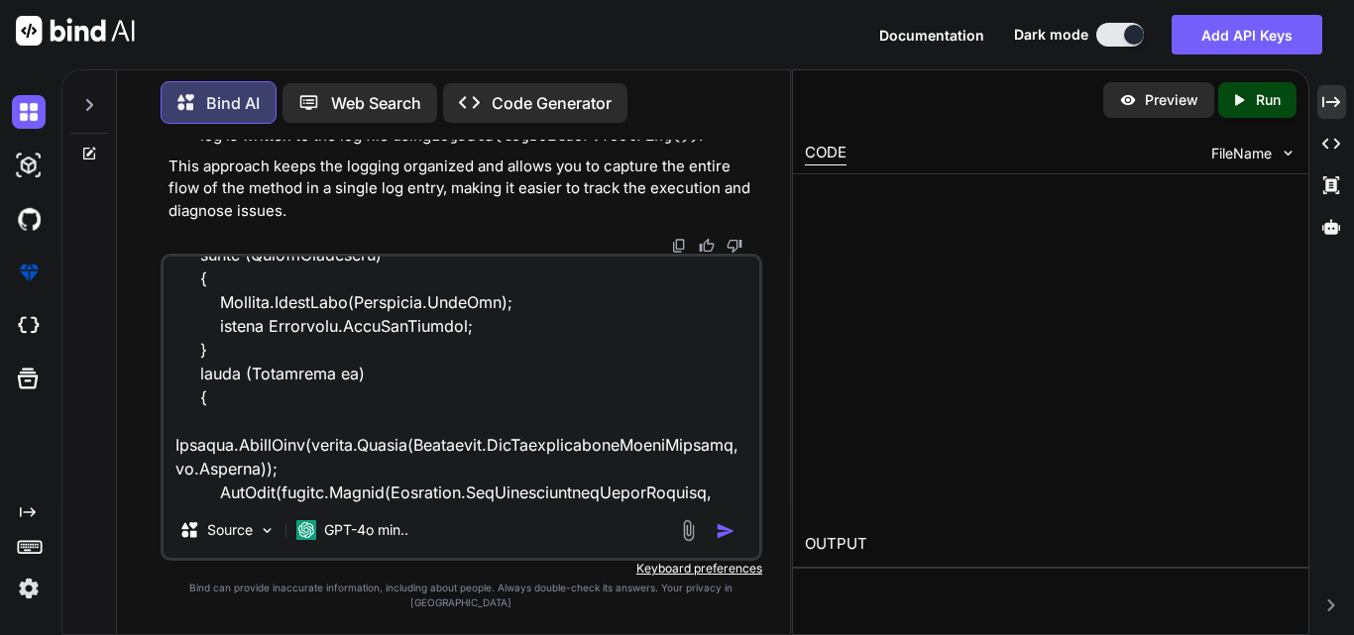
type textarea "x"
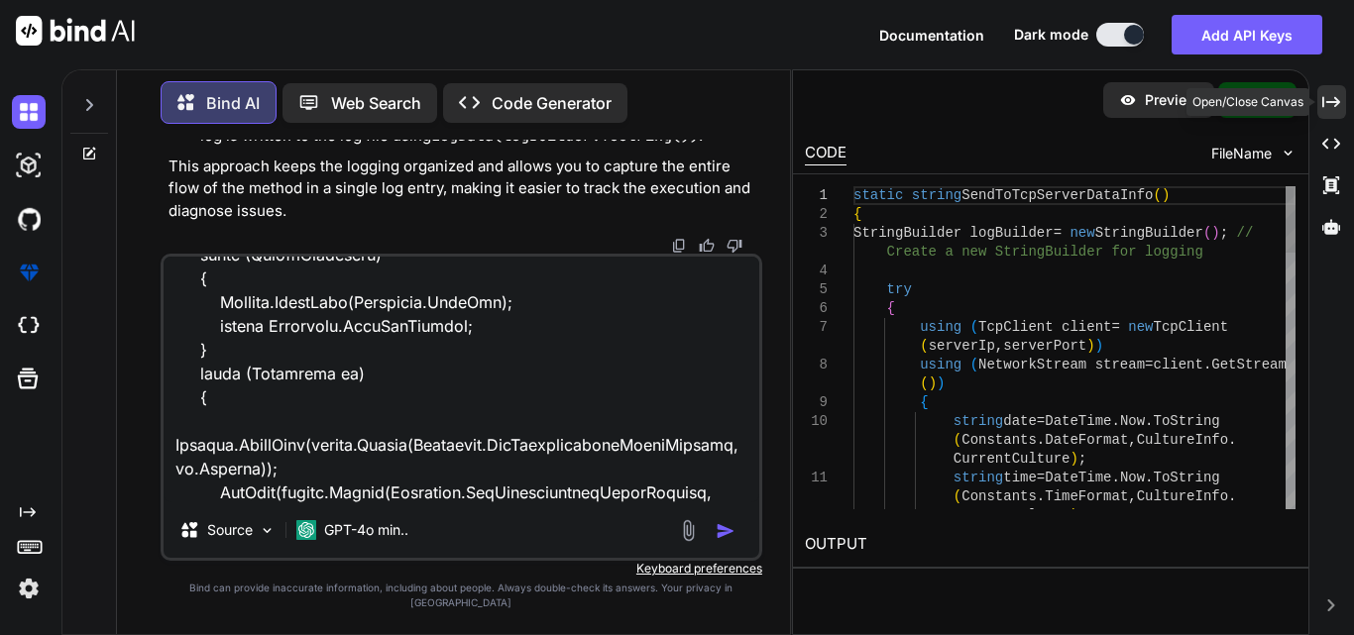
type textarea "static string SendToTcpServerInQury(string roomNumberinfo) { try { using (TcpCl…"
click at [1342, 91] on div "Created with Pixso." at bounding box center [1331, 102] width 29 height 34
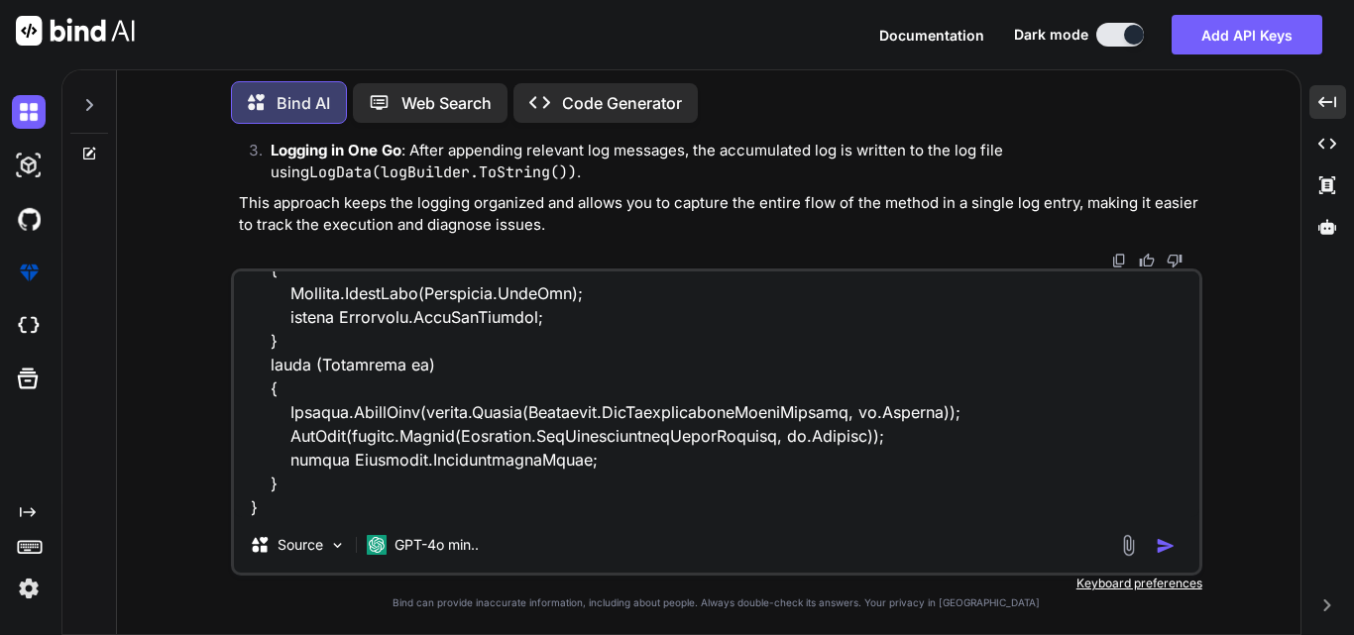
scroll to position [10013, 0]
type textarea "x"
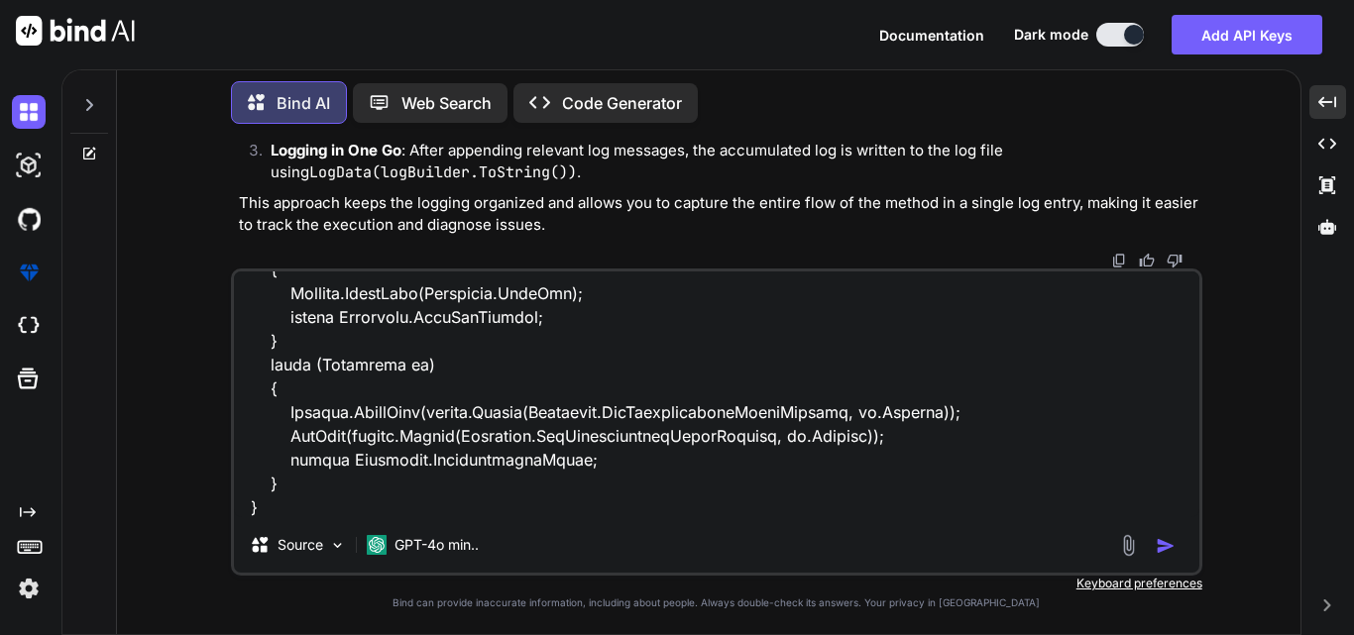
click at [1173, 545] on img "button" at bounding box center [1166, 546] width 20 height 20
type textarea "x"
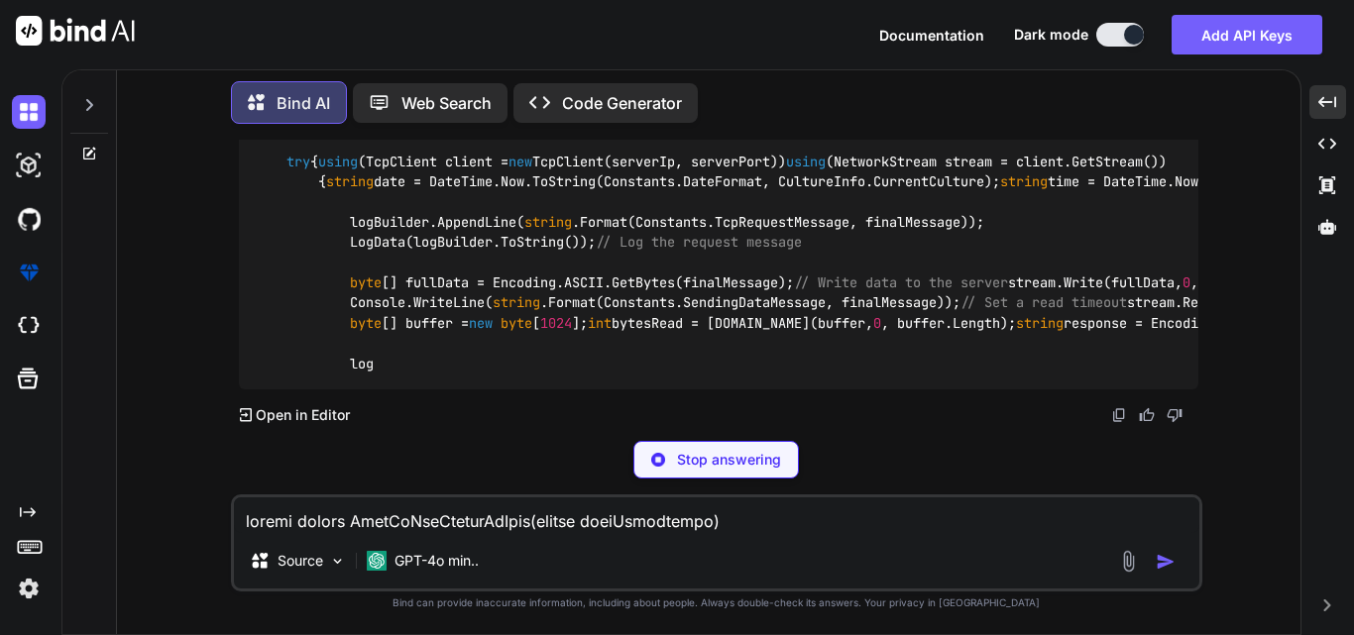
scroll to position [11844, 0]
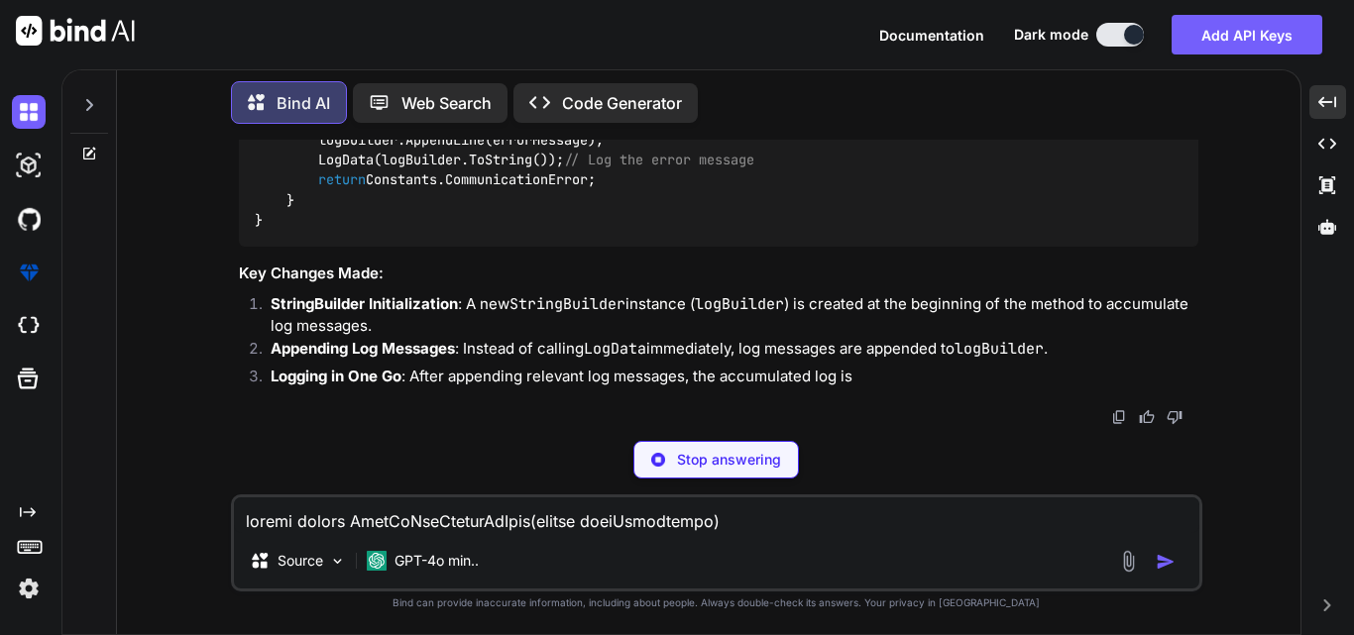
scroll to position [11774, 0]
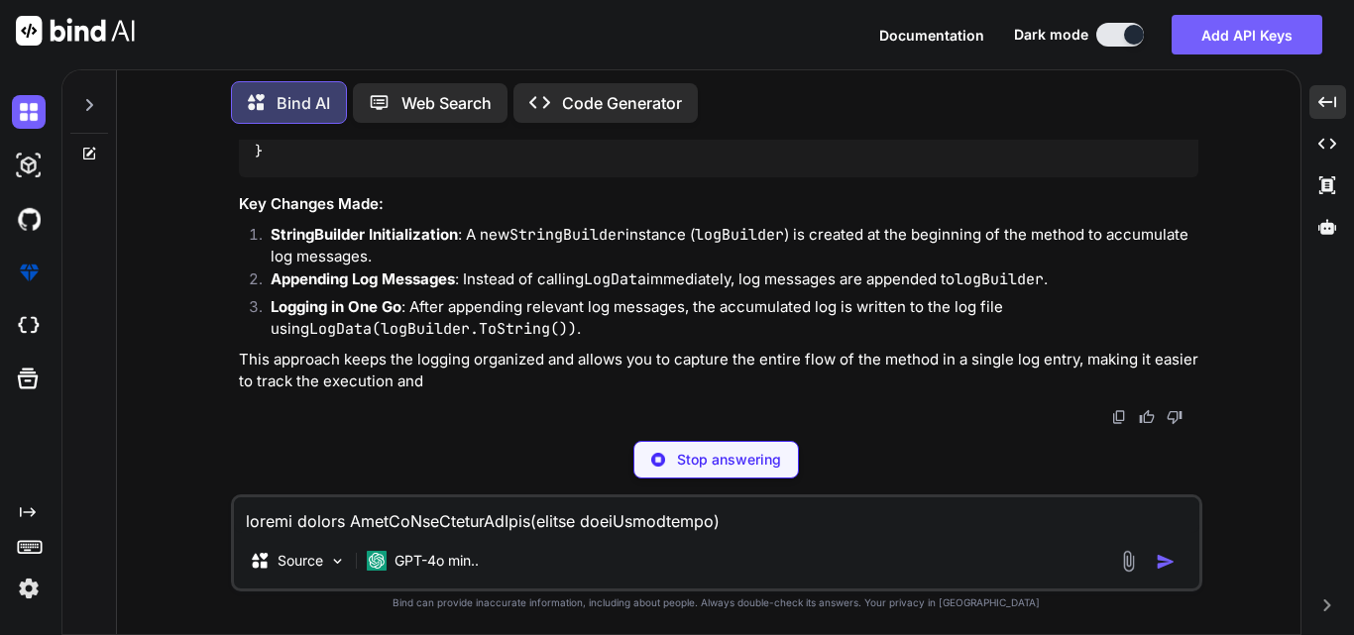
type textarea "x"
click at [1141, 340] on div "Bind AI Web Search Created with Pixso. Code Generator You Bind AI To modify the…" at bounding box center [707, 352] width 1292 height 566
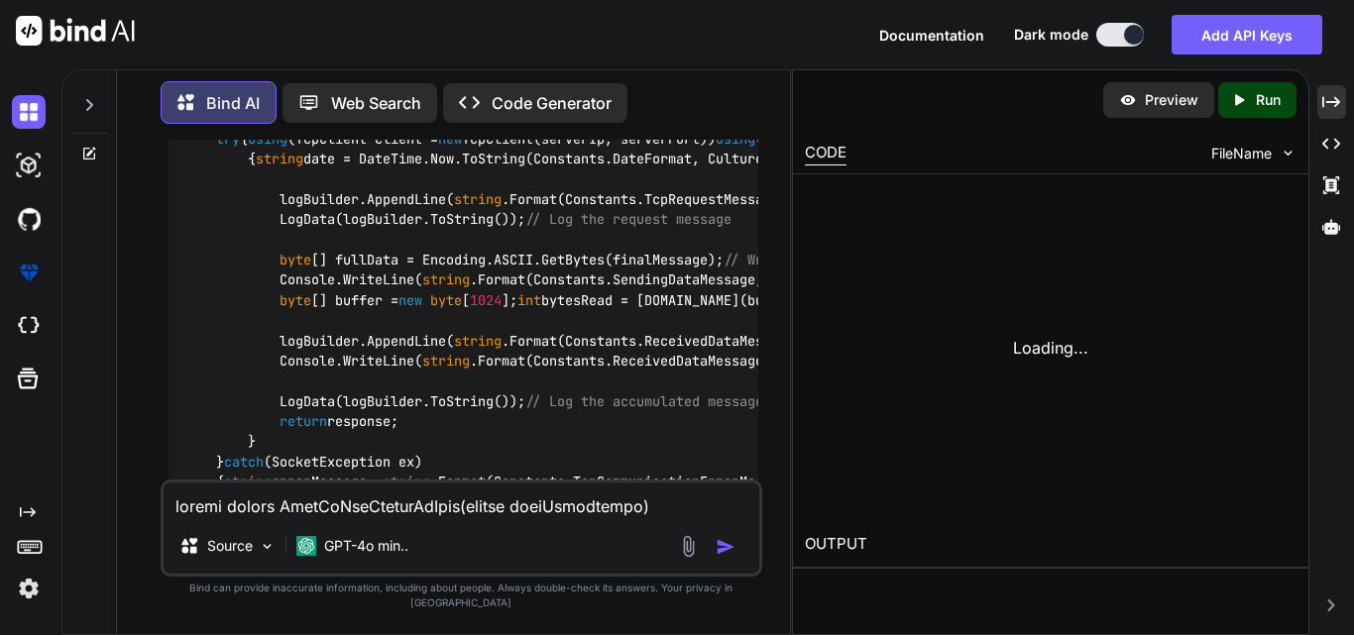
scroll to position [13500, 0]
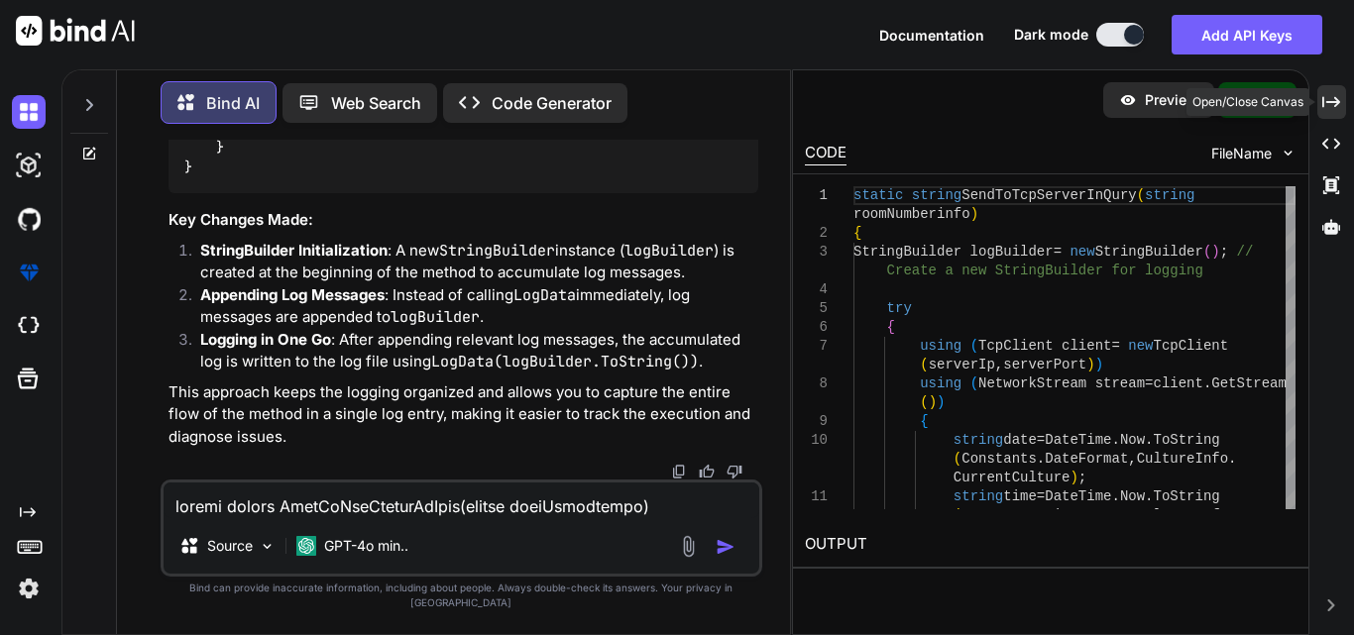
click at [1319, 101] on div "Created with Pixso." at bounding box center [1331, 102] width 29 height 34
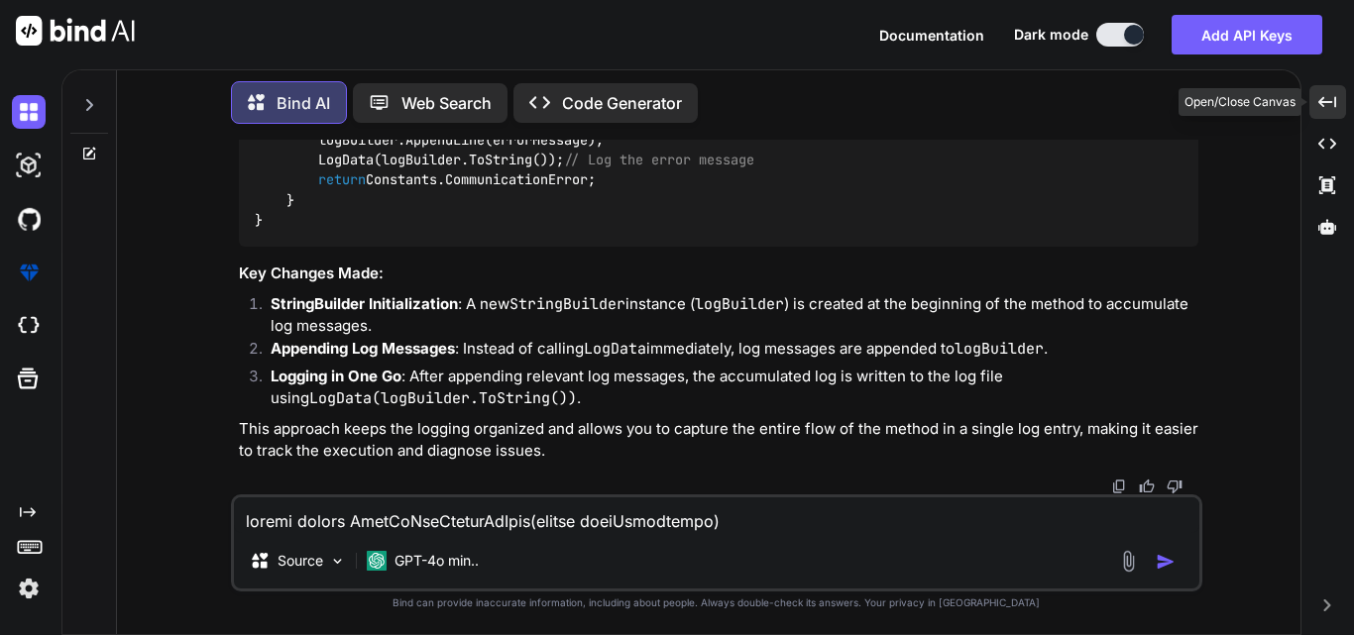
scroll to position [11774, 0]
click at [424, 514] on textarea at bounding box center [716, 516] width 965 height 36
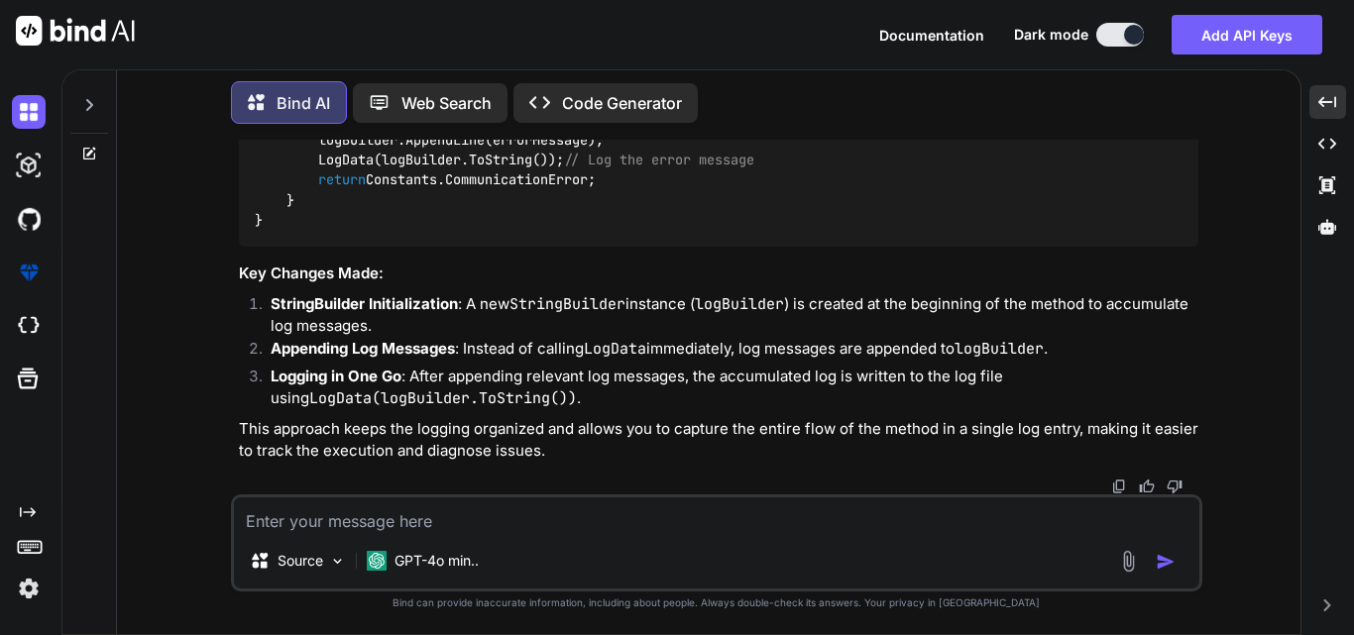
paste textarea "static string SendToTcpServerInQuryDetails(string roomNumberinfoDetails) { try …"
type textarea "static string SendToTcpServerInQuryDetails(string roomNumberinfoDetails) { try …"
type textarea "x"
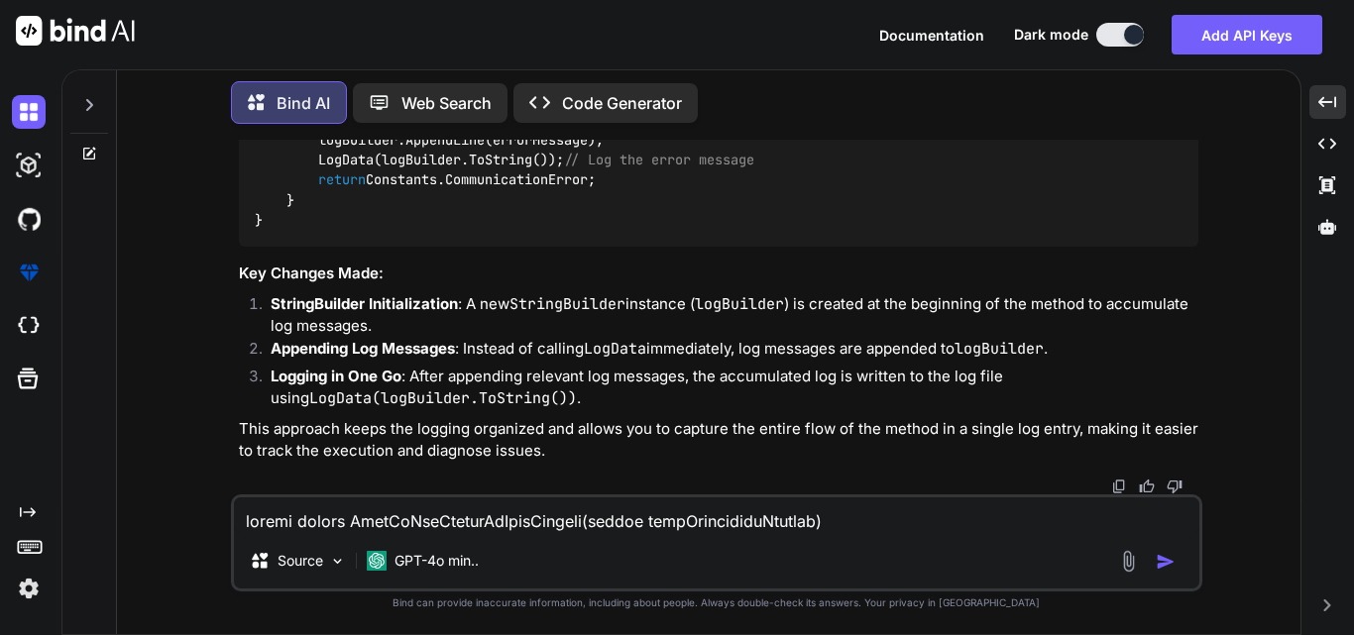
scroll to position [882, 0]
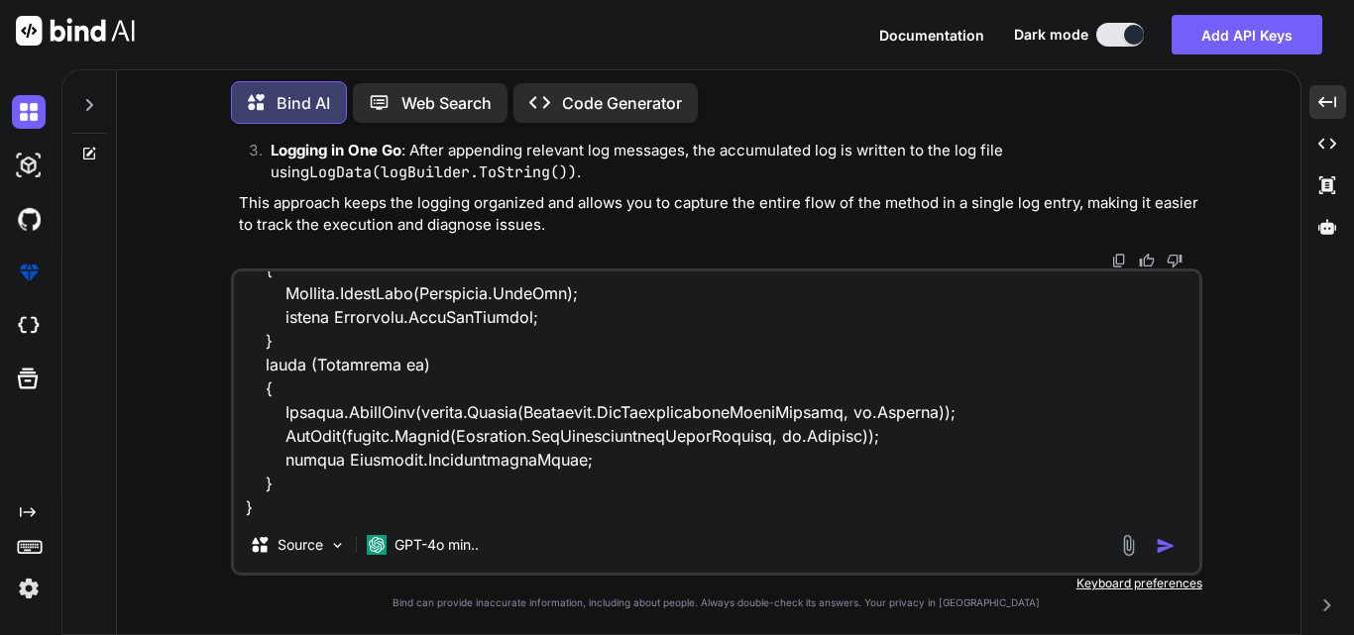
type textarea "static string SendToTcpServerInQuryDetails(string roomNumberinfoDetails) { try …"
click at [1167, 544] on img "button" at bounding box center [1166, 546] width 20 height 20
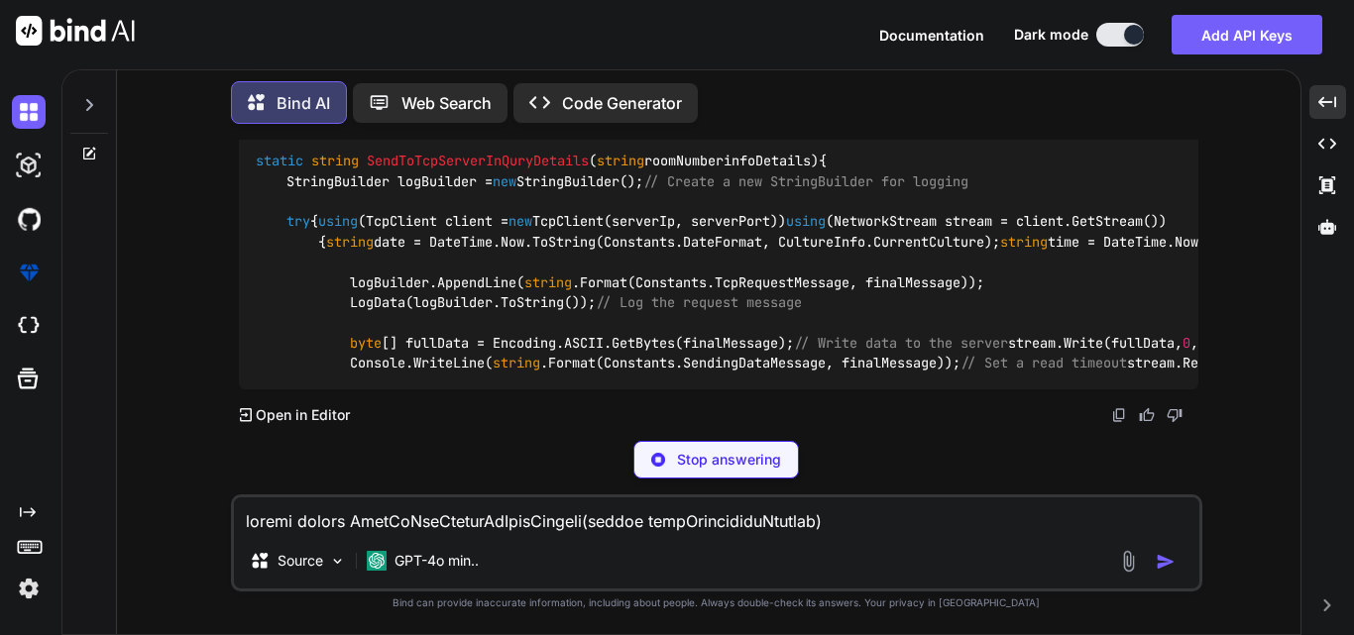
scroll to position [14293, 0]
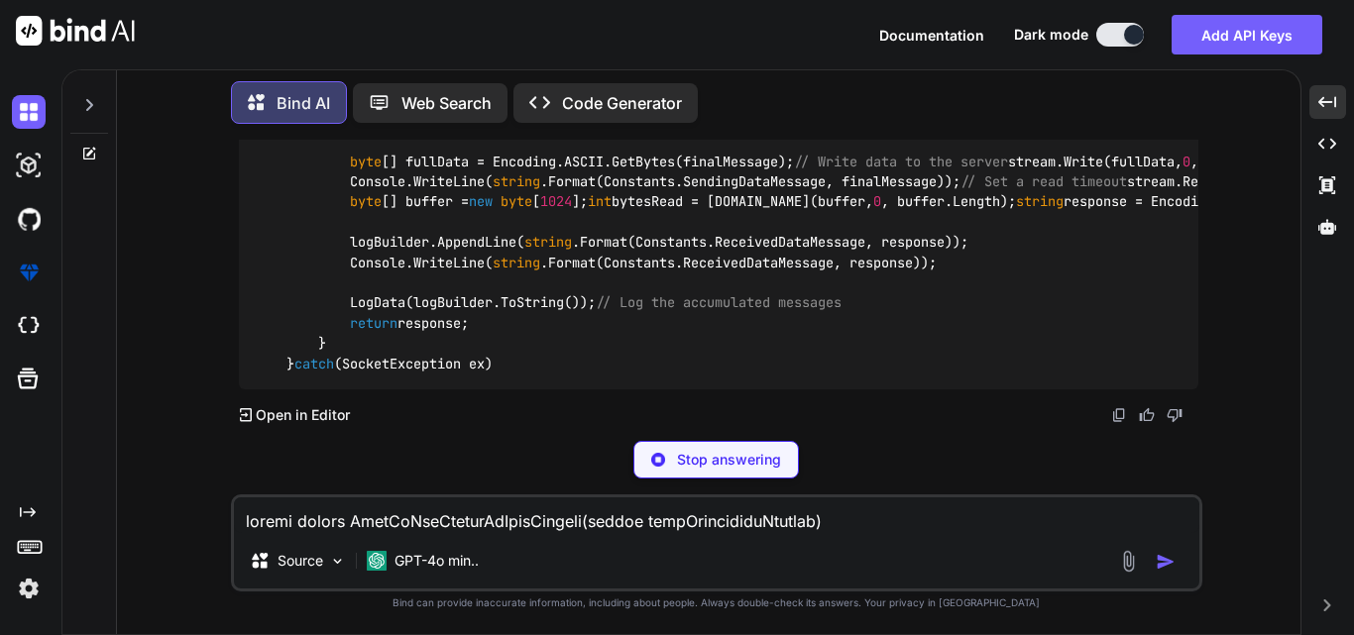
click at [301, 513] on textarea at bounding box center [716, 516] width 965 height 36
type textarea "x"
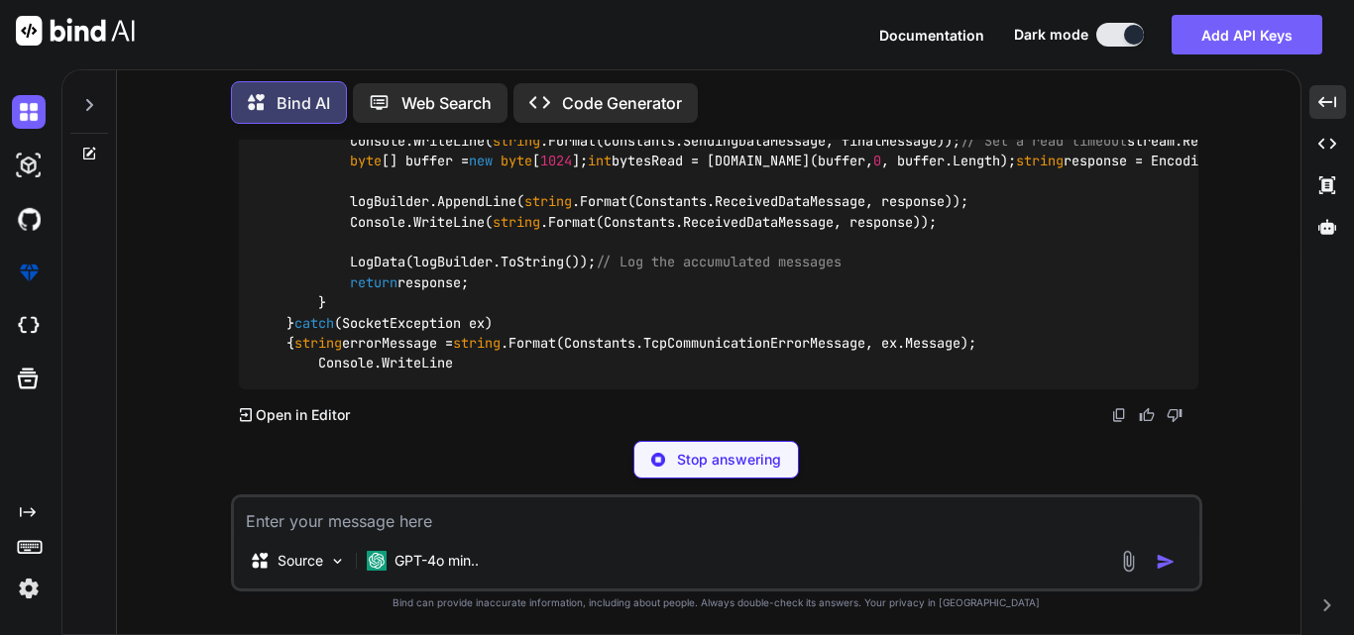
type textarea "x"
paste textarea "static string SendToTcpServerDataDetails() { try { using (TcpClient client = ne…"
type textarea "static string SendToTcpServerDataDetails() { try { using (TcpClient client = ne…"
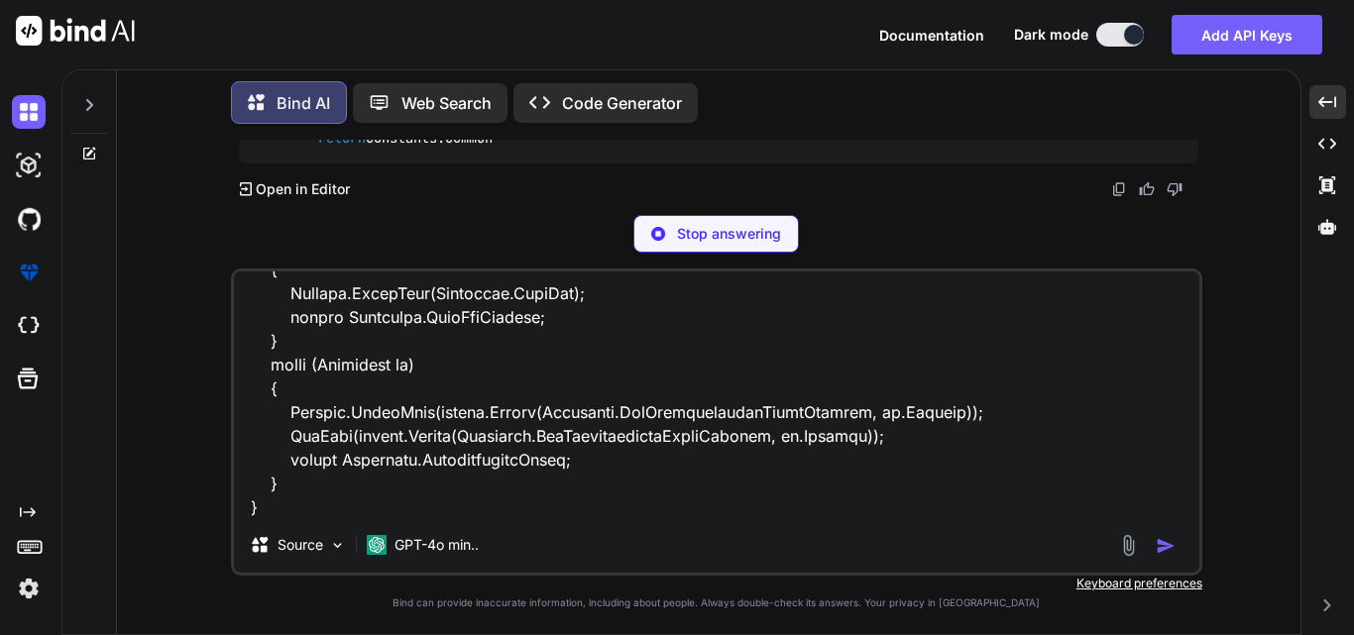
type textarea "x"
type textarea "static string SendToTcpServerDataDetails() { try { using (TcpClient client = ne…"
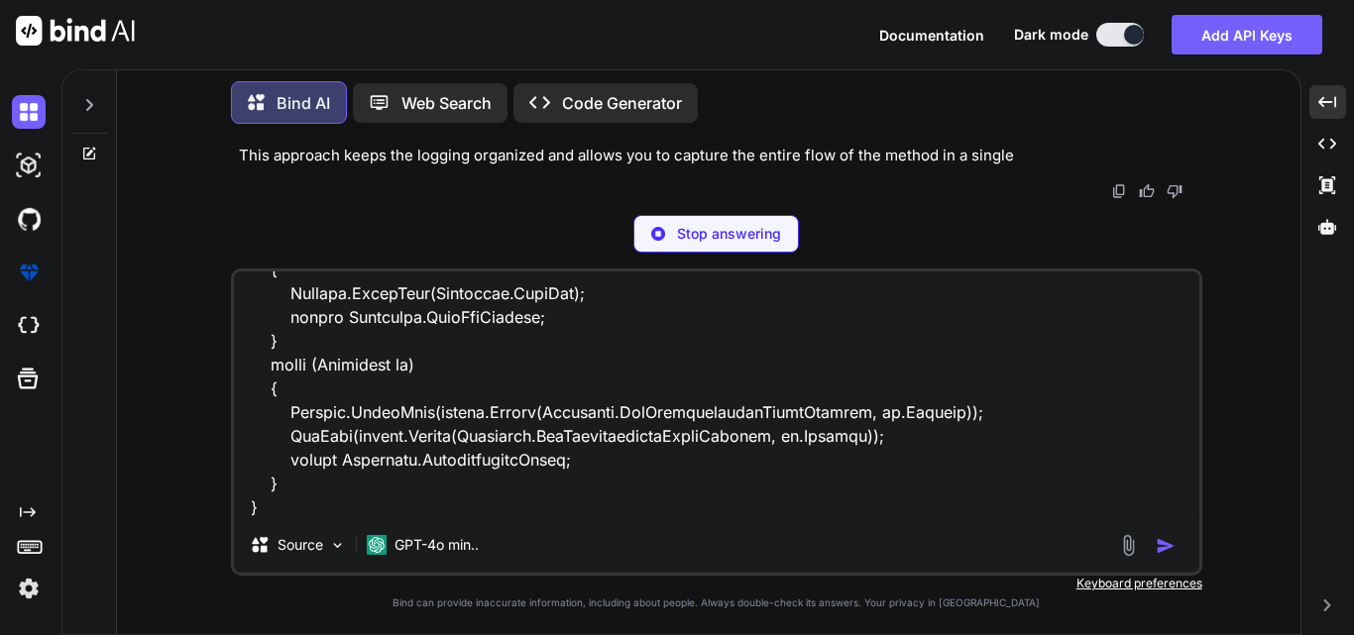
scroll to position [13987, 0]
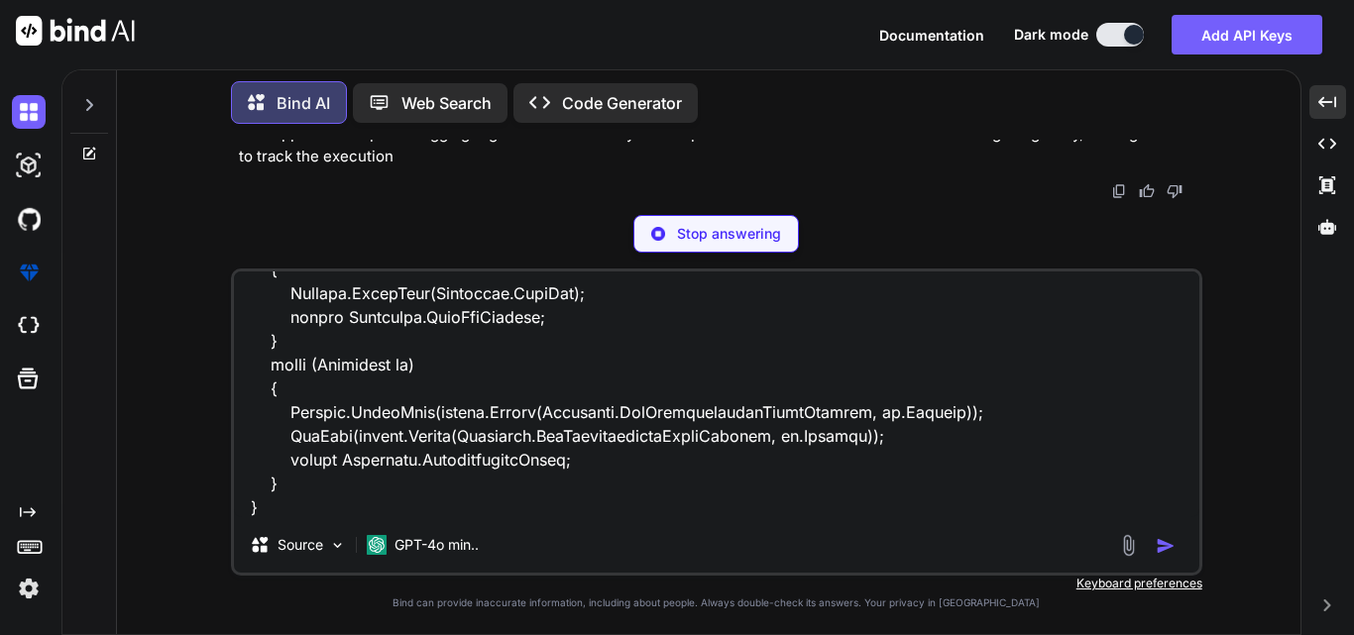
type textarea "x"
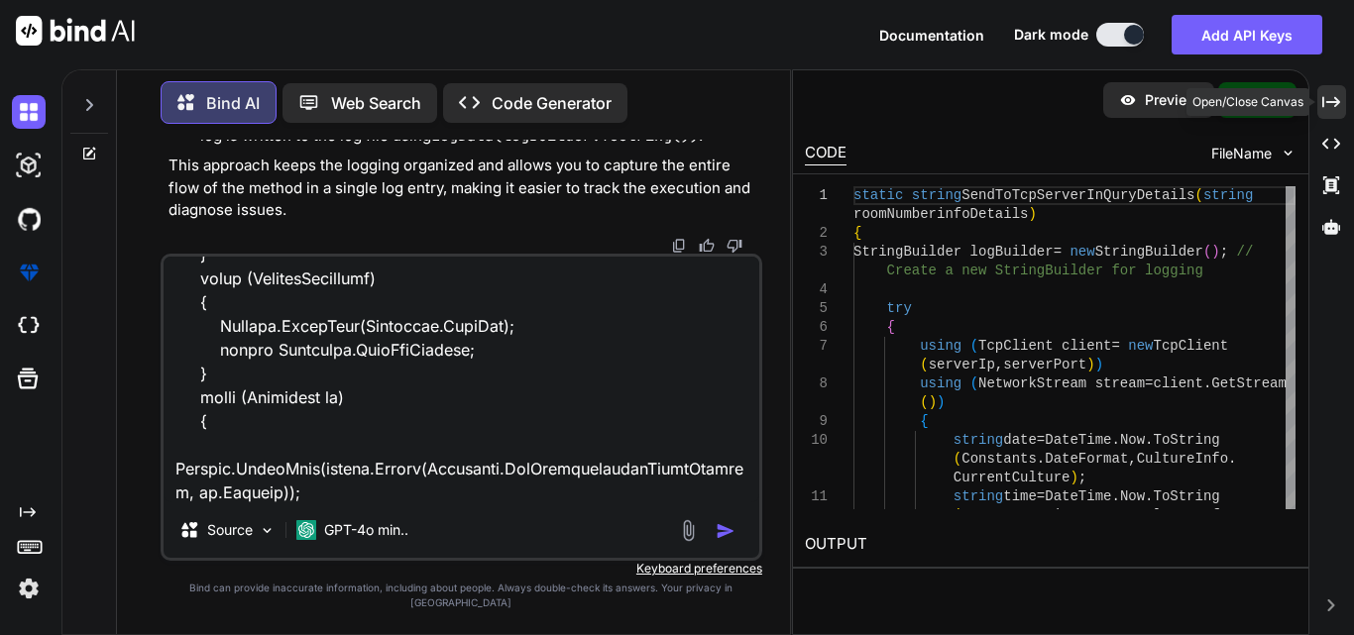
click at [1341, 100] on div "Created with Pixso." at bounding box center [1331, 102] width 29 height 34
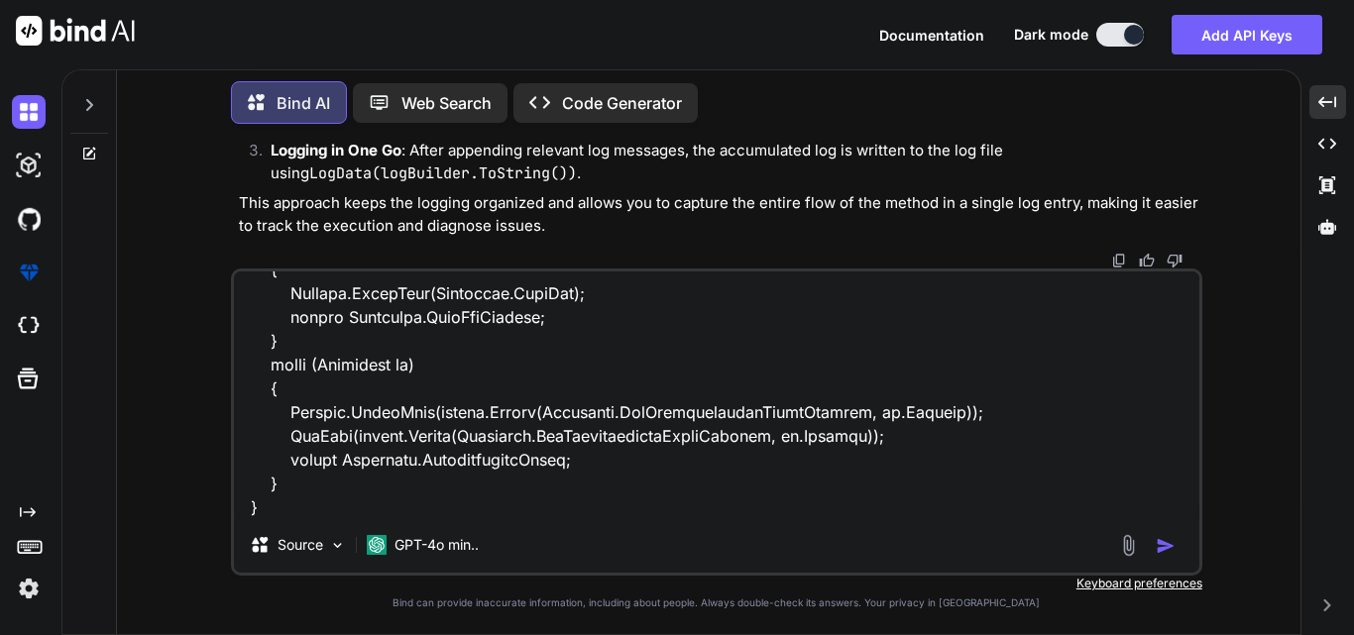
scroll to position [13888, 0]
click at [1173, 538] on img "button" at bounding box center [1166, 546] width 20 height 20
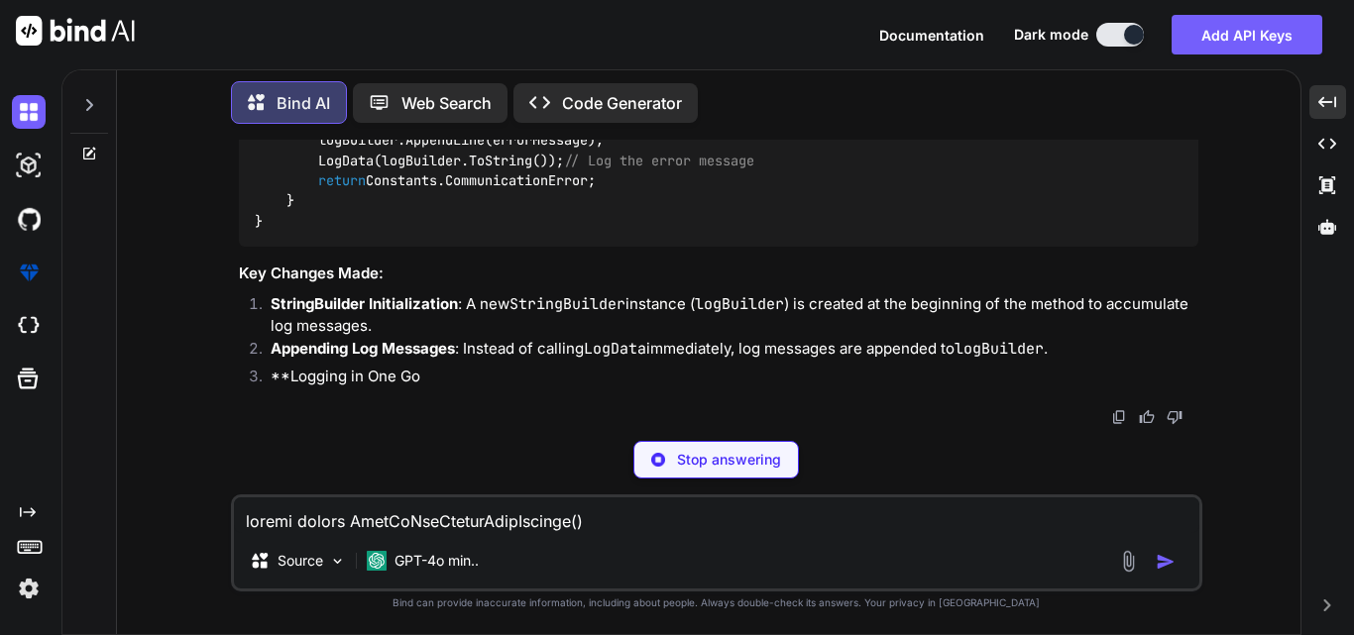
scroll to position [15844, 0]
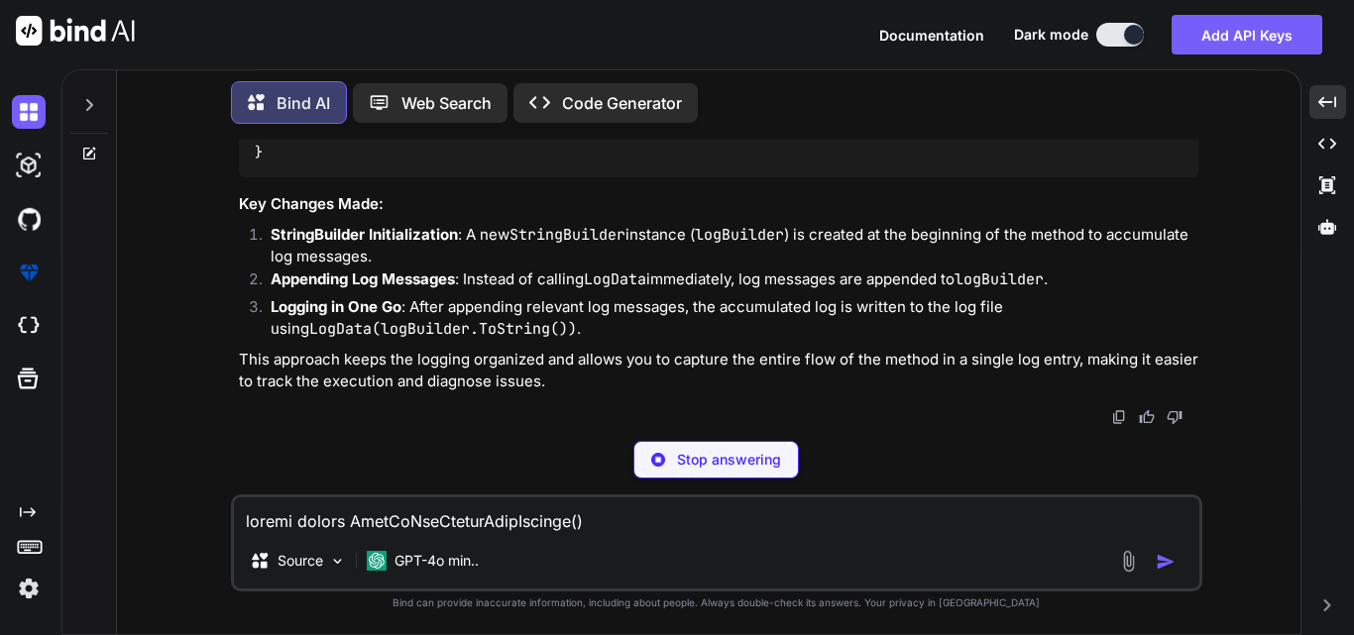
click at [1149, 252] on div "Bind AI Web Search Created with Pixso. Code Generator You Bind AI To modify the…" at bounding box center [707, 352] width 1292 height 566
type textarea "x"
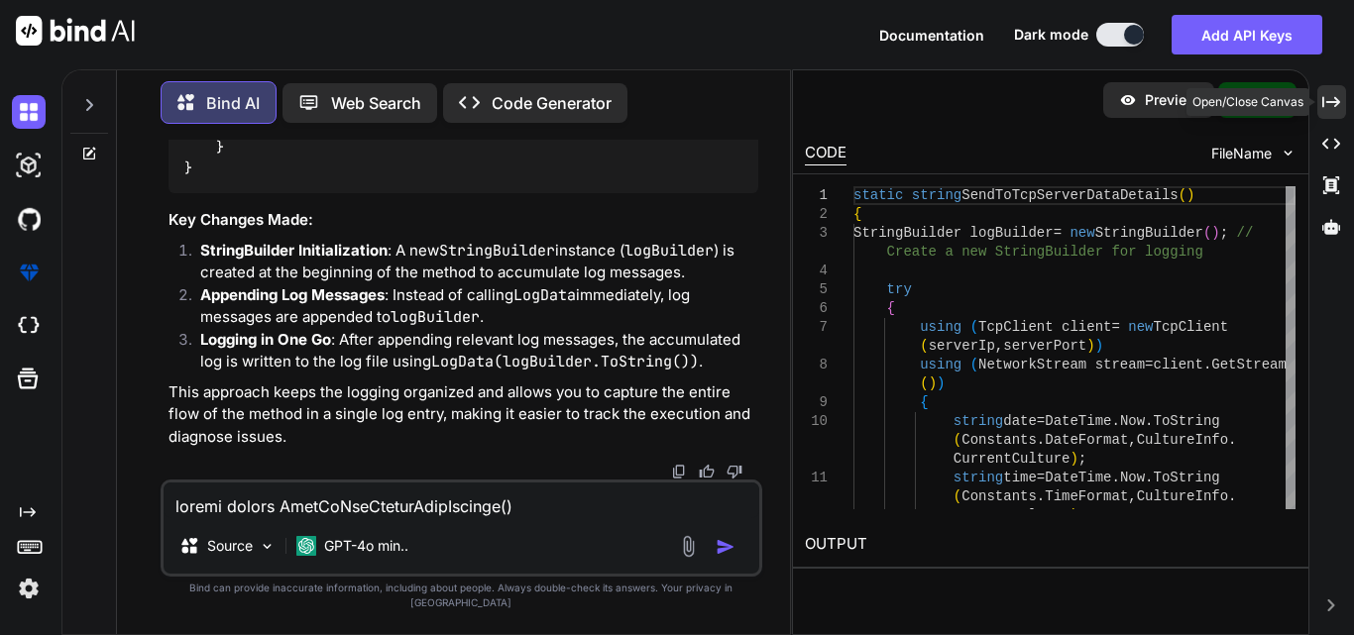
click at [1332, 96] on icon "Created with Pixso." at bounding box center [1331, 102] width 18 height 18
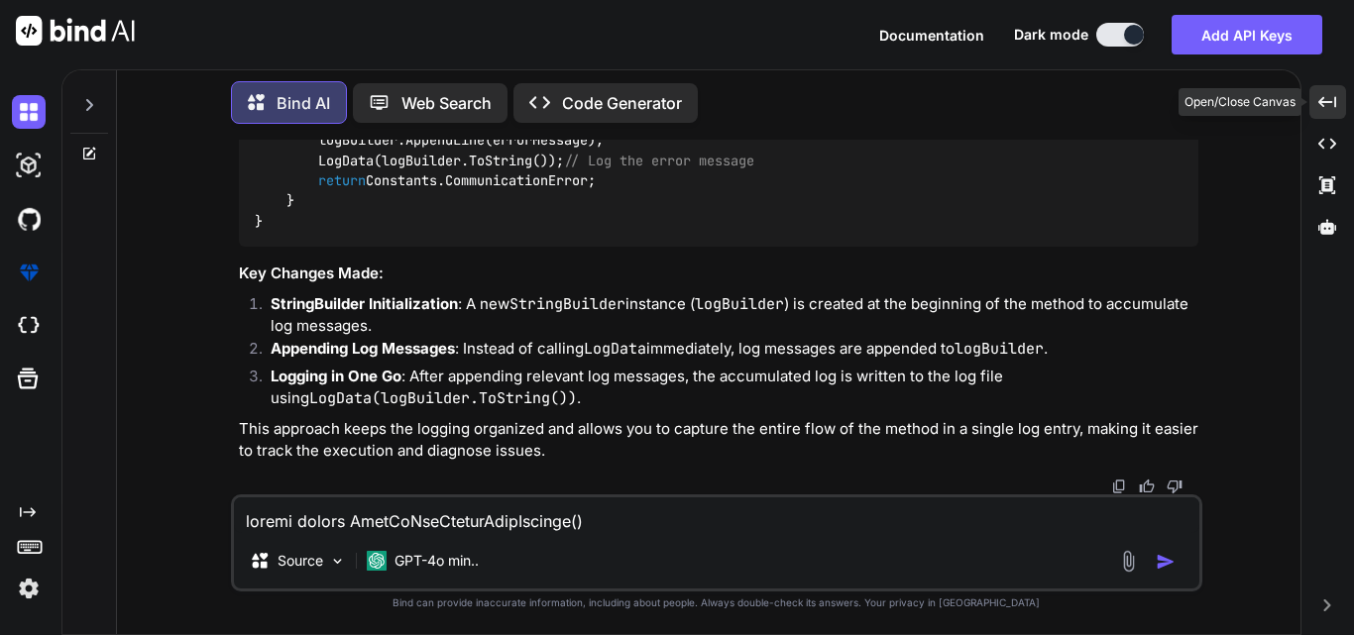
scroll to position [15844, 0]
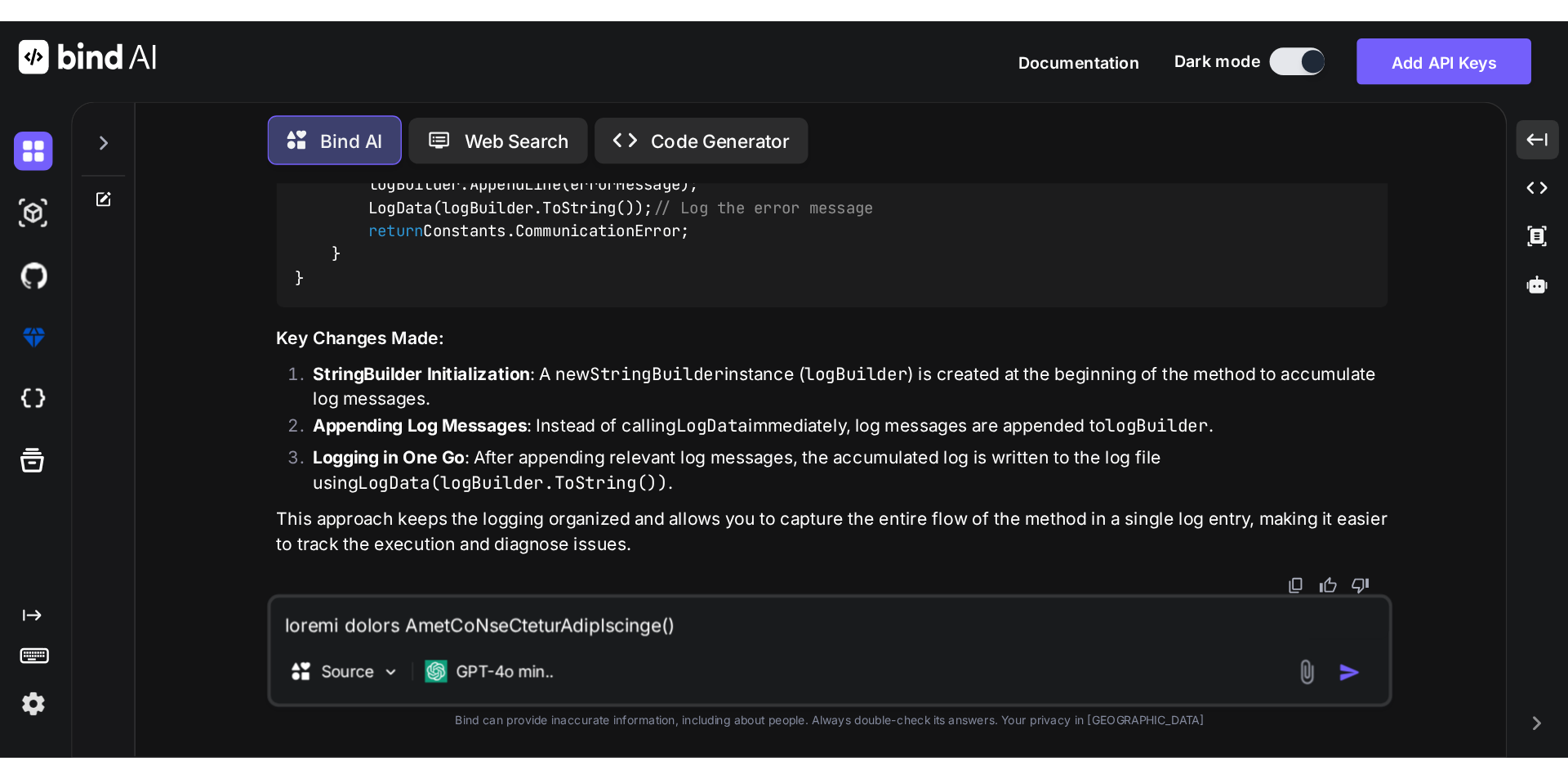
scroll to position [14101, 0]
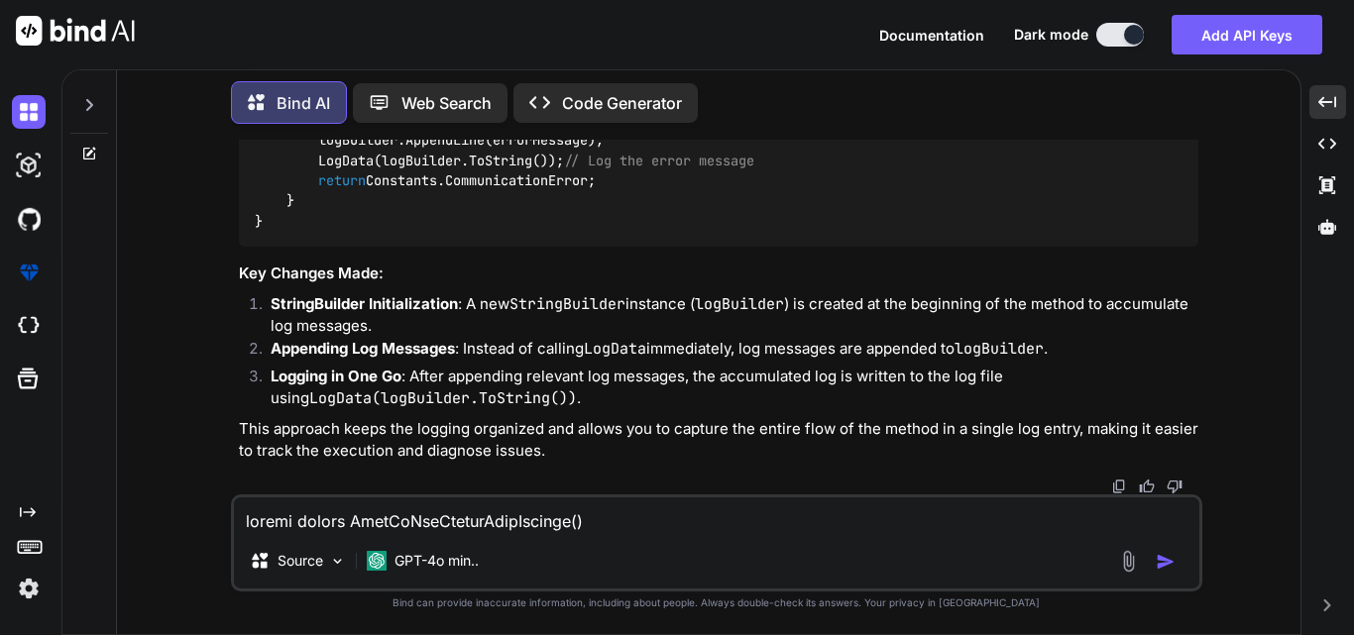
type textarea "x"
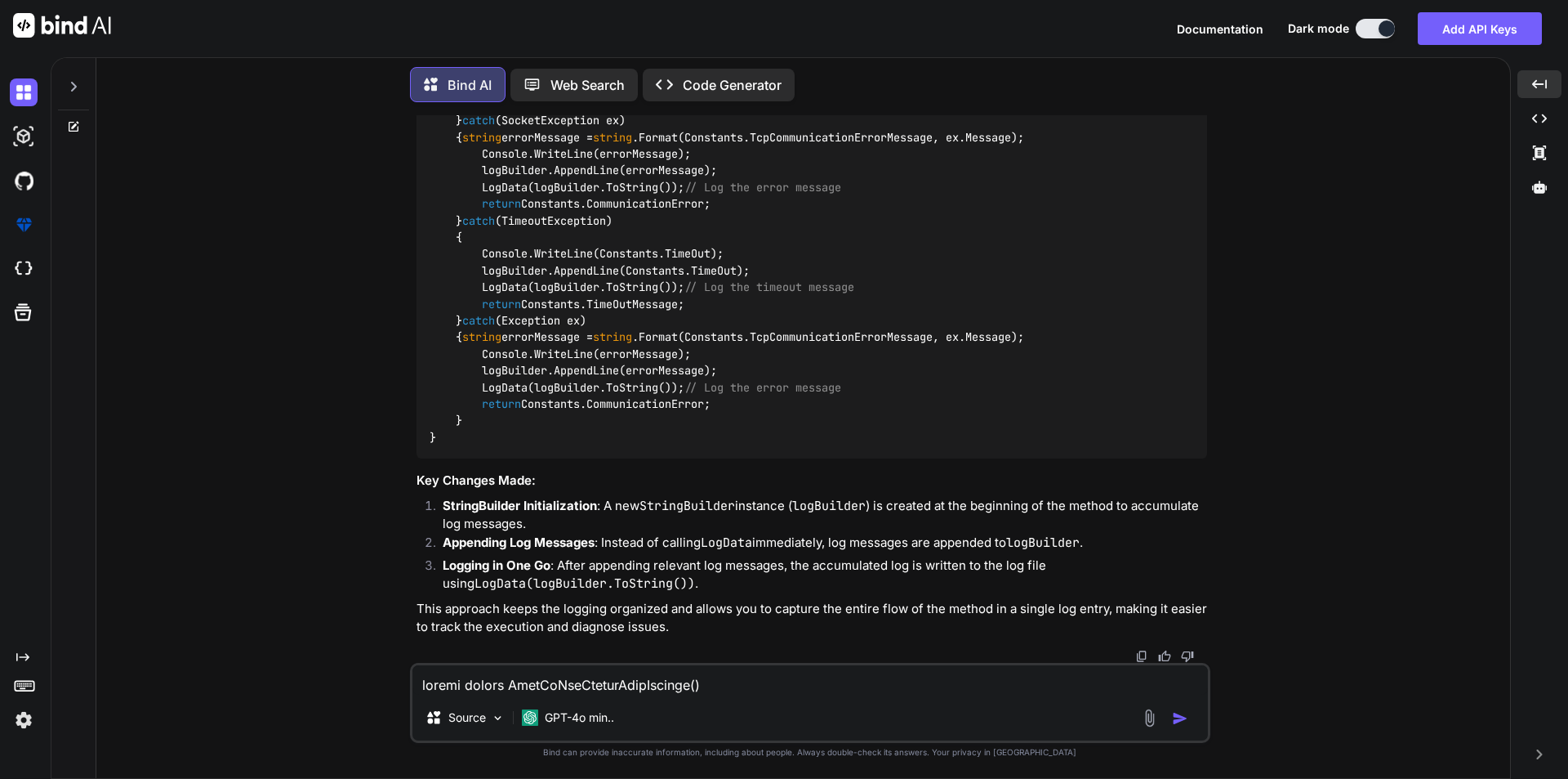
scroll to position [13846, 0]
